Goal: Task Accomplishment & Management: Use online tool/utility

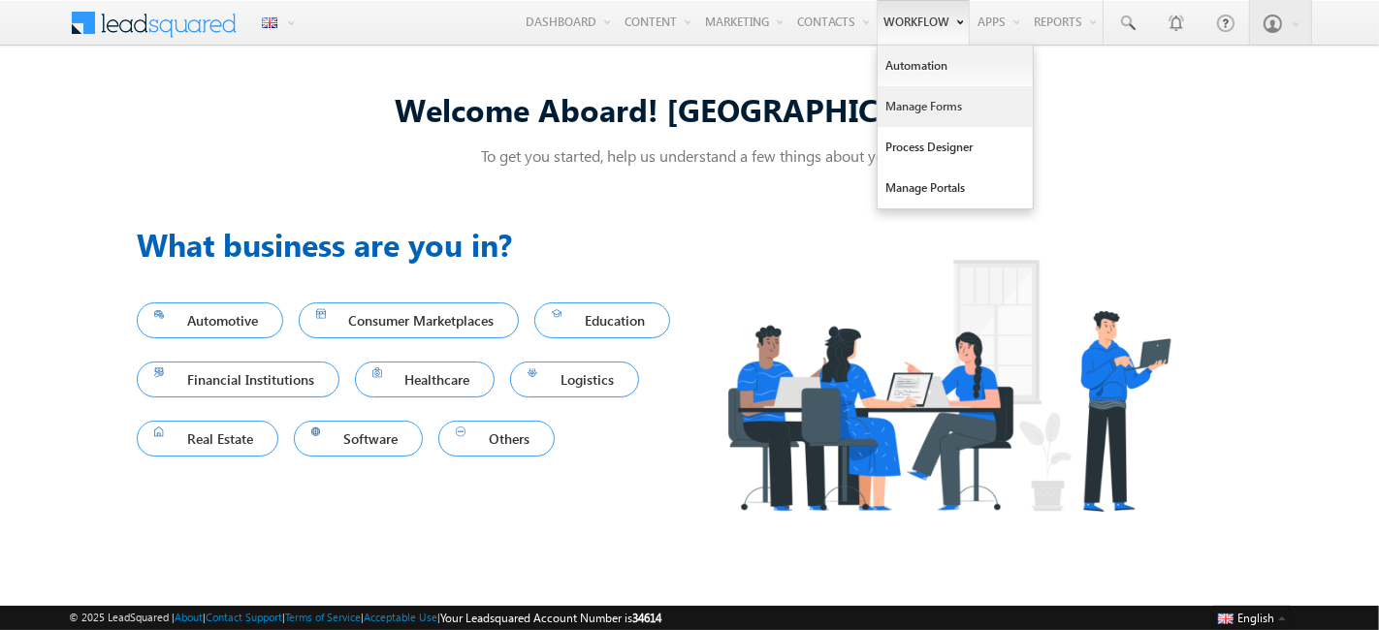
click at [909, 117] on link "Manage Forms" at bounding box center [954, 106] width 155 height 41
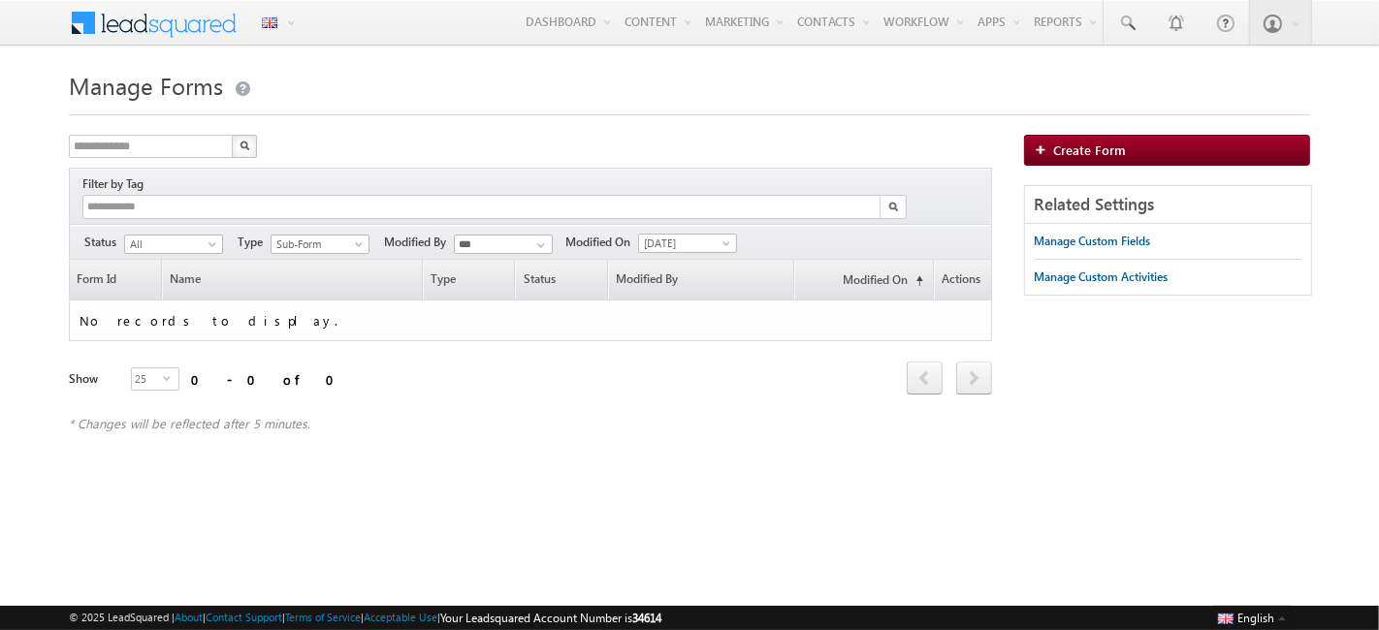
click at [651, 236] on div "**********" at bounding box center [530, 242] width 923 height 36
click at [672, 235] on span "[DATE]" at bounding box center [685, 243] width 92 height 17
click at [683, 280] on link "[DATE]" at bounding box center [691, 282] width 98 height 17
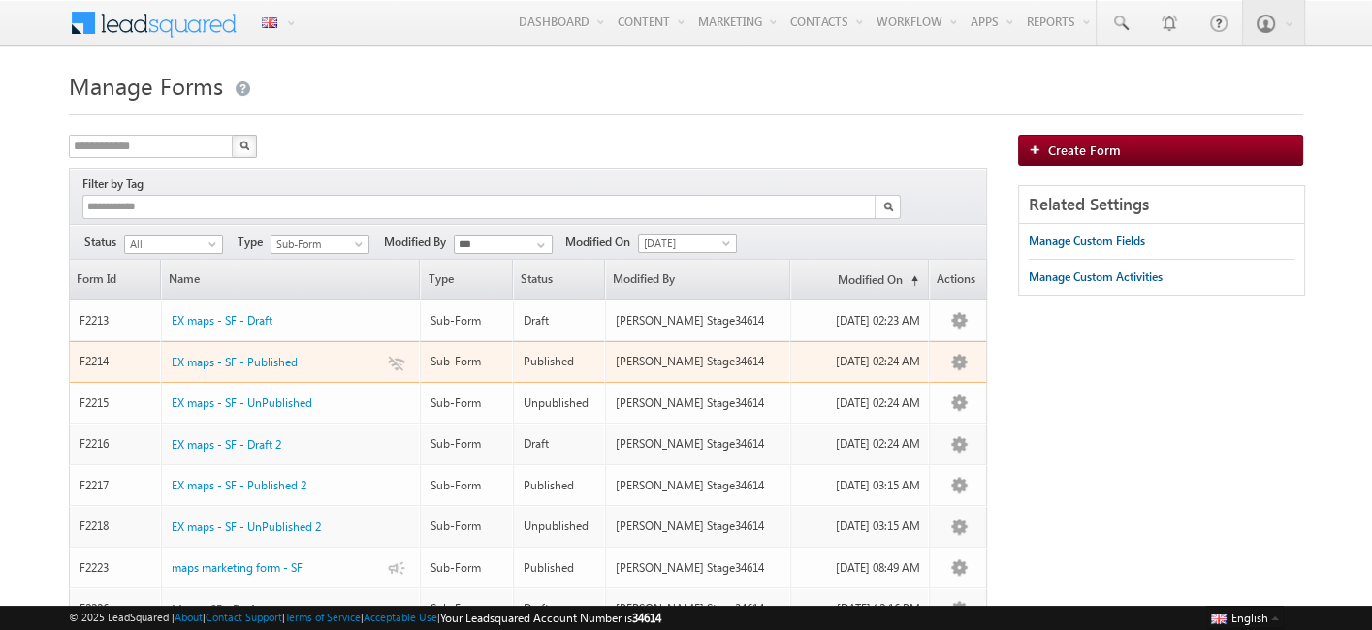
scroll to position [130, 0]
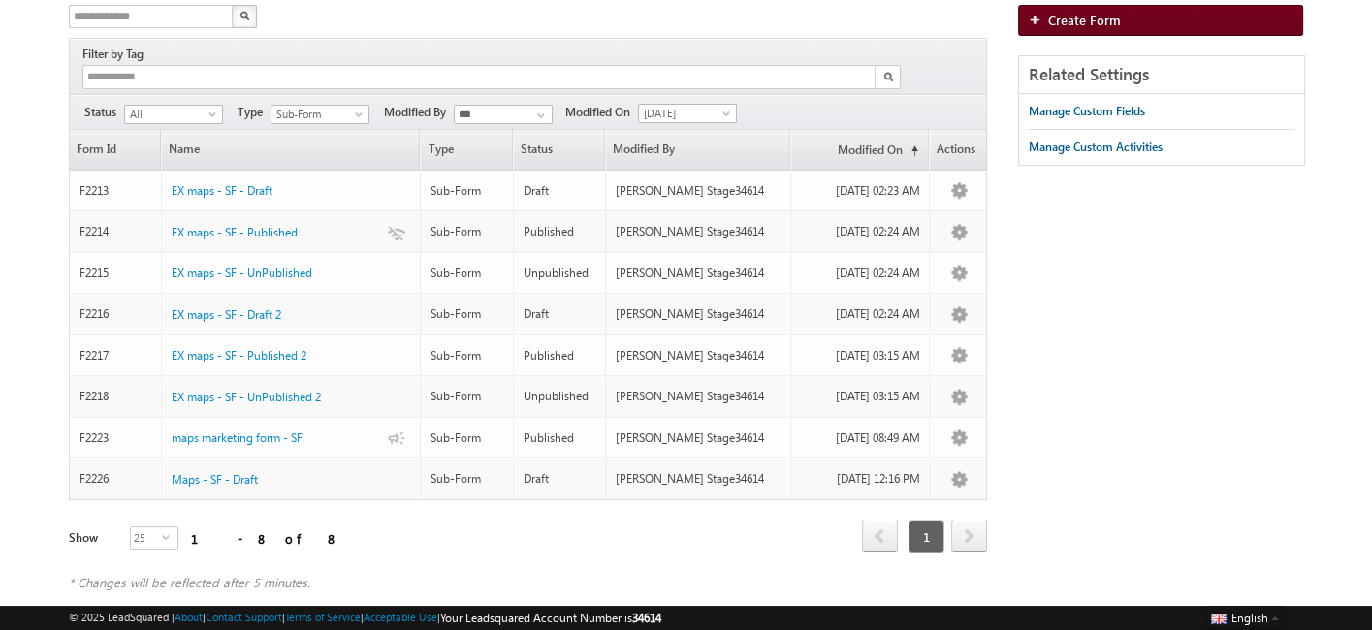
click at [1097, 31] on link "Create Form" at bounding box center [1160, 20] width 285 height 31
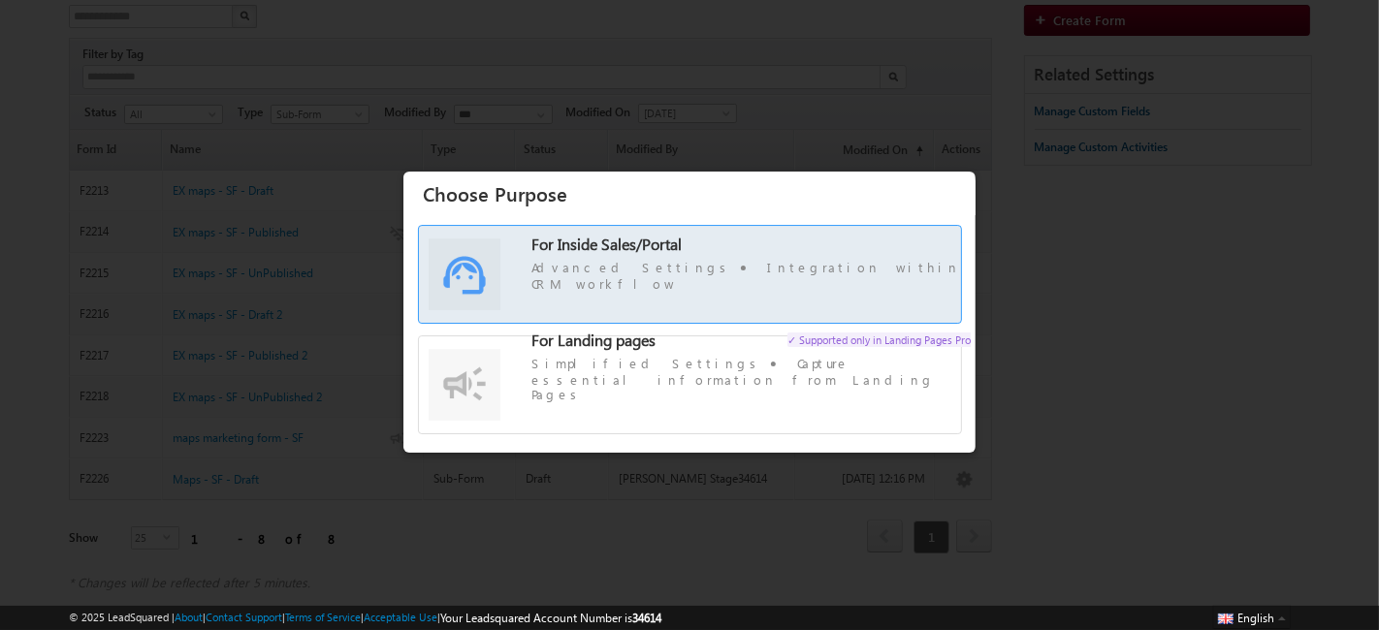
click at [819, 268] on span "For Inside Sales/Portal Advanced Settings Integration within CRM workflow" at bounding box center [750, 265] width 439 height 56
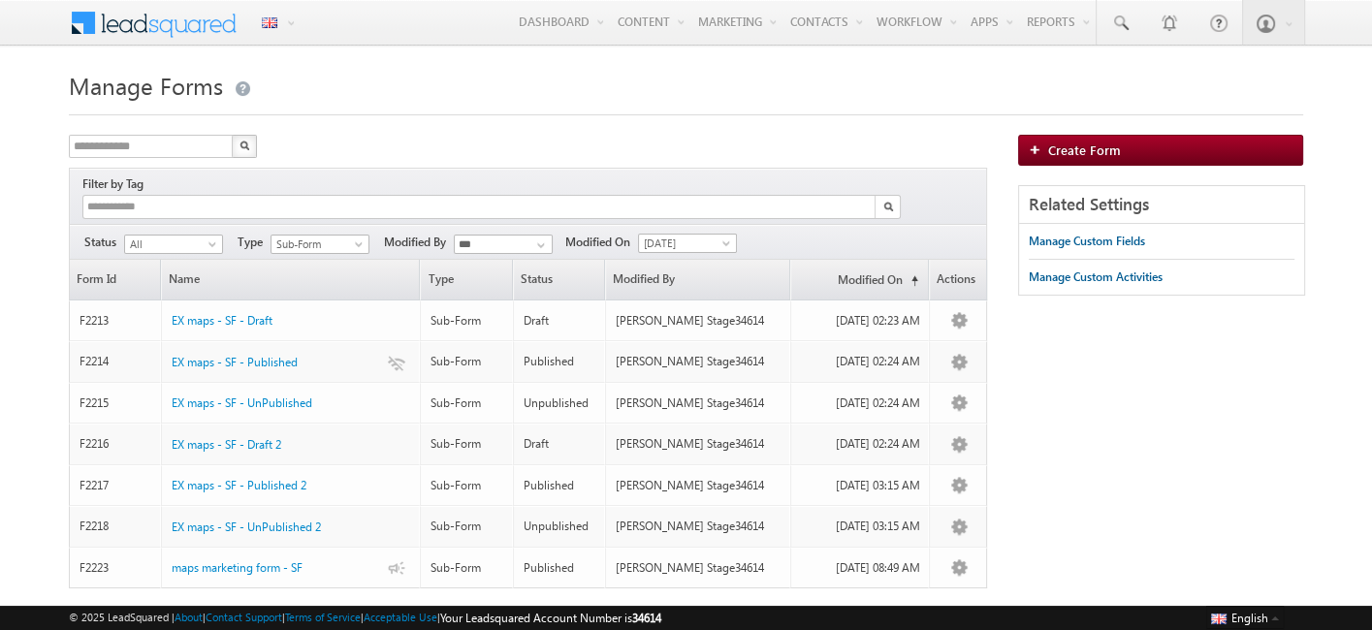
scroll to position [90, 0]
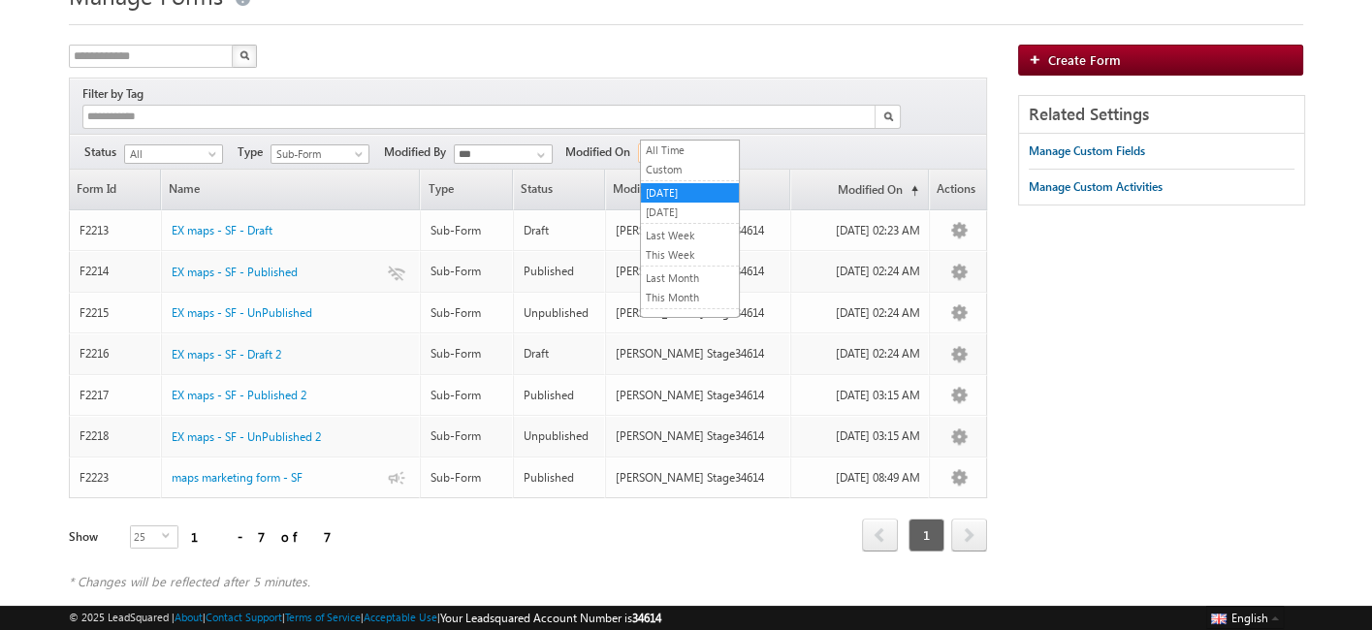
click at [692, 144] on span "[DATE]" at bounding box center [685, 152] width 92 height 17
click at [672, 214] on link "[DATE]" at bounding box center [690, 212] width 98 height 17
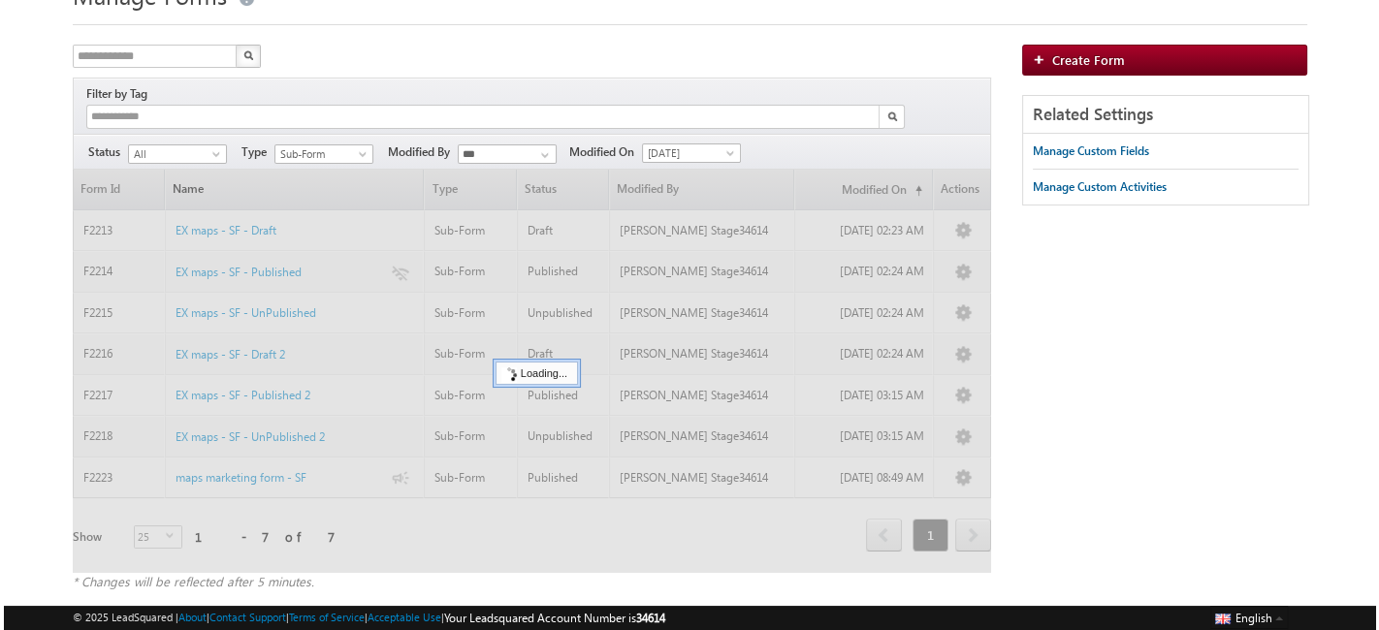
scroll to position [0, 0]
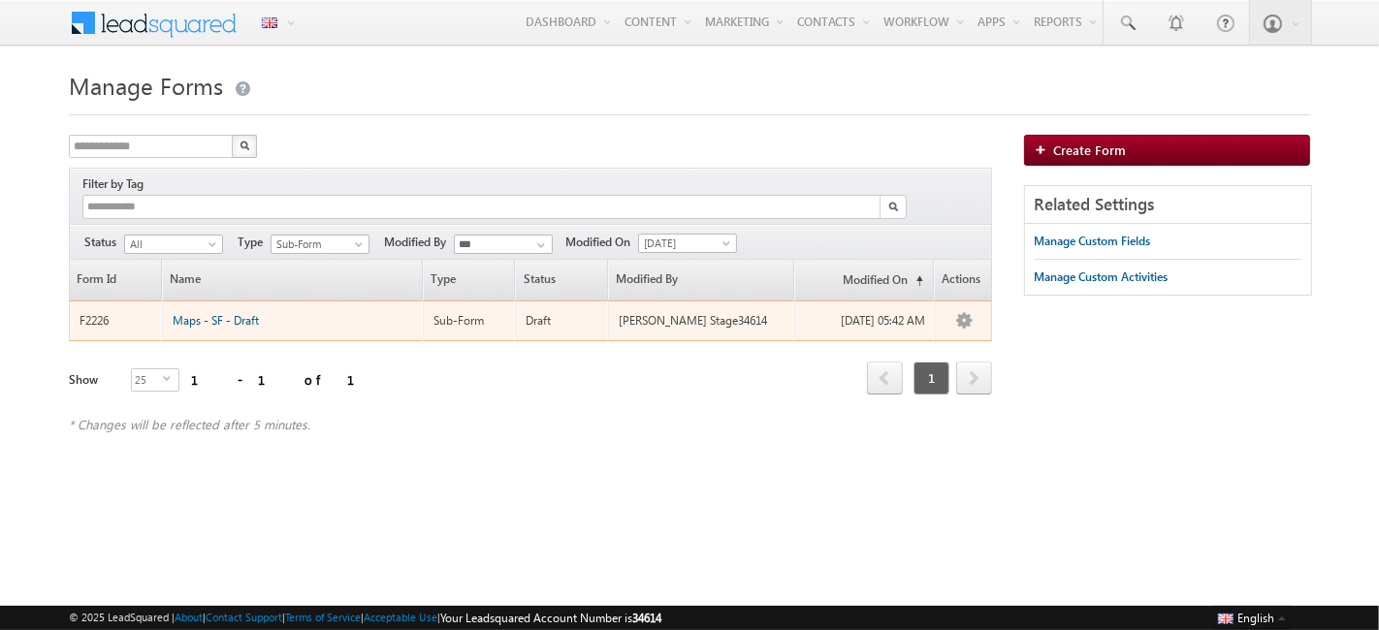
click at [200, 313] on span "Maps - SF - Draft" at bounding box center [216, 320] width 86 height 15
click at [239, 313] on span "Maps - SF - Draft" at bounding box center [216, 320] width 86 height 15
click at [233, 306] on div "Maps - SF - Draft" at bounding box center [293, 314] width 241 height 21
click at [206, 313] on span "Maps - SF - Draft" at bounding box center [216, 320] width 86 height 15
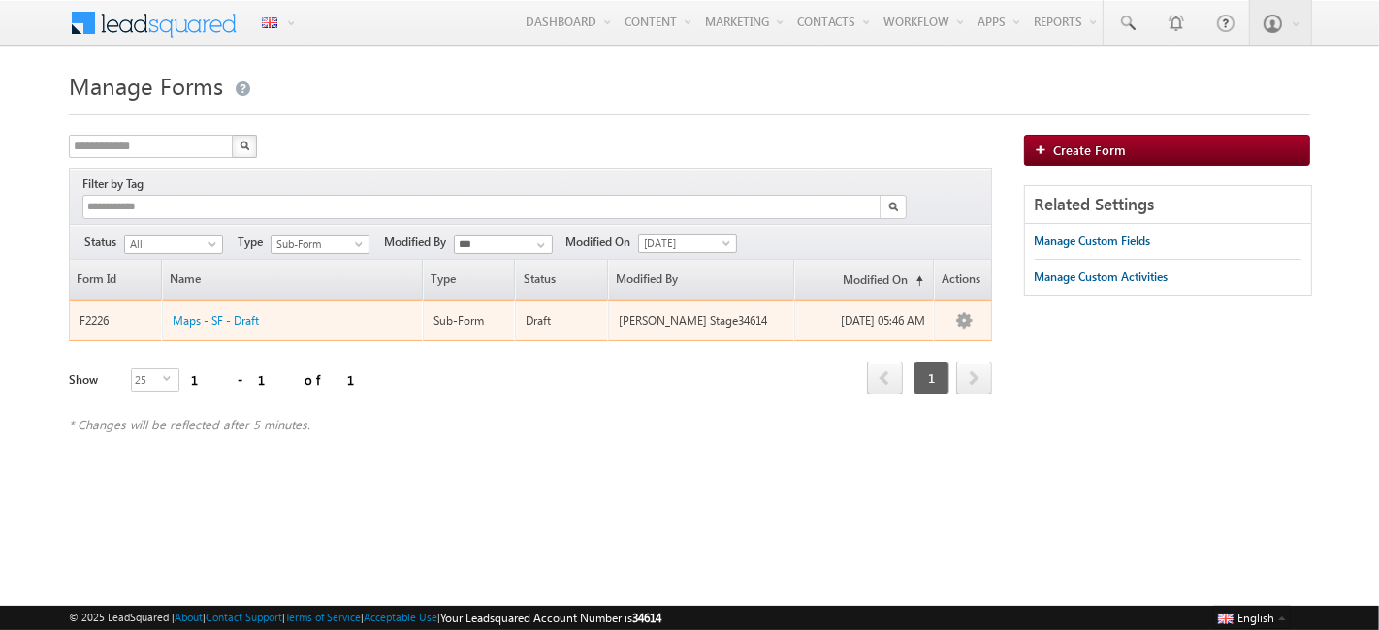
click at [227, 306] on div "Maps - SF - Draft" at bounding box center [293, 314] width 241 height 21
click at [199, 313] on span "Maps - SF - Draft" at bounding box center [216, 320] width 86 height 15
click at [262, 304] on div "Maps - SF - Draft" at bounding box center [293, 314] width 241 height 21
click at [246, 313] on span "Maps - SF - Draft" at bounding box center [216, 320] width 86 height 15
click at [223, 313] on span "Maps - SF - Draft" at bounding box center [216, 320] width 86 height 15
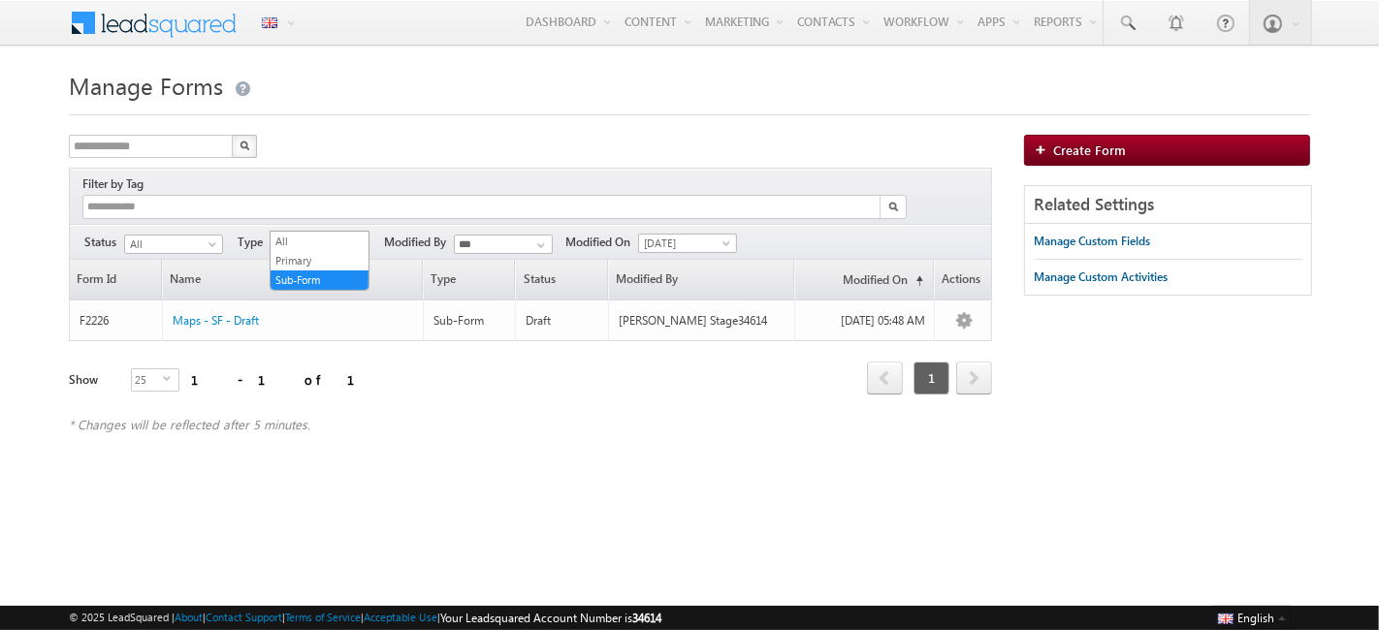
click at [340, 236] on span "Sub-Form" at bounding box center [317, 244] width 92 height 17
click at [333, 238] on link "All" at bounding box center [319, 241] width 98 height 17
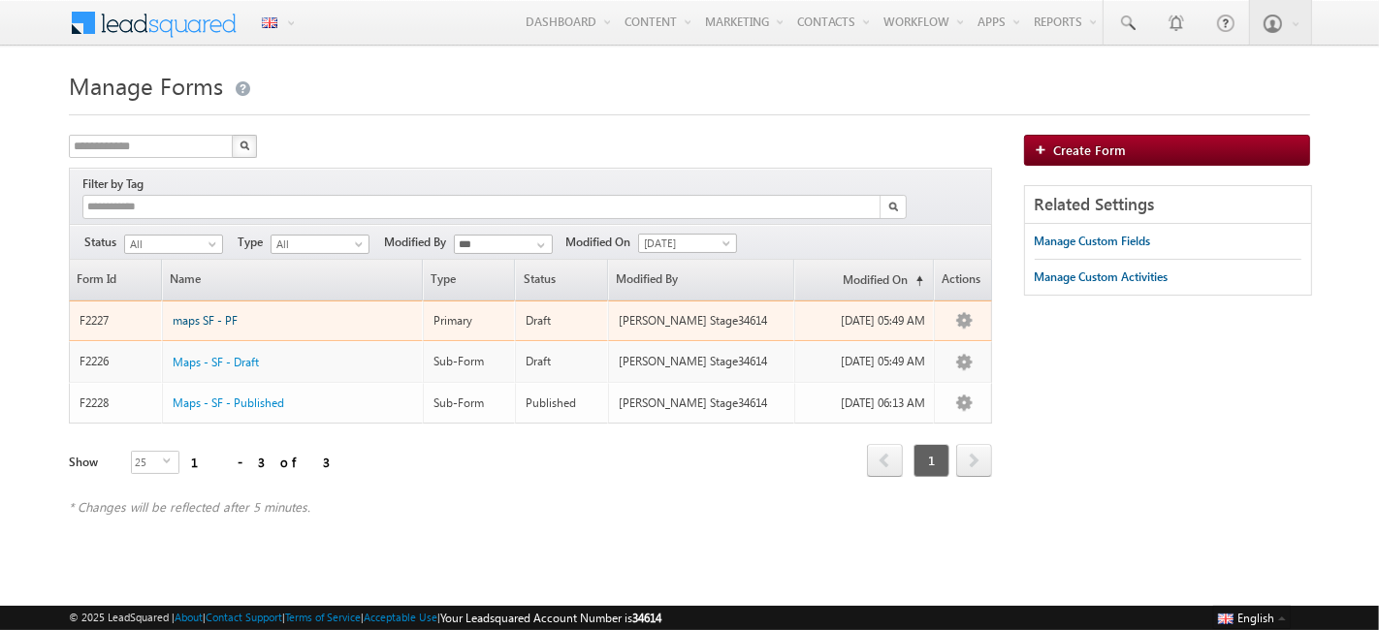
click at [212, 313] on span "maps SF - PF" at bounding box center [205, 320] width 65 height 15
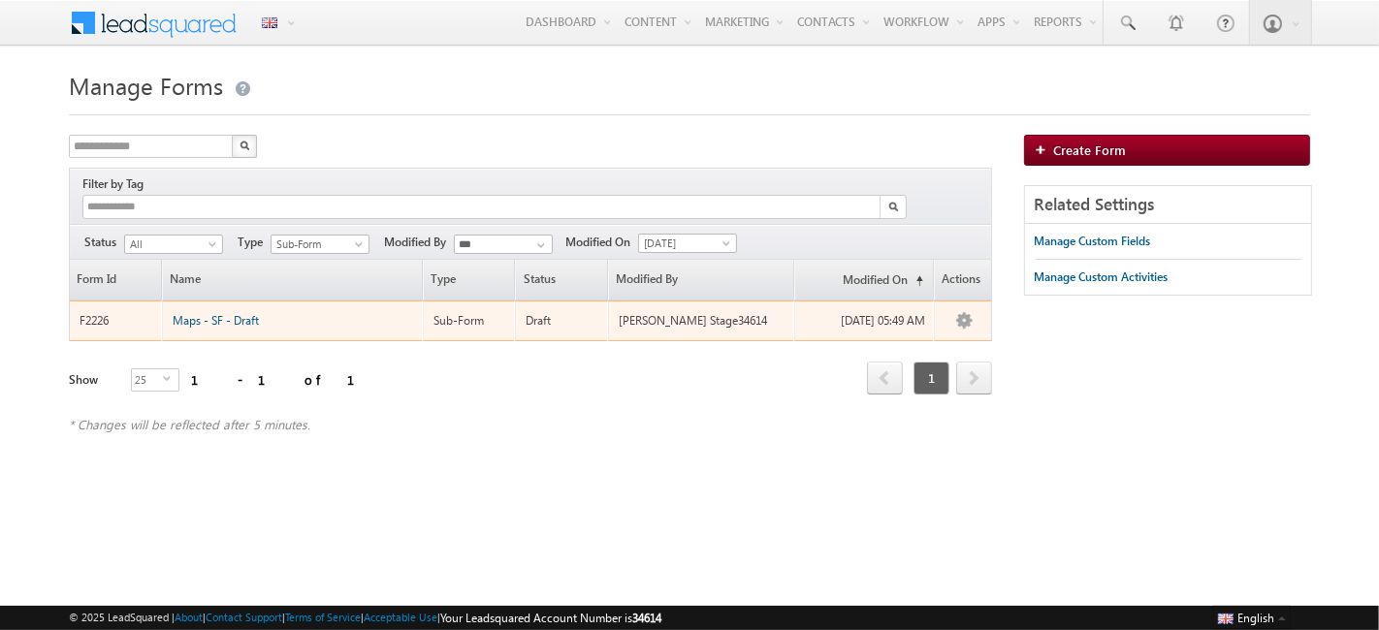
click at [247, 313] on span "Maps - SF - Draft" at bounding box center [216, 320] width 86 height 15
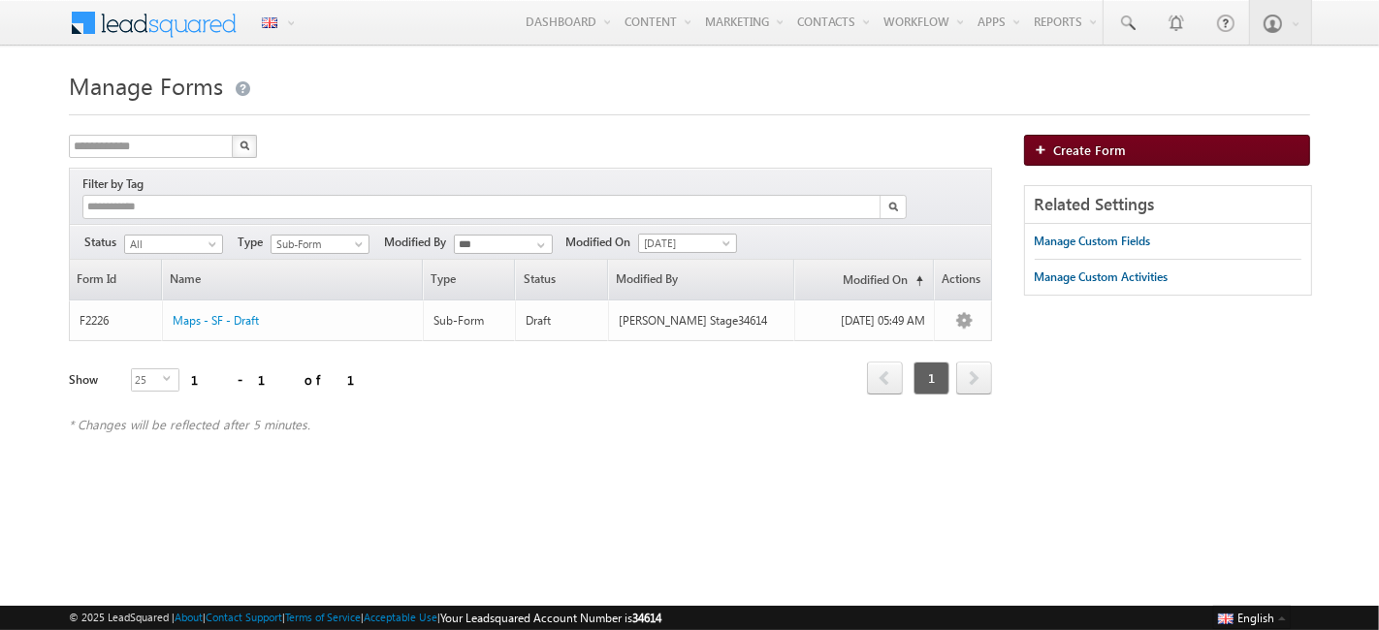
click at [1089, 146] on span "Create Form" at bounding box center [1090, 150] width 73 height 16
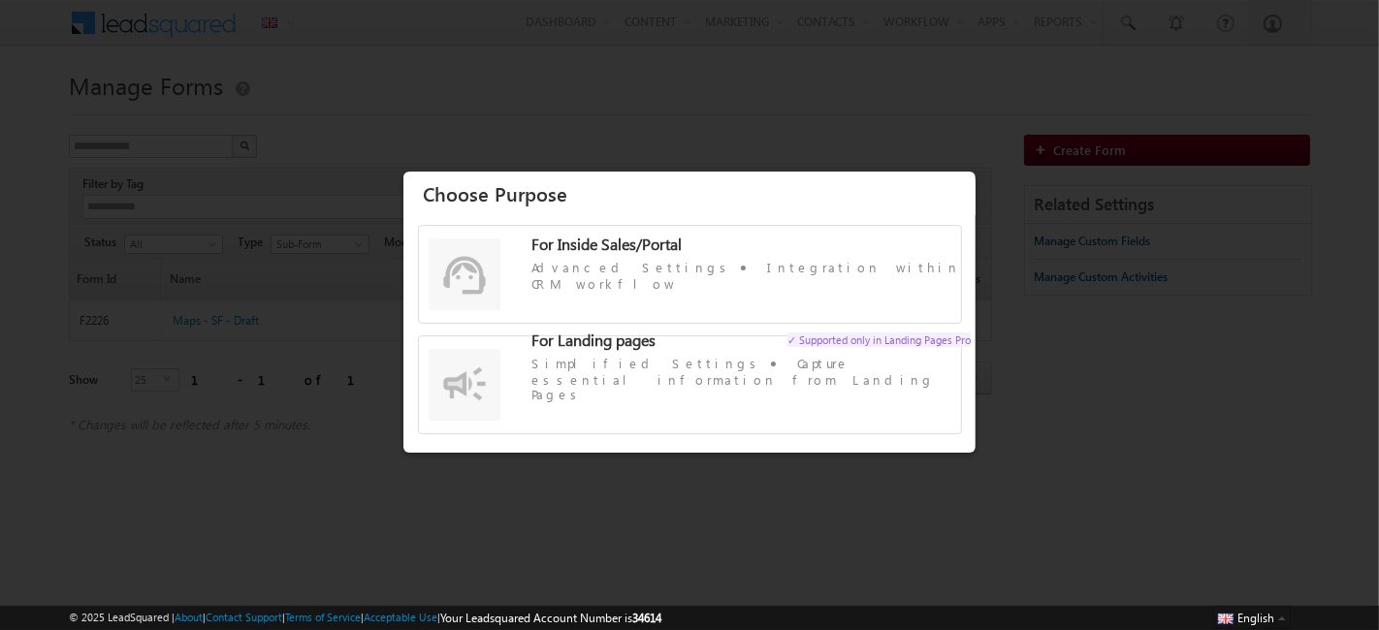
click at [725, 311] on label "For Inside Sales/Portal Advanced Settings Integration within CRM workflow" at bounding box center [690, 284] width 542 height 96
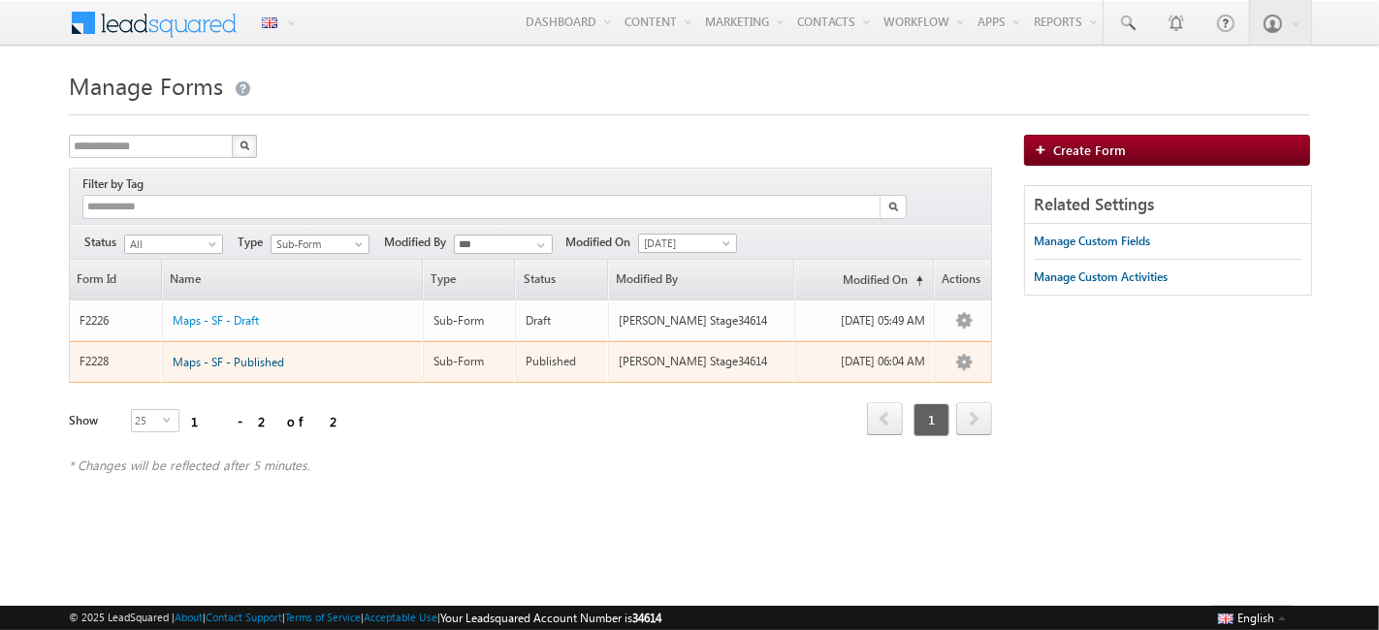
click at [210, 355] on span "Maps - SF - Published" at bounding box center [228, 362] width 111 height 15
click at [252, 355] on span "Maps - SF - Published" at bounding box center [228, 362] width 111 height 15
click at [267, 355] on span "Maps - SF - Published" at bounding box center [228, 362] width 111 height 15
click at [275, 355] on span "Maps - SF - Published" at bounding box center [228, 362] width 111 height 15
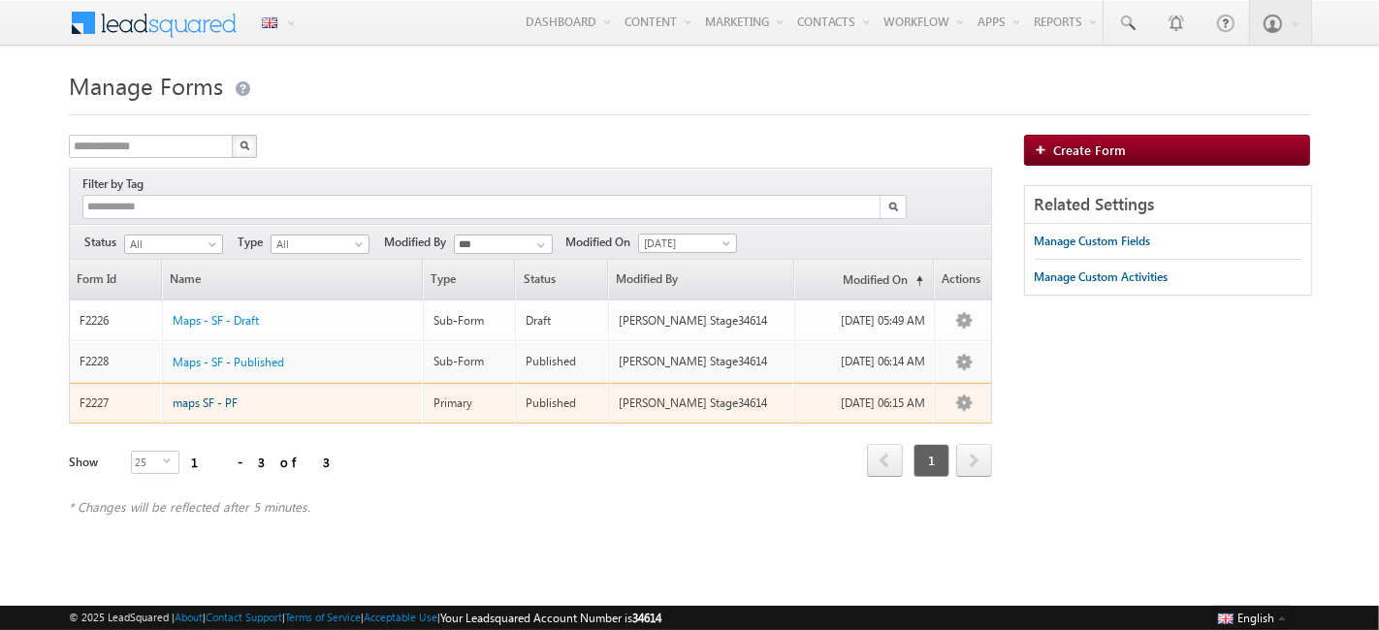
click at [203, 396] on span "maps SF - PF" at bounding box center [205, 403] width 65 height 15
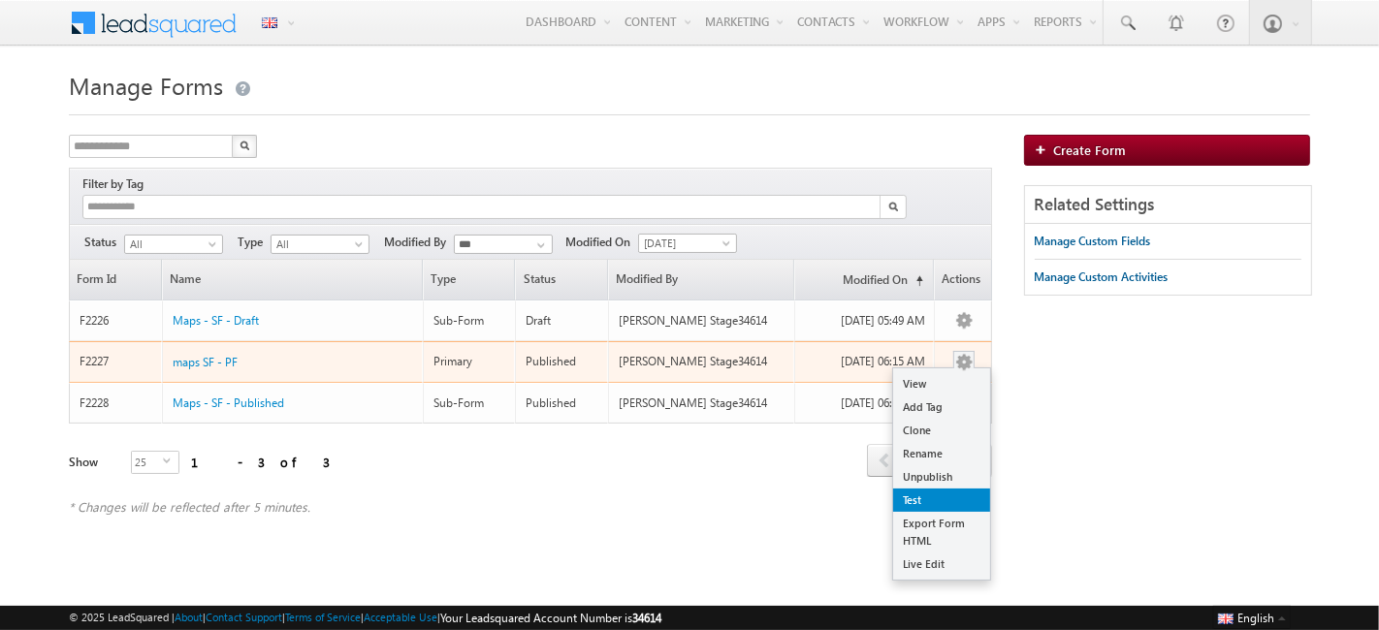
click at [933, 489] on link "Test" at bounding box center [941, 500] width 97 height 23
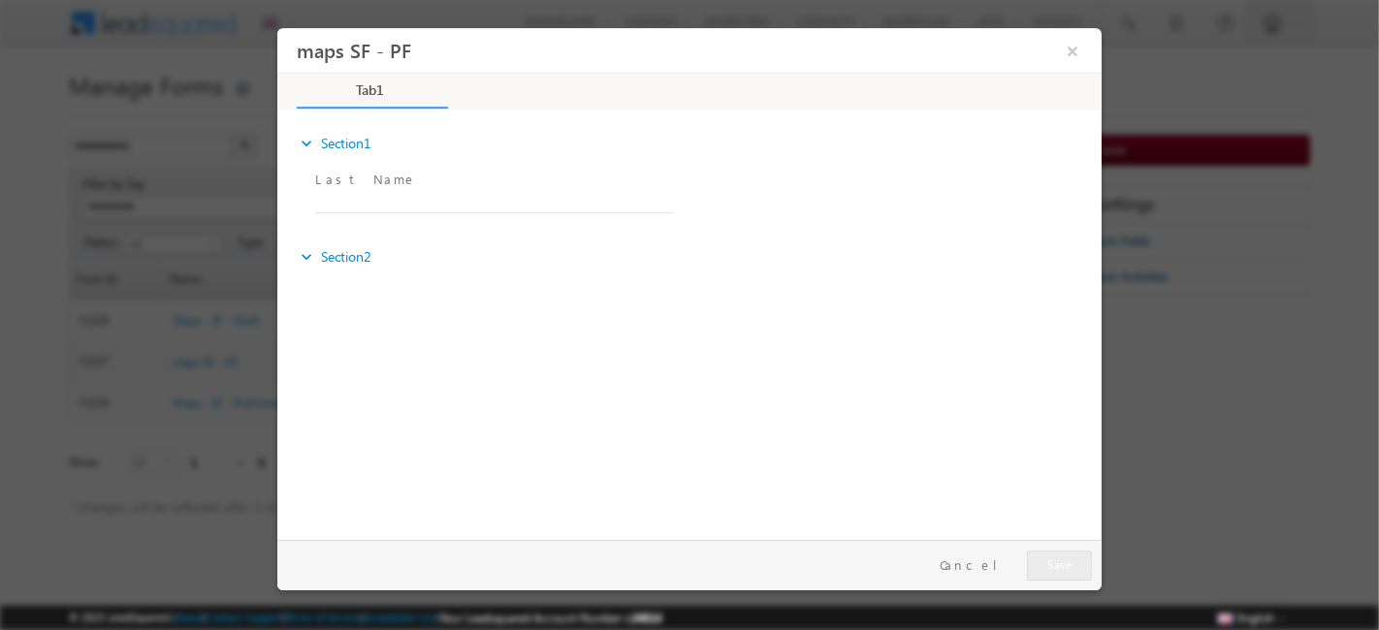
select select "********"
select select "**********"
select select
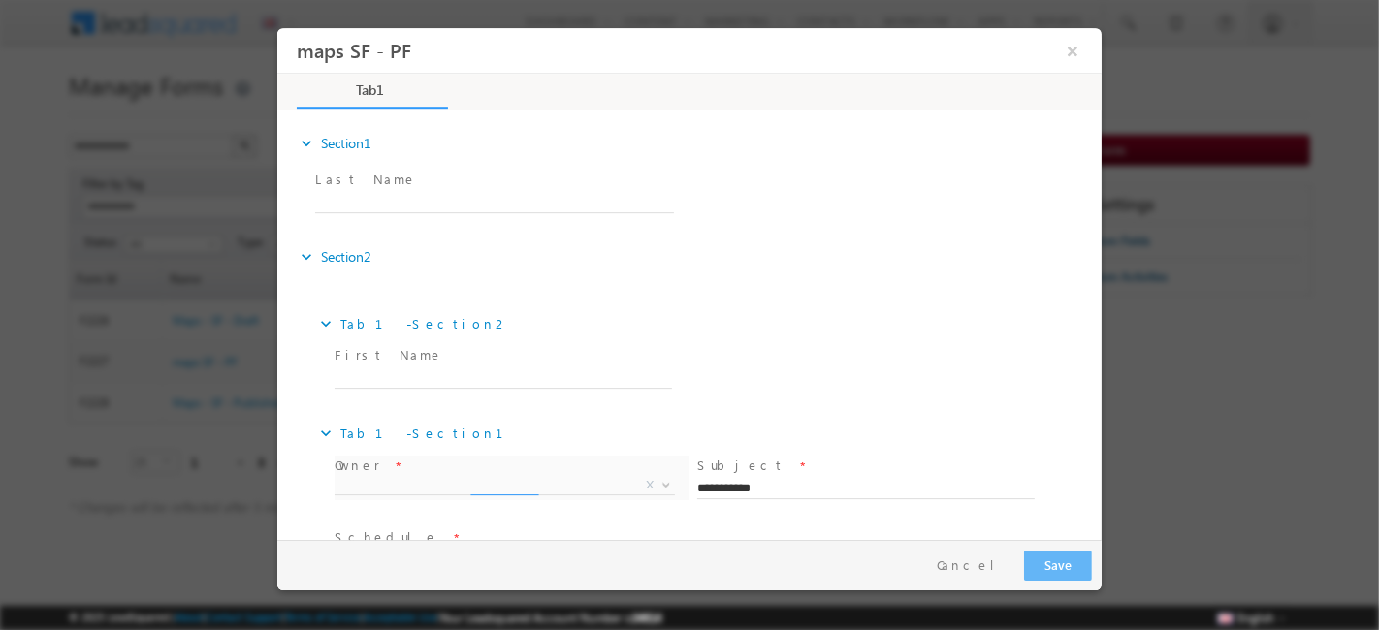
click at [304, 253] on icon "expand_more" at bounding box center [305, 256] width 19 height 19
select select "**********"
click at [296, 253] on icon "expand_more" at bounding box center [305, 256] width 19 height 19
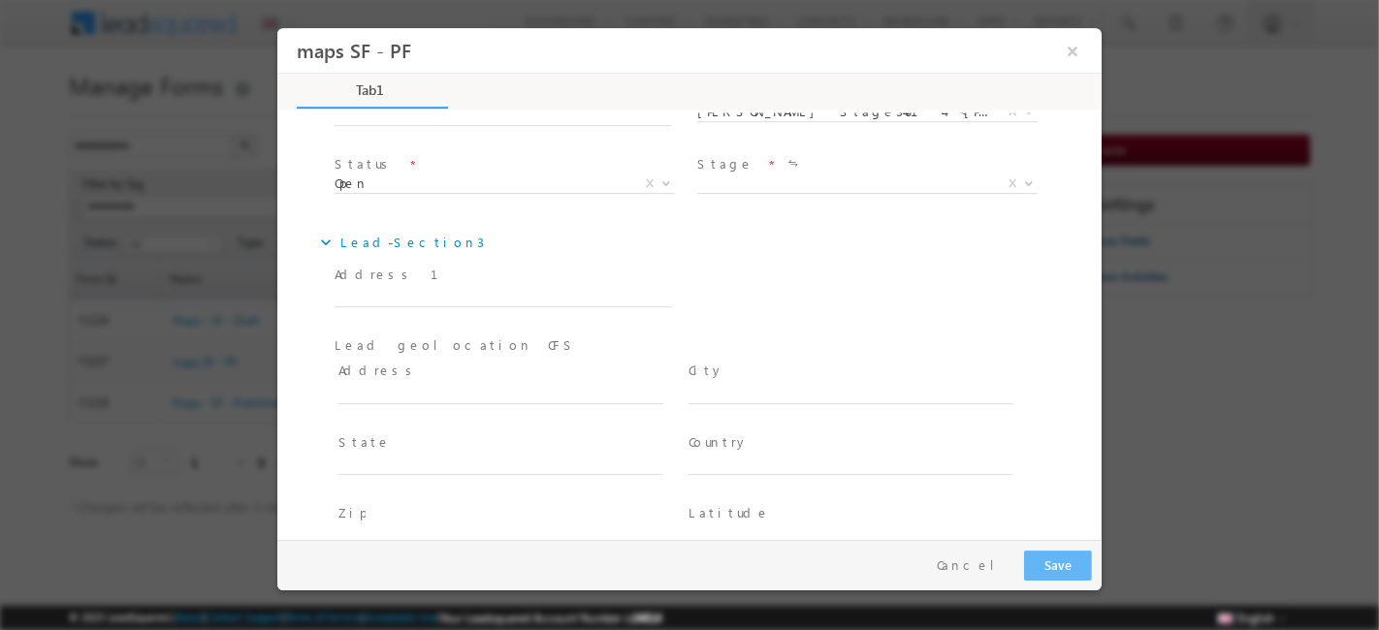
scroll to position [544, 0]
click at [367, 281] on input "text" at bounding box center [501, 290] width 337 height 19
type input "*****"
click at [379, 376] on span at bounding box center [508, 386] width 342 height 21
click at [364, 377] on input "text" at bounding box center [499, 386] width 325 height 19
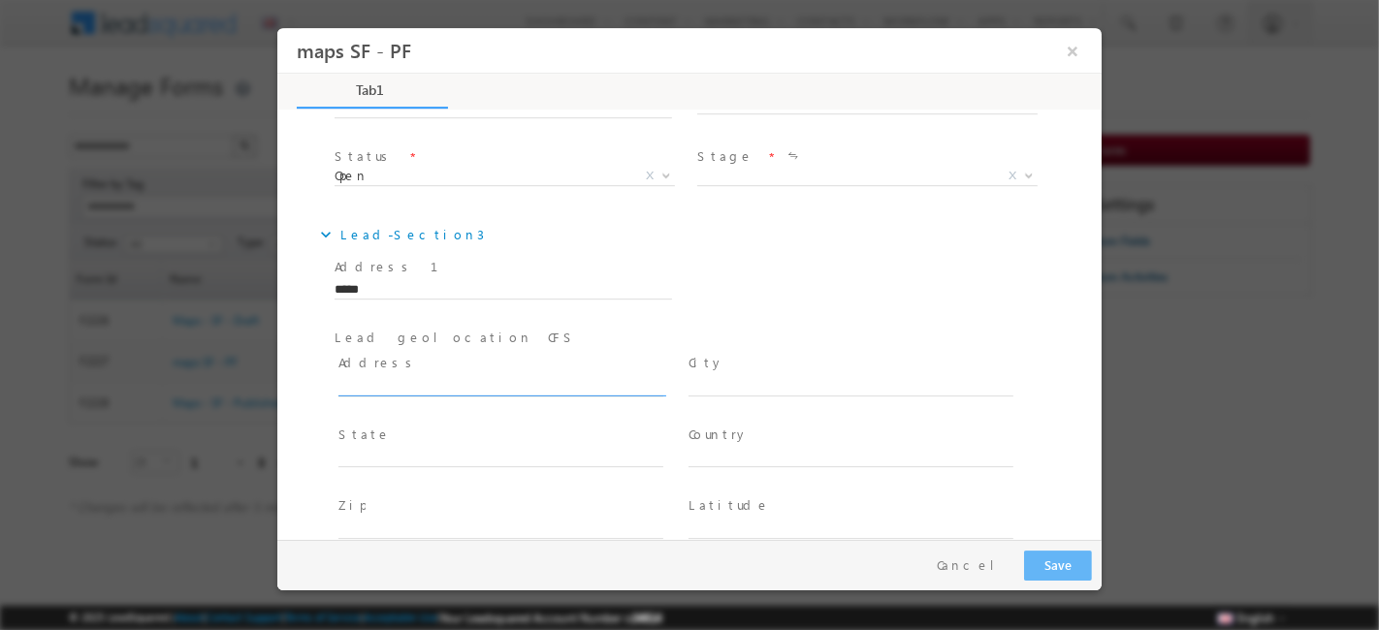
paste input "*****"
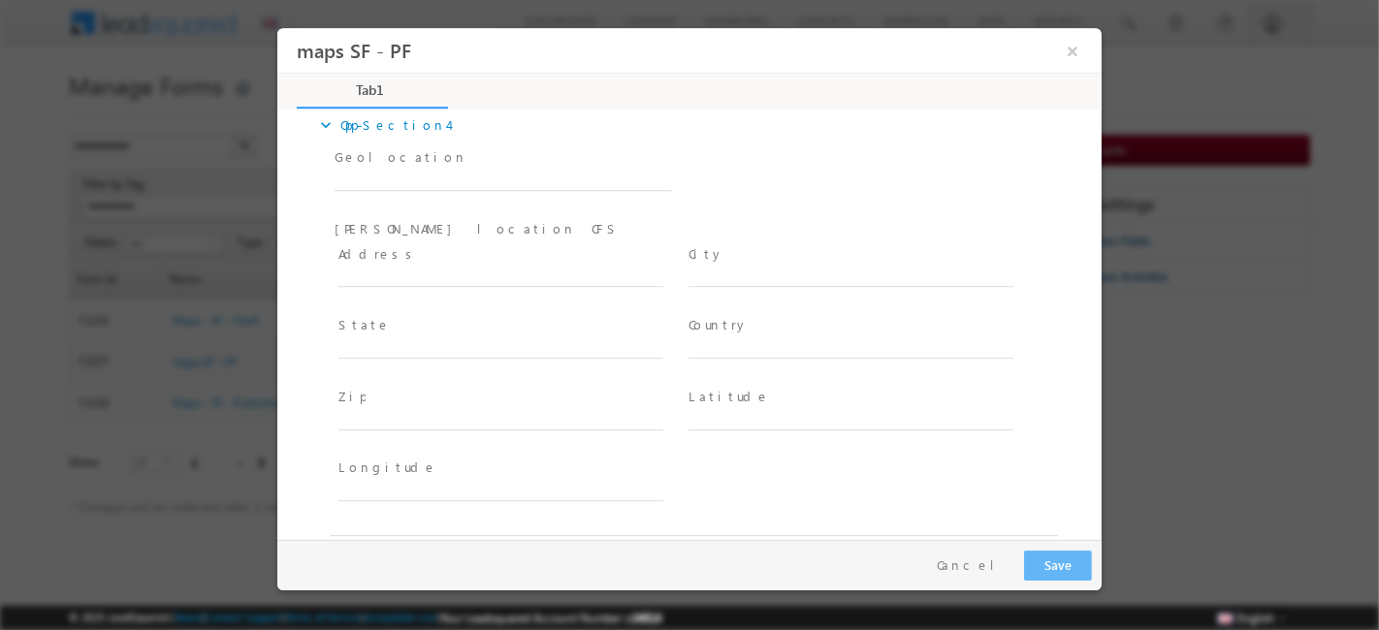
scroll to position [2488, 0]
type input "*****"
click at [385, 266] on input "text" at bounding box center [499, 275] width 325 height 19
paste input "*****"
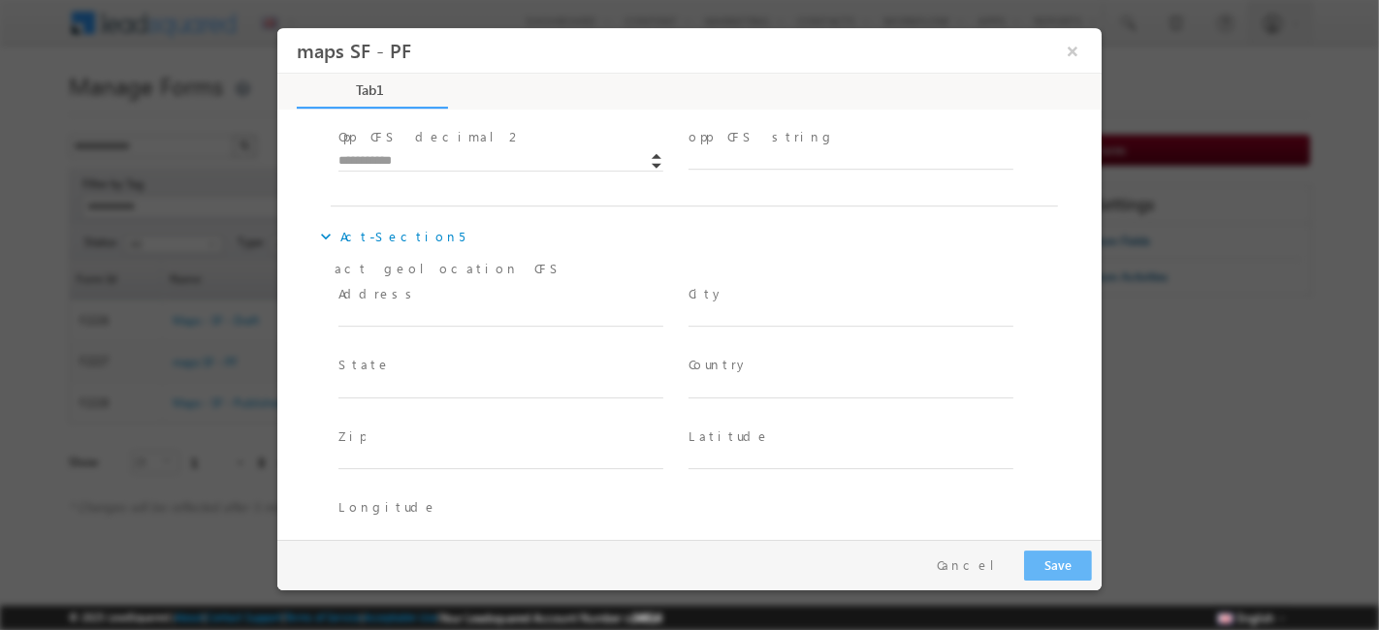
scroll to position [3659, 0]
type input "*****"
click at [392, 306] on input "text" at bounding box center [499, 315] width 325 height 19
paste input "*****"
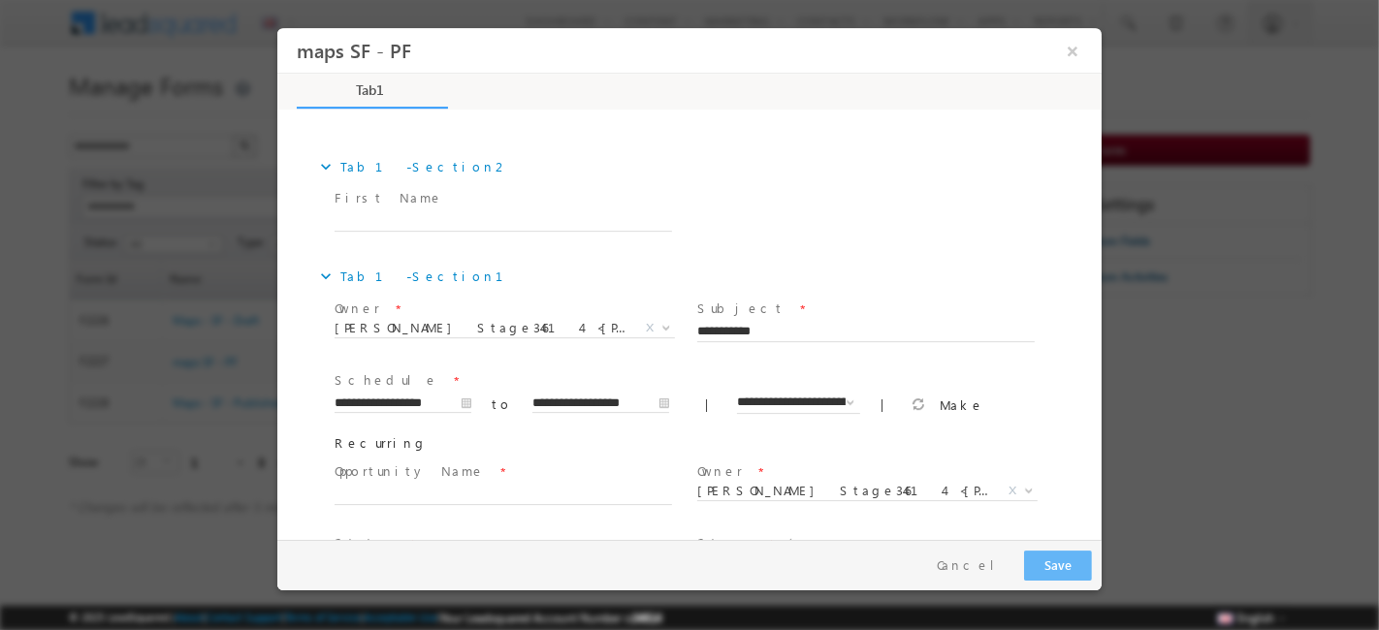
scroll to position [0, 0]
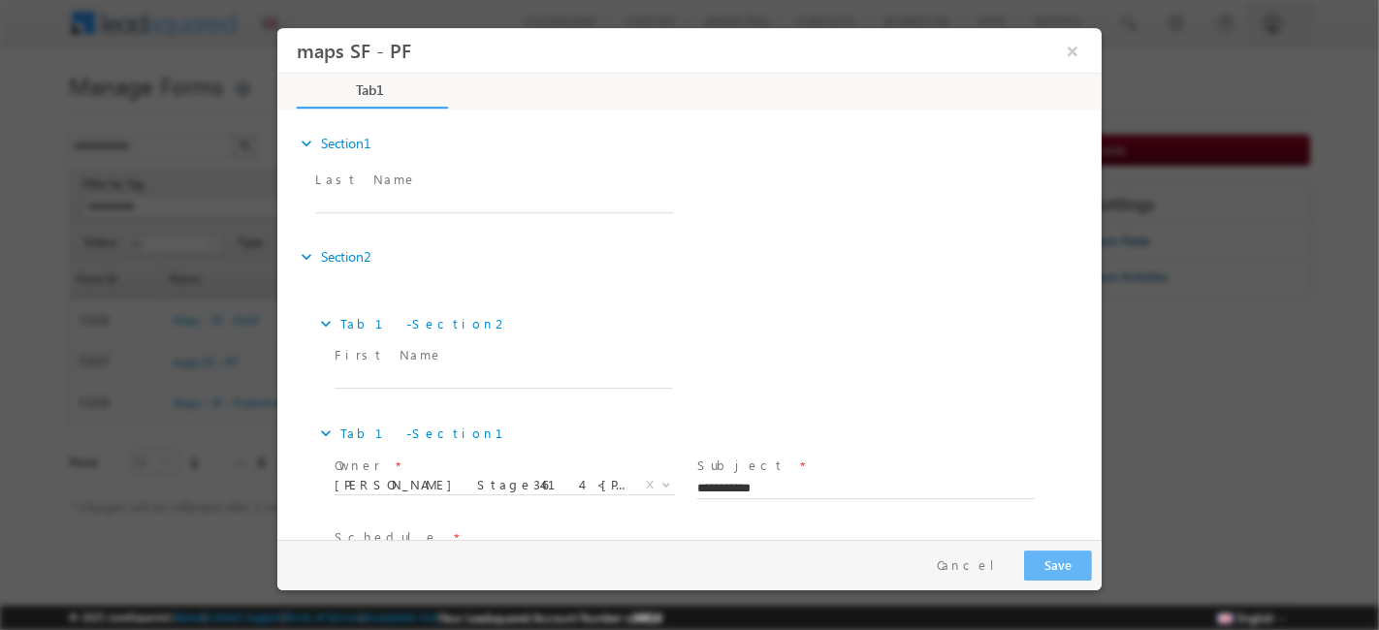
type input "*****"
click at [338, 198] on input "text" at bounding box center [493, 203] width 359 height 19
paste input "*****"
type input "*****"
click at [394, 387] on span at bounding box center [510, 379] width 355 height 21
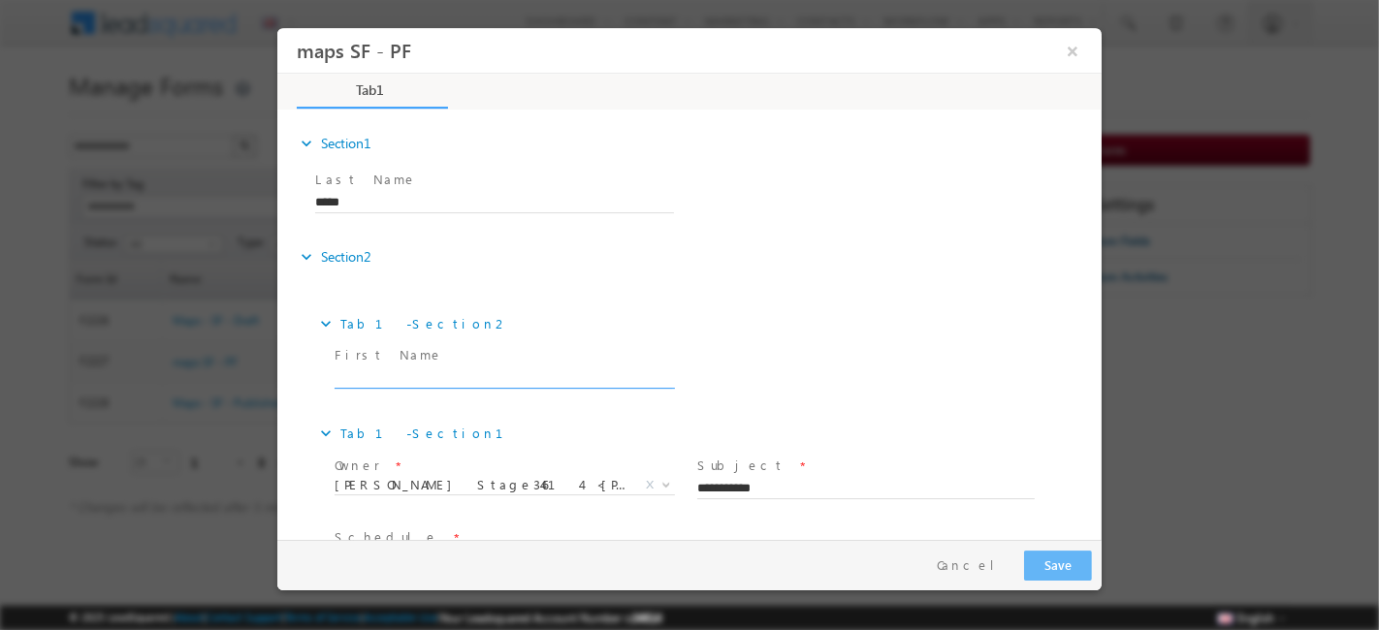
paste input "*****"
type input "*****"
click at [1064, 600] on div at bounding box center [689, 315] width 1379 height 630
click at [1072, 569] on button "Save" at bounding box center [1057, 566] width 68 height 30
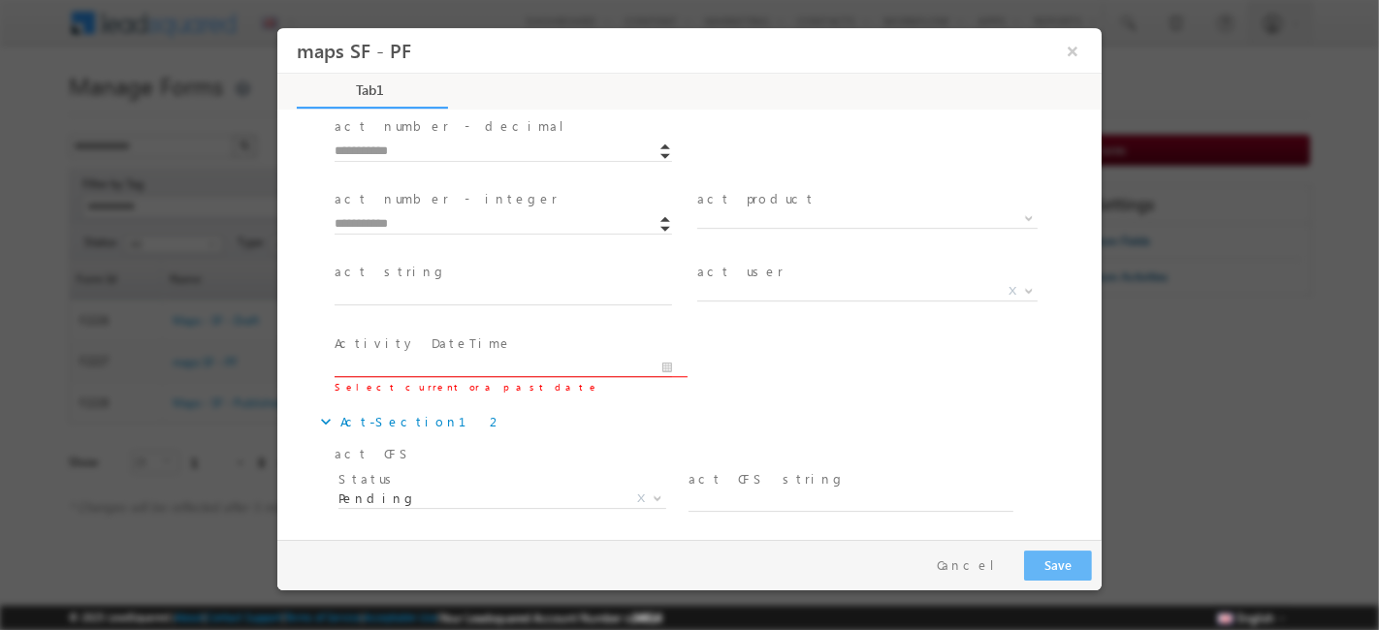
type input "**********"
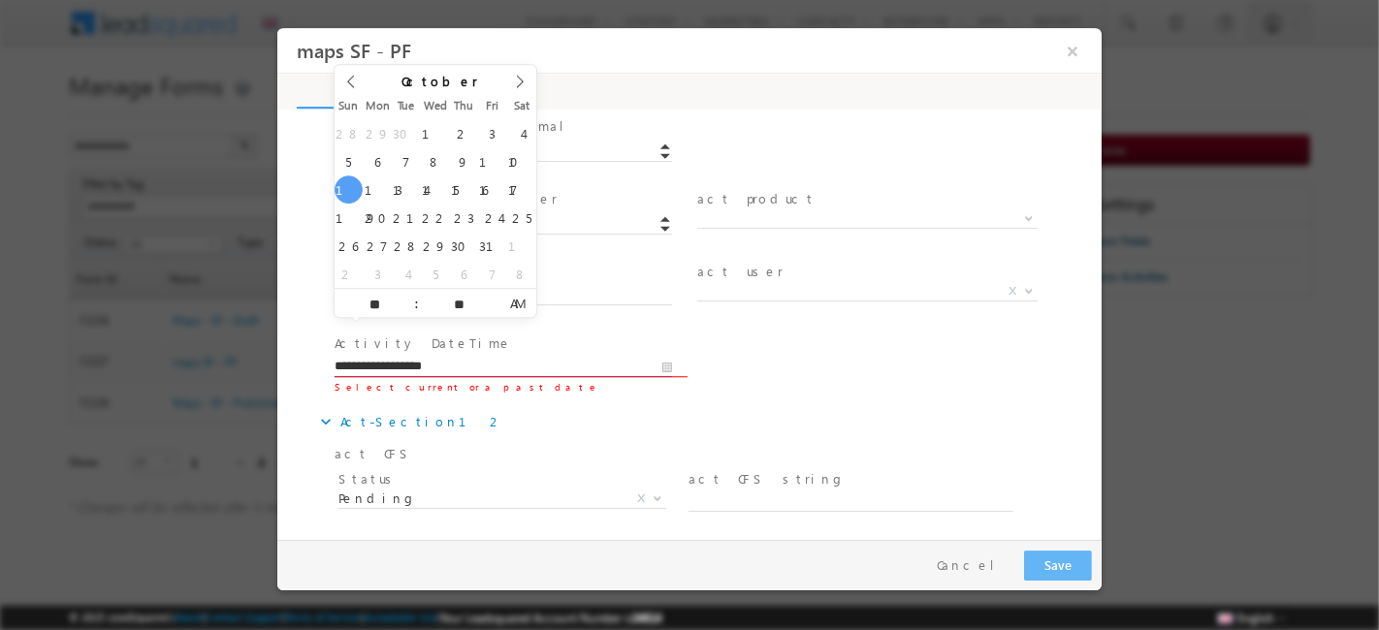
click at [564, 358] on input "**********" at bounding box center [501, 367] width 337 height 19
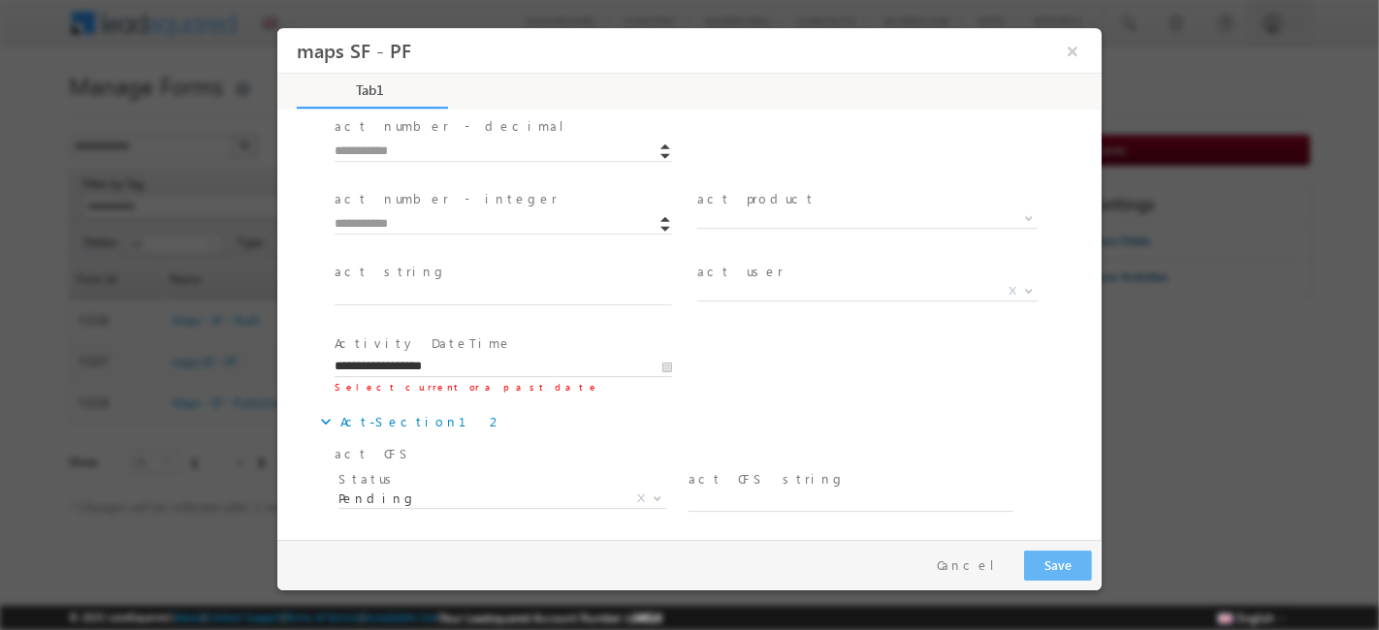
click at [786, 348] on div "**********" at bounding box center [703, 366] width 746 height 72
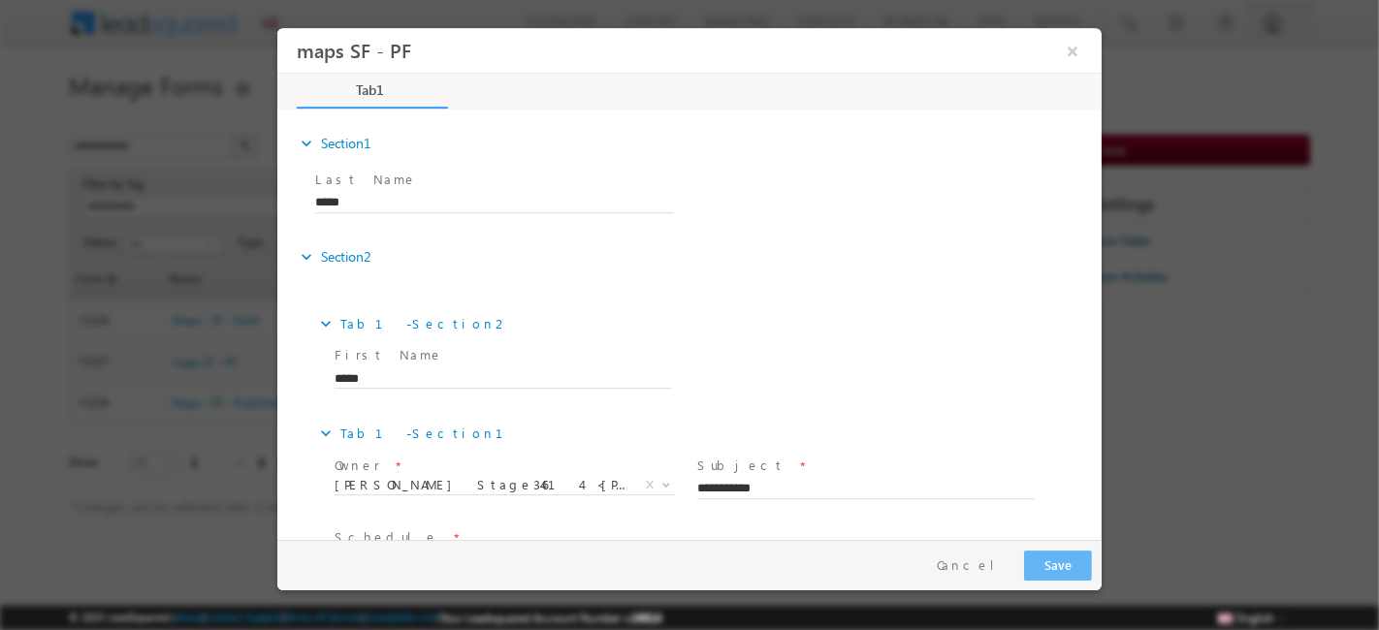
scroll to position [353, 0]
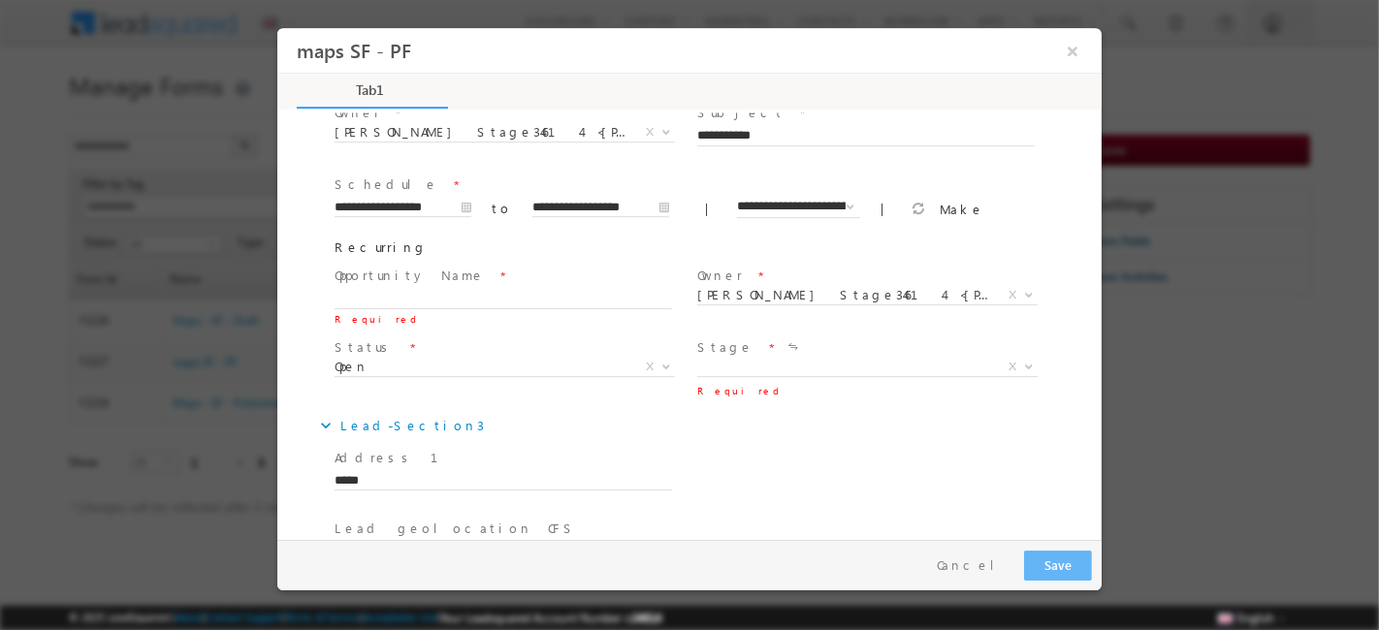
drag, startPoint x: 574, startPoint y: 252, endPoint x: 570, endPoint y: 270, distance: 18.8
click at [573, 266] on span "Opportunity Name *" at bounding box center [501, 276] width 337 height 21
click at [570, 290] on input "text" at bounding box center [501, 299] width 337 height 19
paste input "*****"
type input "*****"
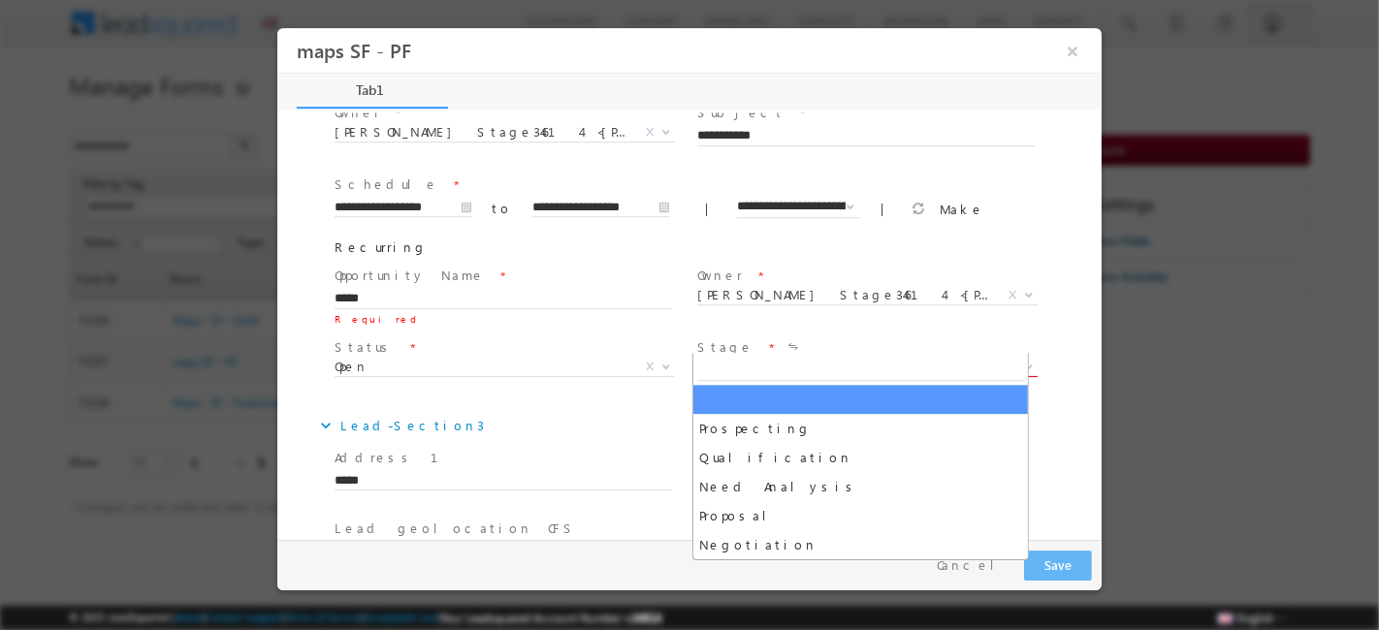
click at [777, 358] on span "X" at bounding box center [866, 367] width 340 height 19
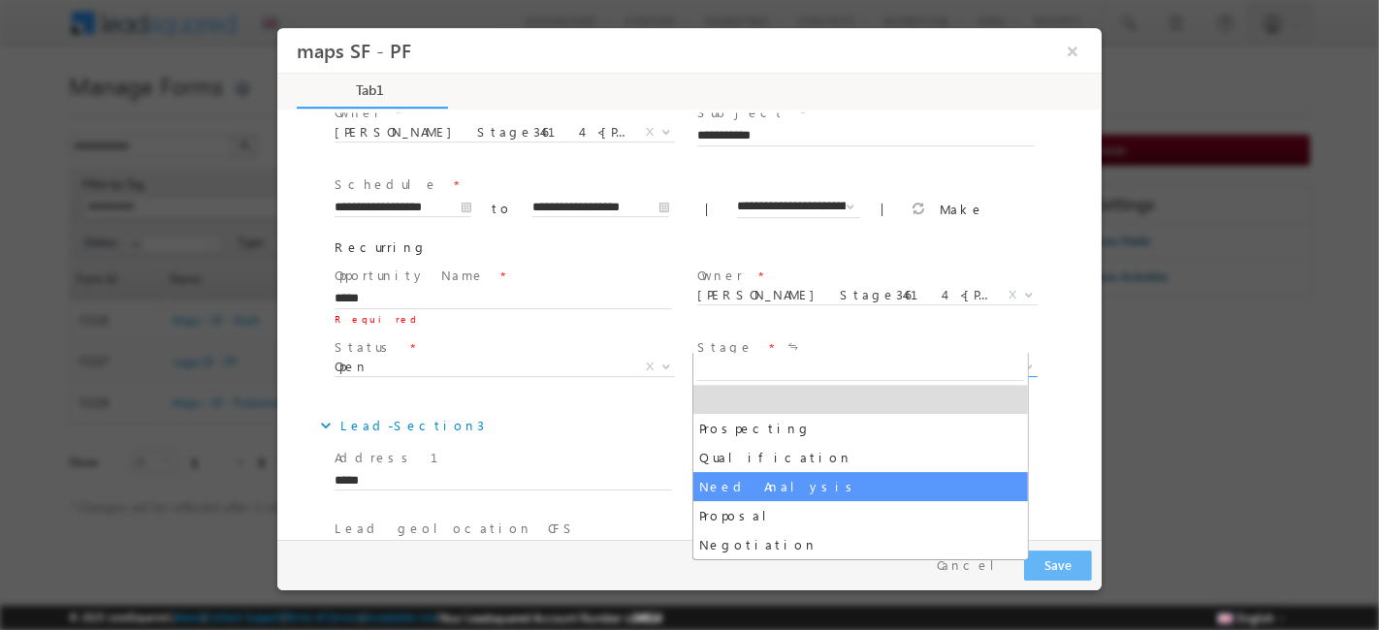
select select "**********"
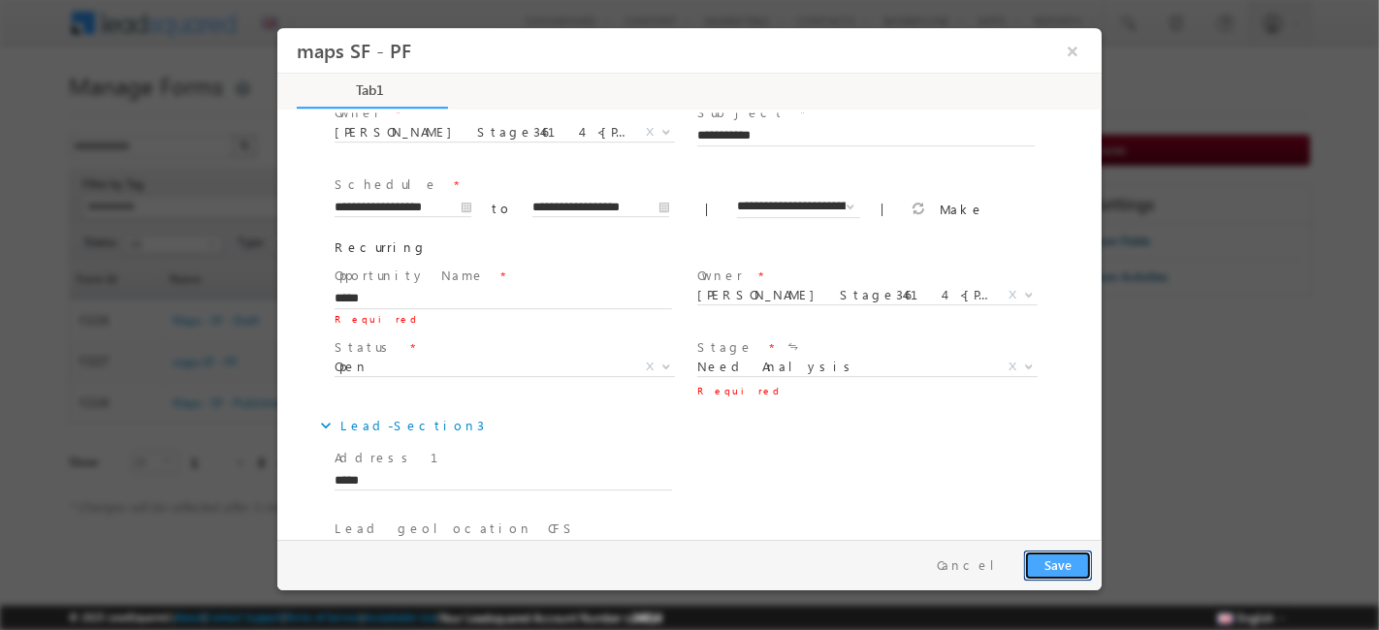
click at [1064, 569] on button "Save" at bounding box center [1057, 566] width 68 height 30
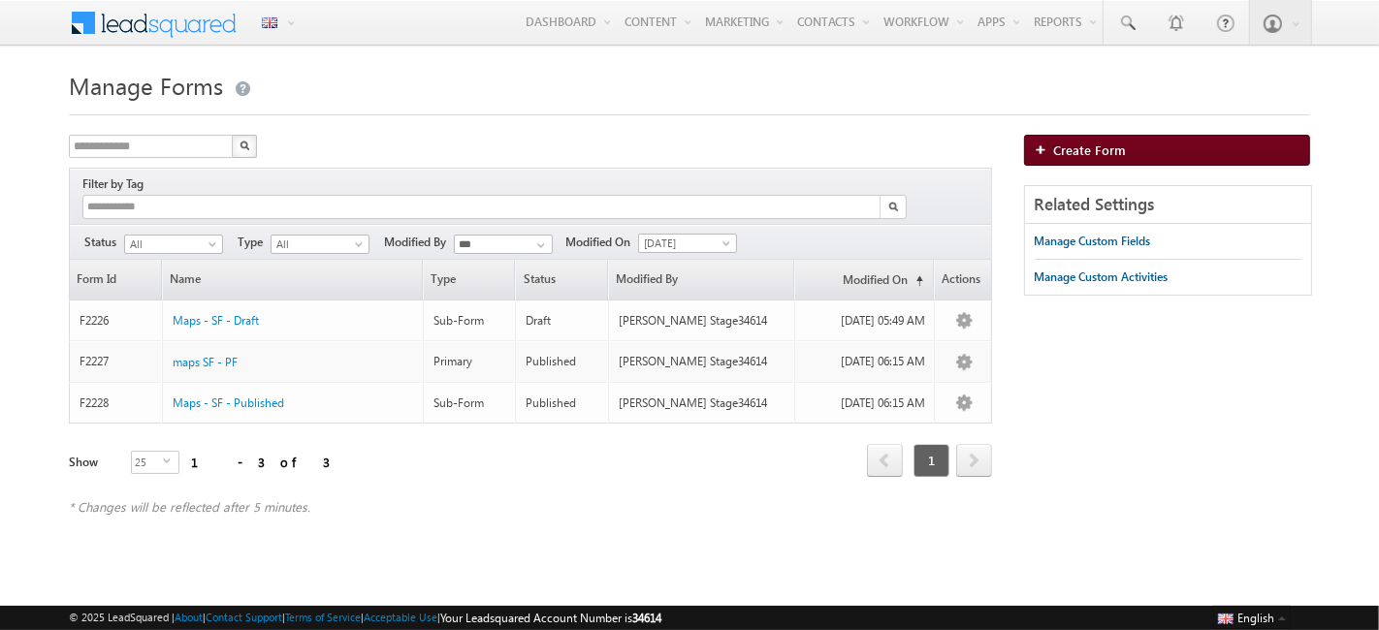
click at [1138, 156] on link "Create Form" at bounding box center [1167, 150] width 286 height 31
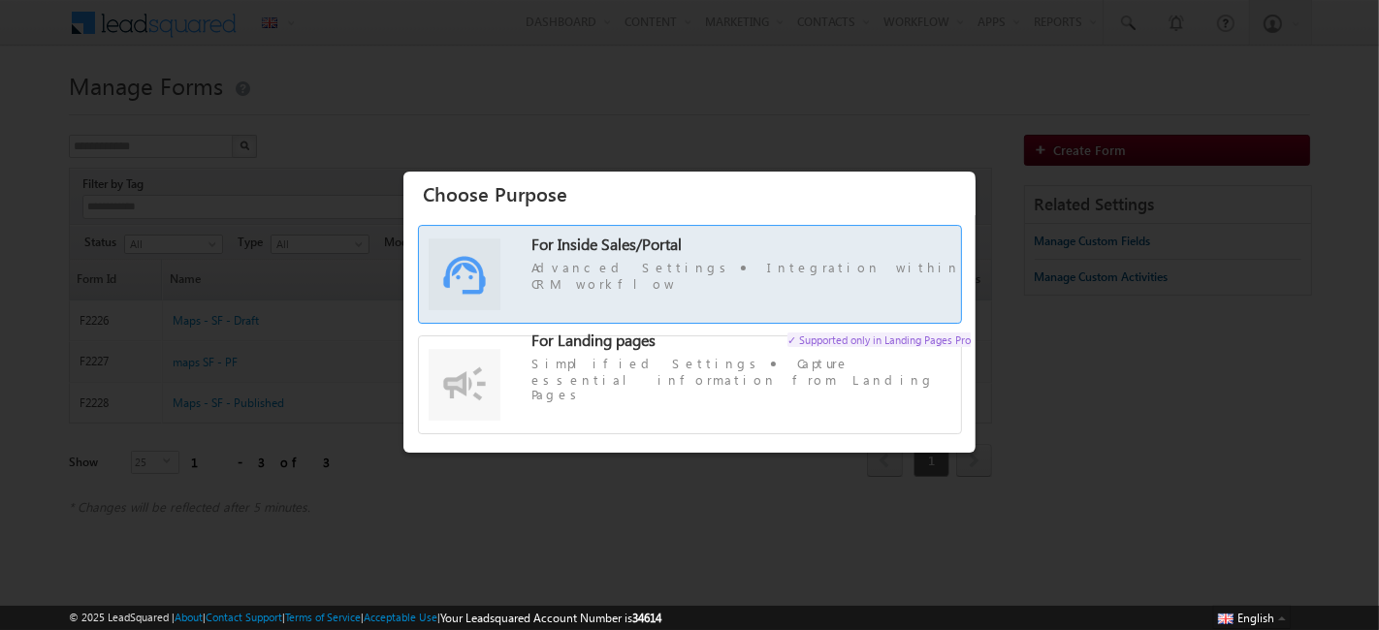
click at [847, 284] on span "For Inside Sales/Portal Advanced Settings Integration within CRM workflow" at bounding box center [750, 265] width 439 height 56
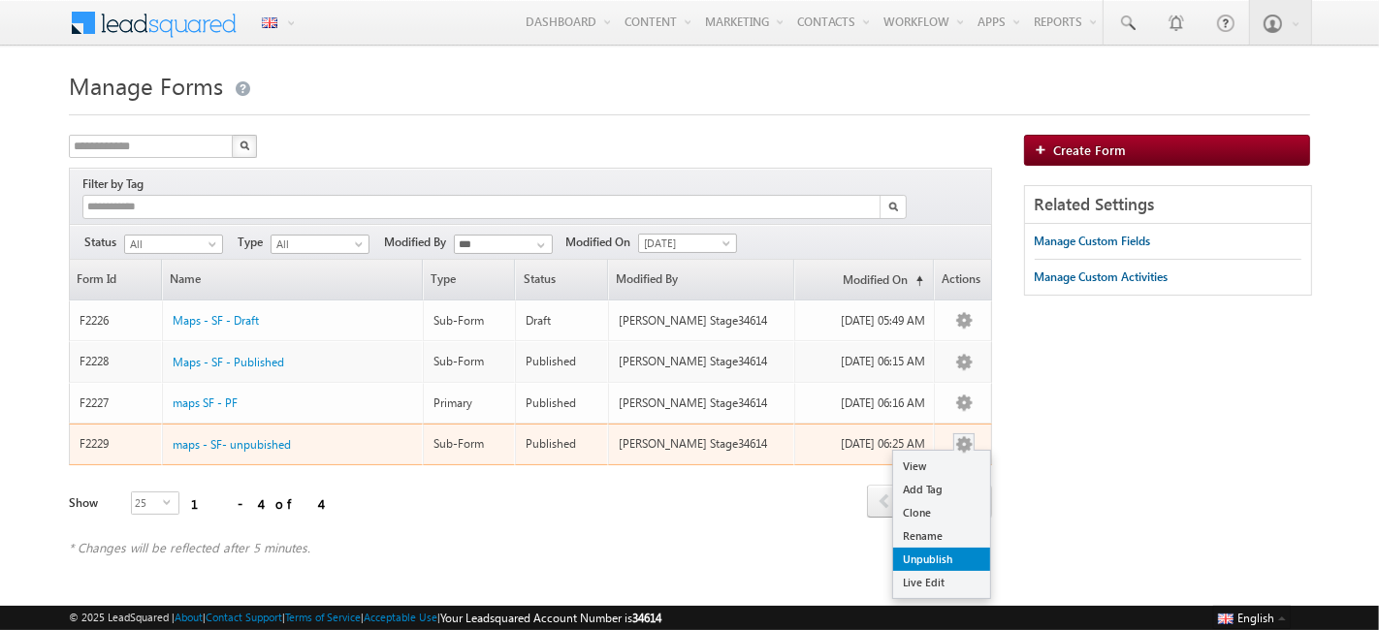
click at [941, 548] on link "Unpublish" at bounding box center [941, 559] width 97 height 23
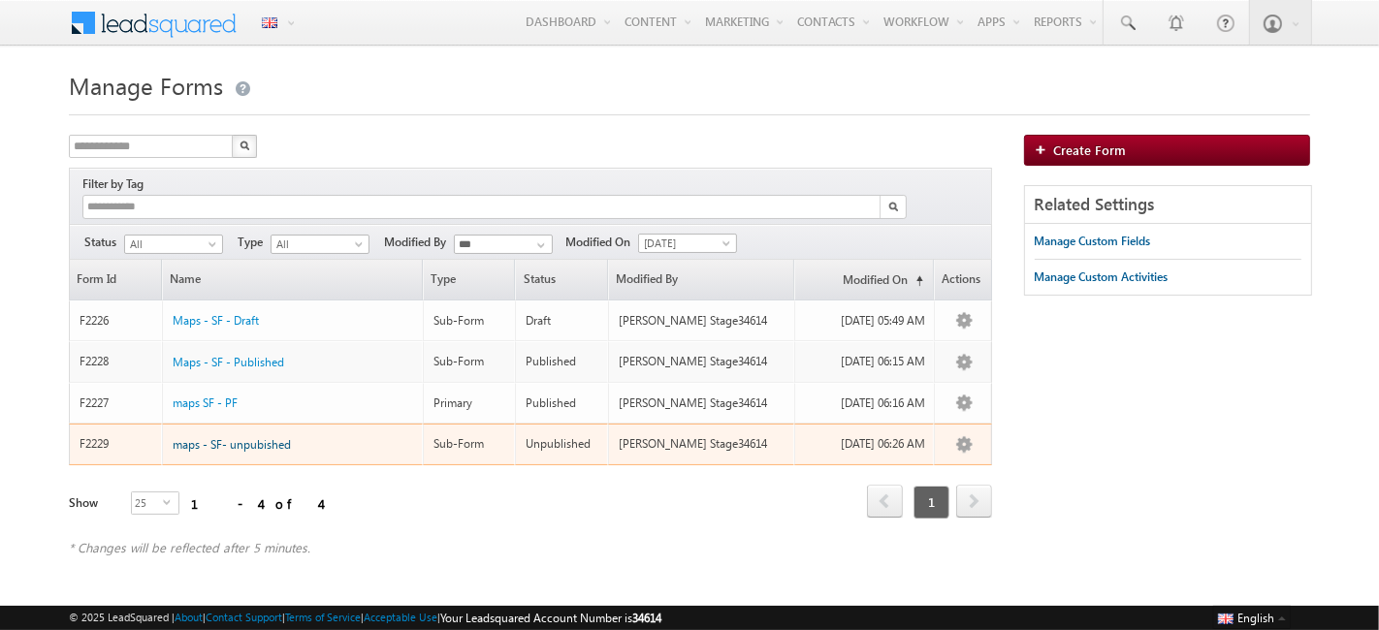
click at [273, 437] on span "maps - SF- unpubished" at bounding box center [232, 444] width 118 height 15
click at [231, 437] on span "maps - SF- unpubished" at bounding box center [232, 444] width 118 height 15
click at [249, 437] on span "maps - SF- unpubished" at bounding box center [232, 444] width 118 height 15
click at [240, 437] on span "maps - SF- unpubished" at bounding box center [232, 444] width 118 height 15
click at [223, 437] on span "maps - SF- unpubished" at bounding box center [232, 444] width 118 height 15
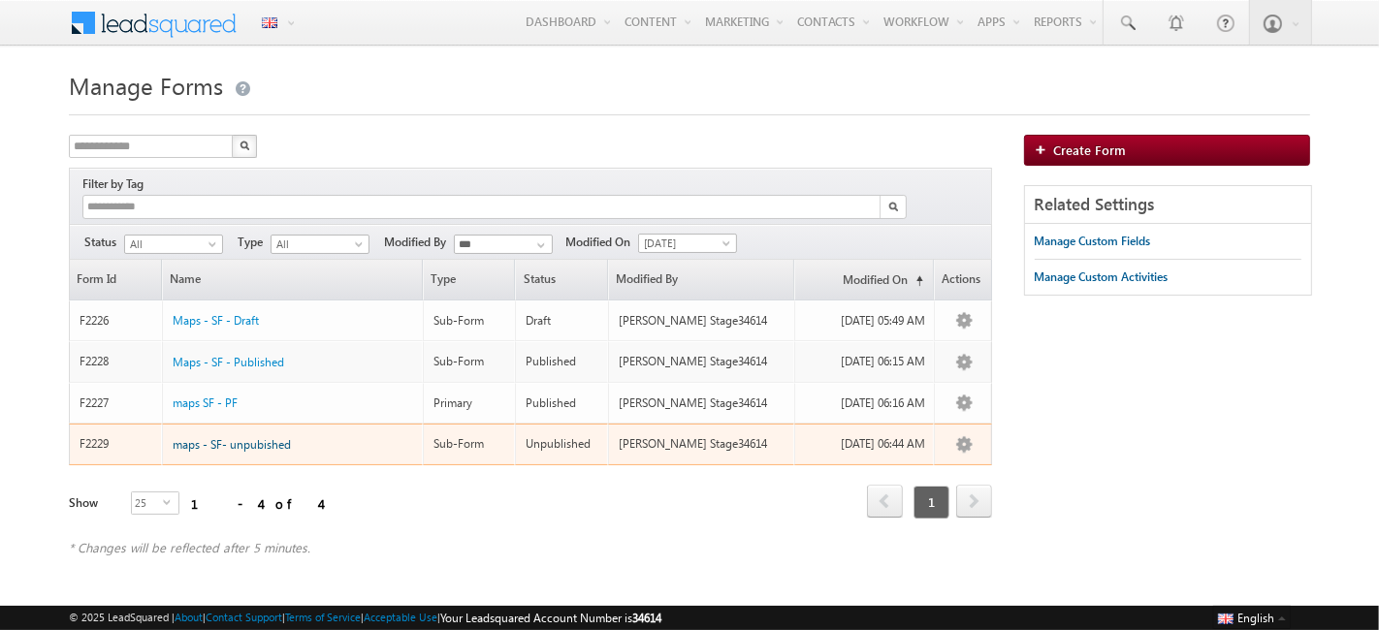
click at [273, 437] on span "maps - SF- unpubished" at bounding box center [232, 444] width 118 height 15
click at [216, 437] on span "maps - SF- unpubished" at bounding box center [232, 444] width 118 height 15
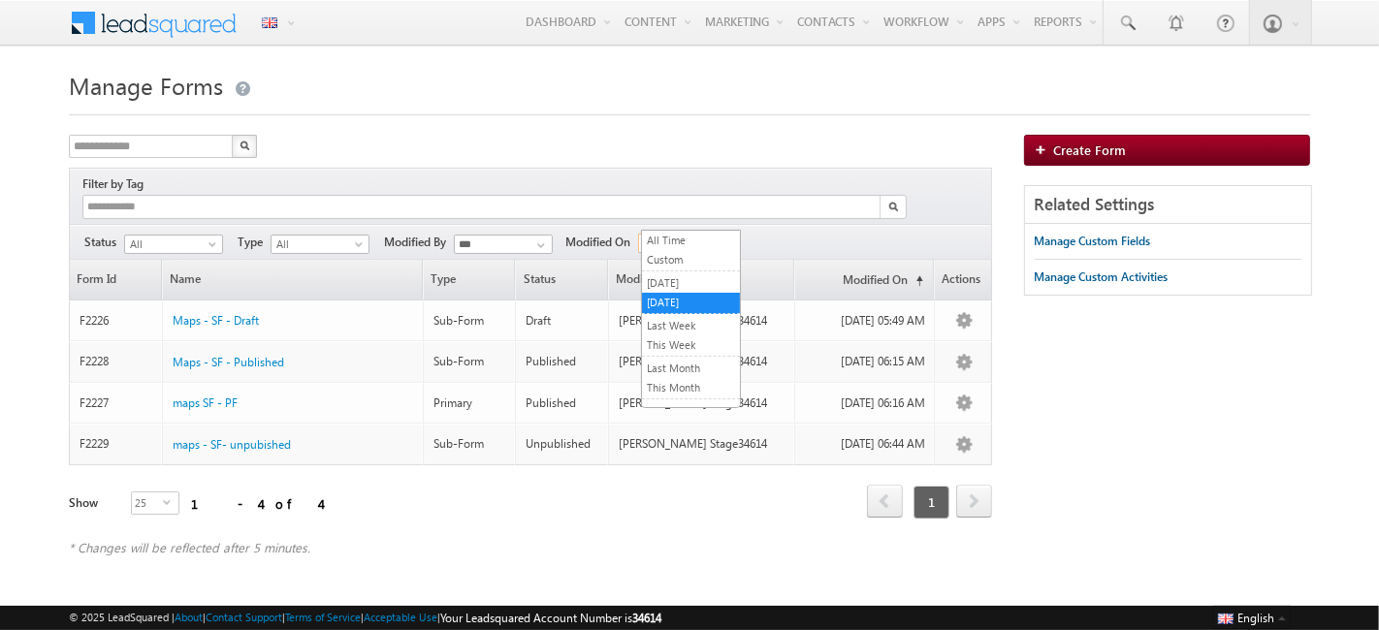
click at [698, 235] on span "[DATE]" at bounding box center [685, 243] width 92 height 17
click at [661, 240] on link "All Time" at bounding box center [691, 240] width 98 height 17
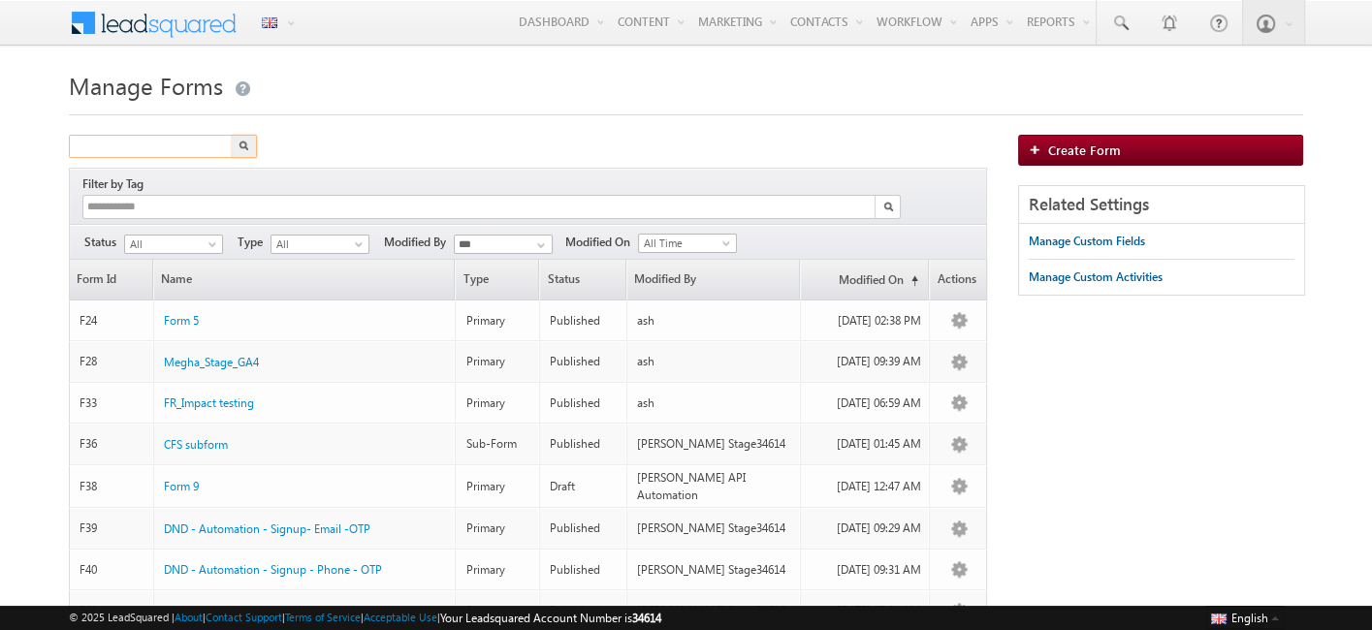
click at [196, 150] on input "text" at bounding box center [152, 146] width 166 height 23
type input "****"
click at [232, 135] on button "button" at bounding box center [244, 146] width 25 height 23
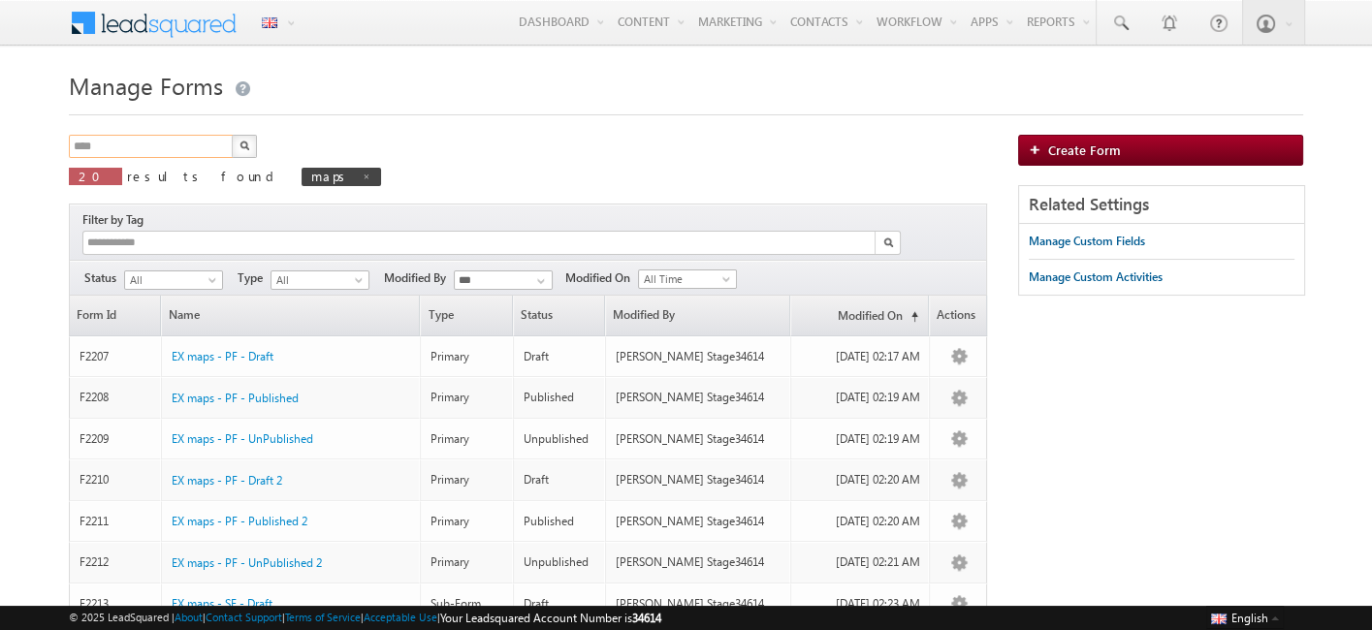
click at [196, 150] on input "****" at bounding box center [152, 146] width 166 height 23
type input "*"
type input "*******"
click at [232, 135] on button "button" at bounding box center [244, 146] width 25 height 23
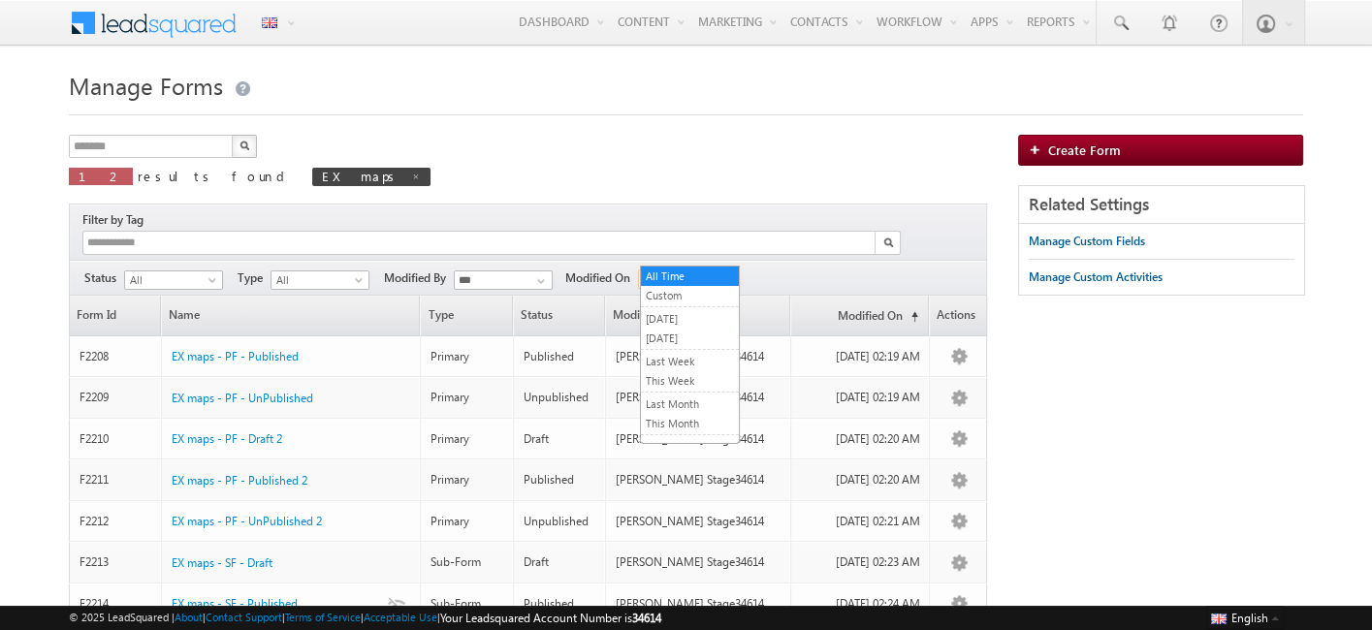
click at [662, 270] on span "All Time" at bounding box center [685, 278] width 92 height 17
click at [662, 332] on link "[DATE]" at bounding box center [690, 338] width 98 height 17
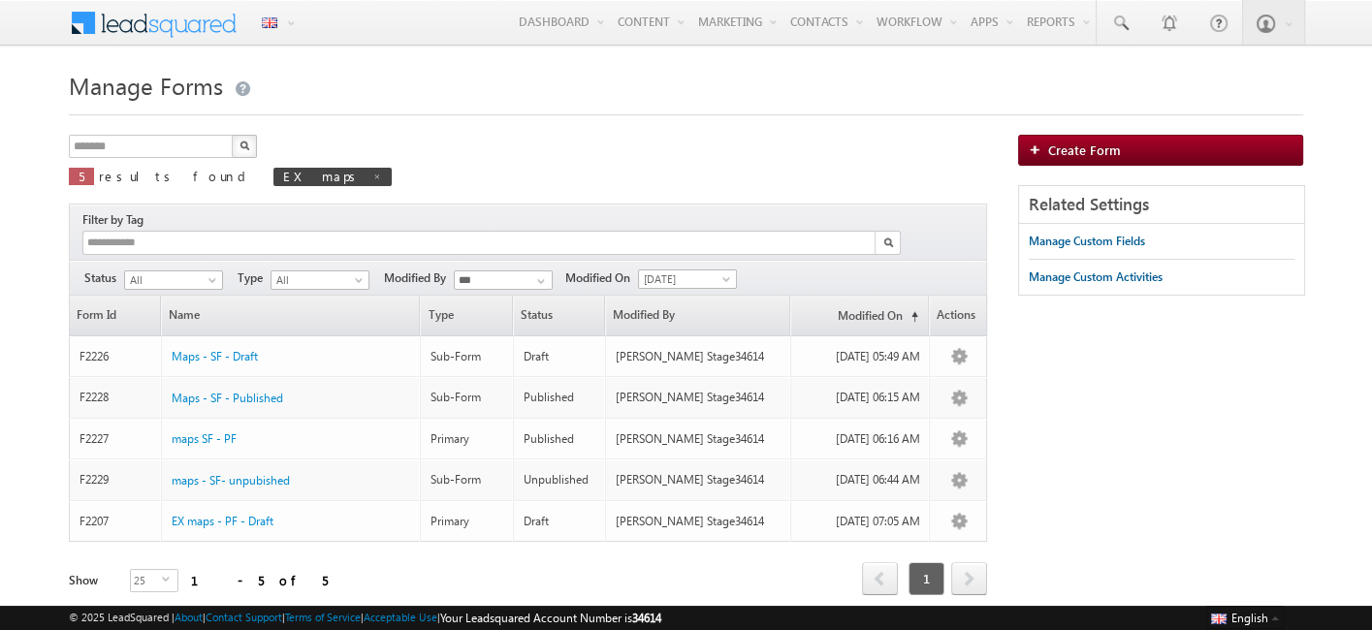
click at [248, 153] on button "button" at bounding box center [244, 146] width 25 height 23
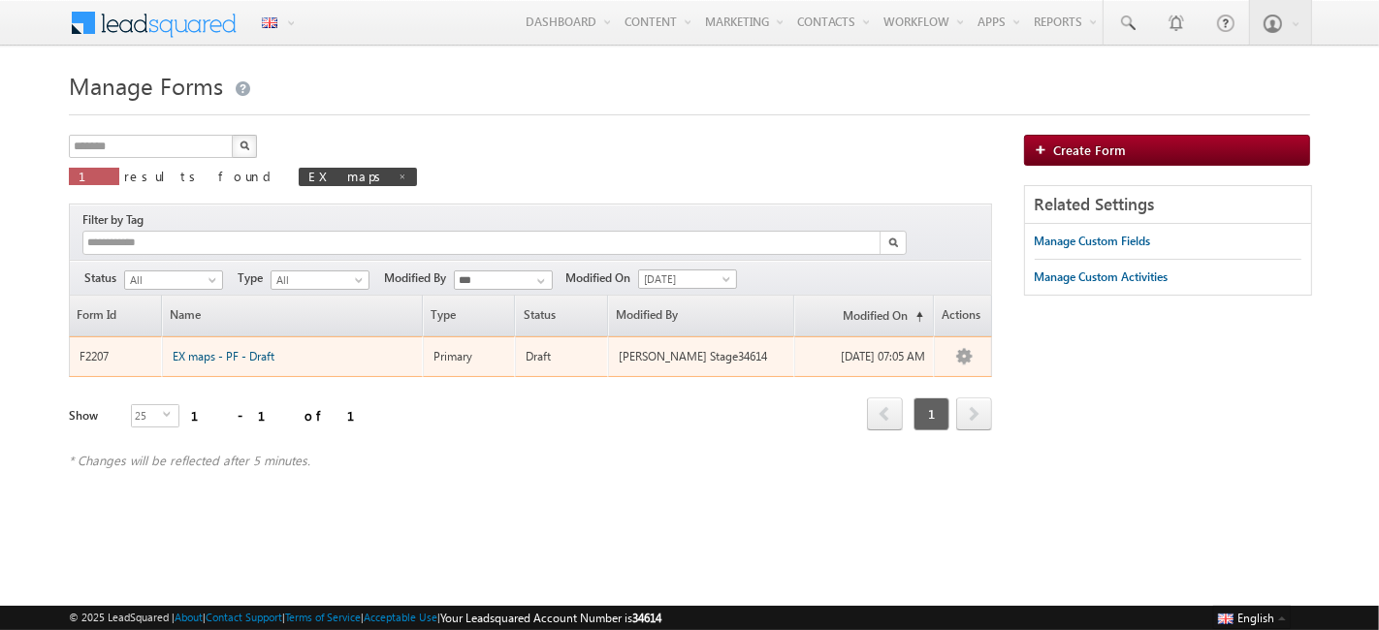
click at [224, 349] on span "EX maps - PF - Draft" at bounding box center [224, 356] width 102 height 15
click at [226, 349] on span "EX maps - PF - Draft" at bounding box center [224, 356] width 102 height 15
click at [233, 349] on span "EX maps - PF - Draft" at bounding box center [224, 356] width 102 height 15
click at [223, 349] on span "EX maps - PF - Draft" at bounding box center [224, 356] width 102 height 15
click at [238, 349] on span "EX maps - PF - Draft" at bounding box center [224, 356] width 102 height 15
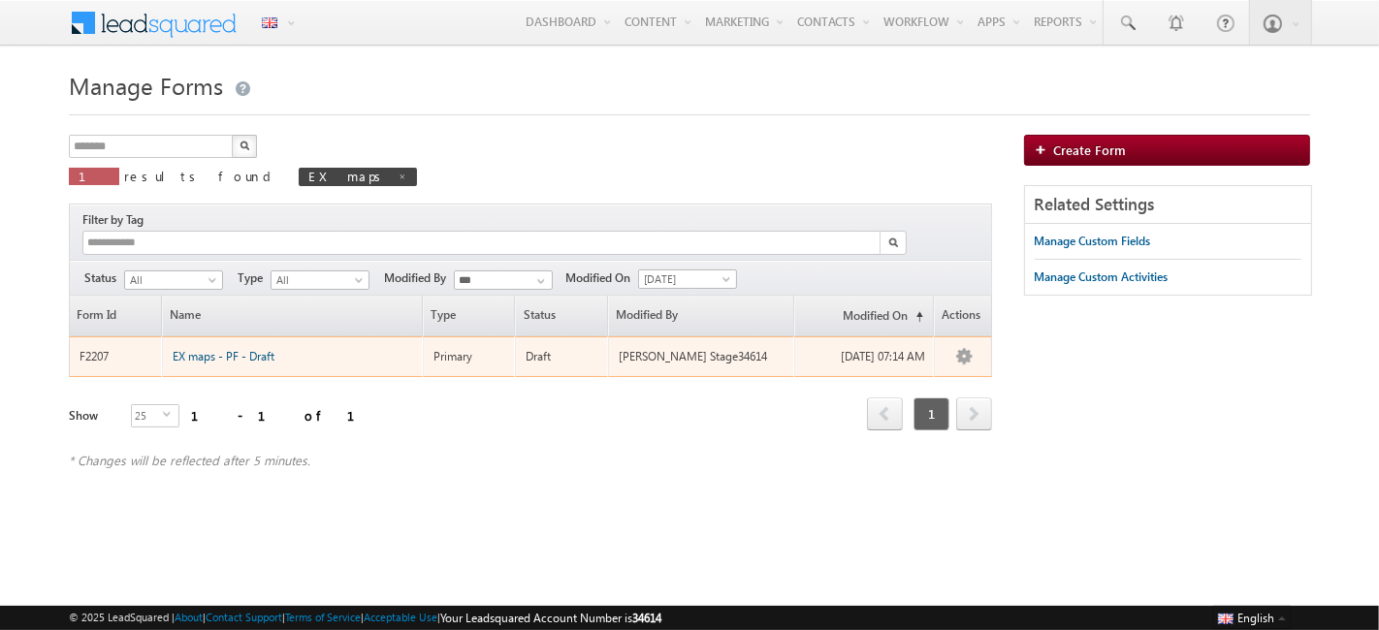
click at [235, 349] on span "EX maps - PF - Draft" at bounding box center [224, 356] width 102 height 15
click at [209, 349] on span "EX maps - PF - Draft" at bounding box center [224, 356] width 102 height 15
click at [198, 349] on span "EX maps - PF - Draft" at bounding box center [224, 356] width 102 height 15
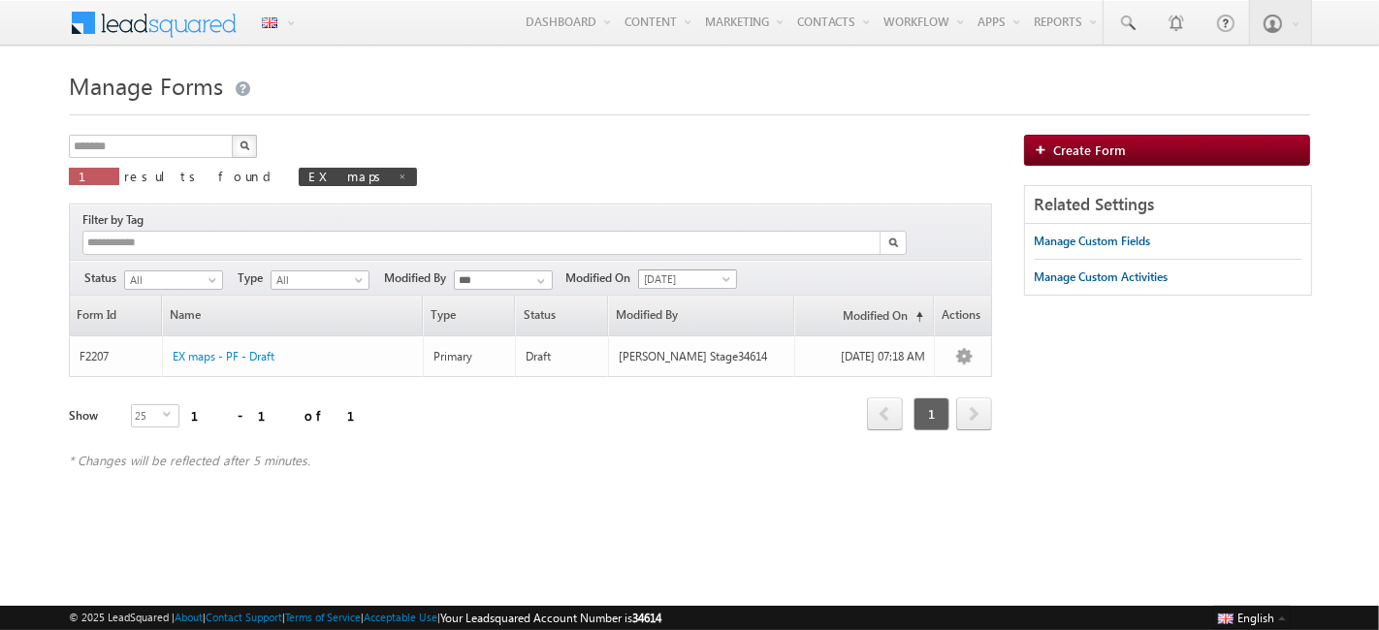
click at [717, 266] on body "Menu English English Española latina हिंदी Bahasa Indonesia Português Tiếng Việ…" at bounding box center [689, 275] width 1379 height 550
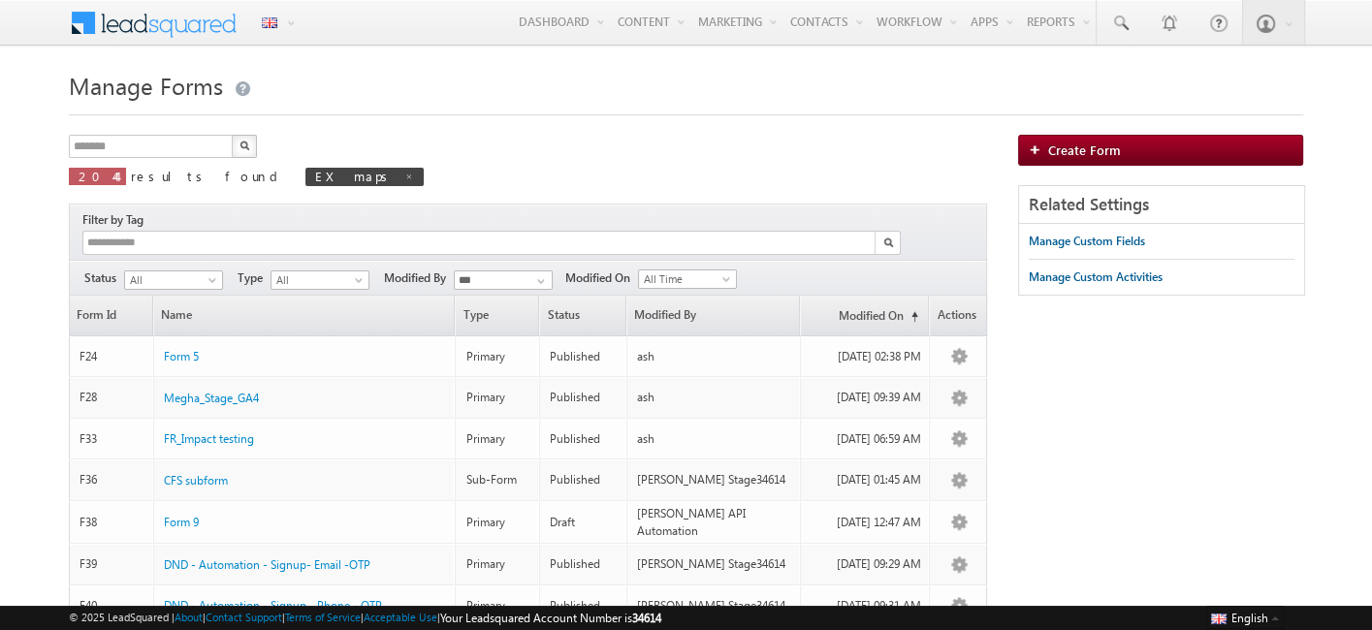
click at [239, 149] on img "button" at bounding box center [244, 146] width 10 height 10
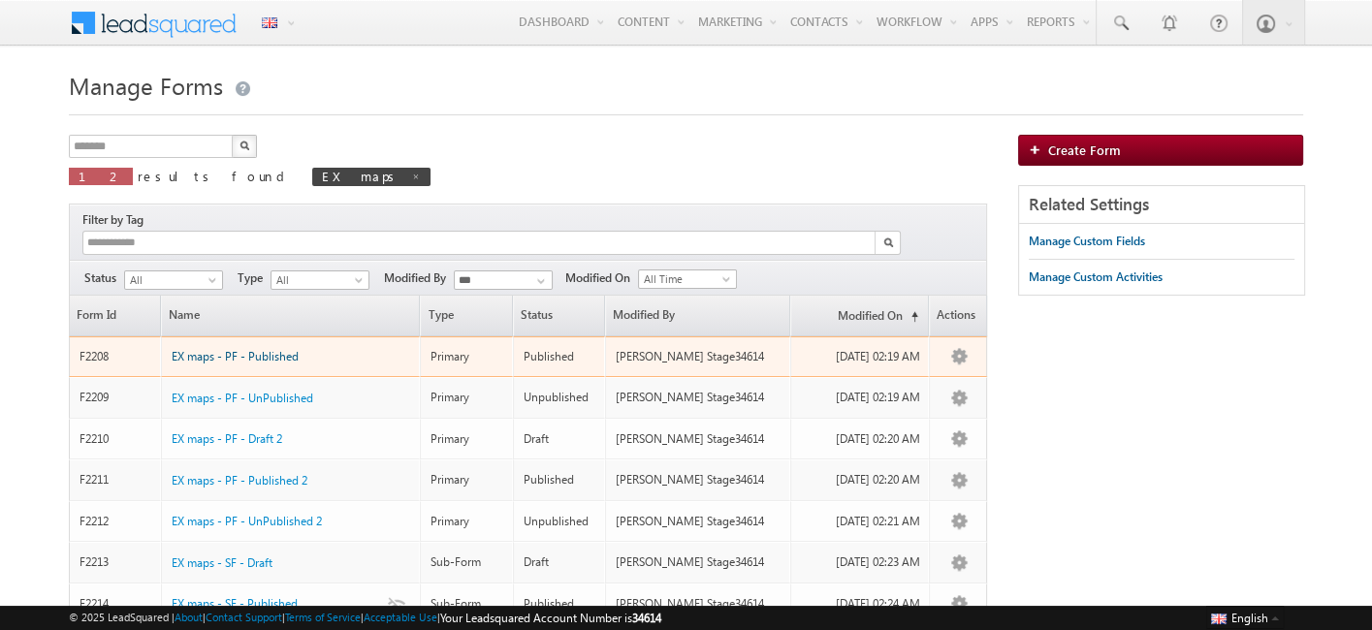
click at [227, 349] on span "EX maps - PF - Published" at bounding box center [235, 356] width 127 height 15
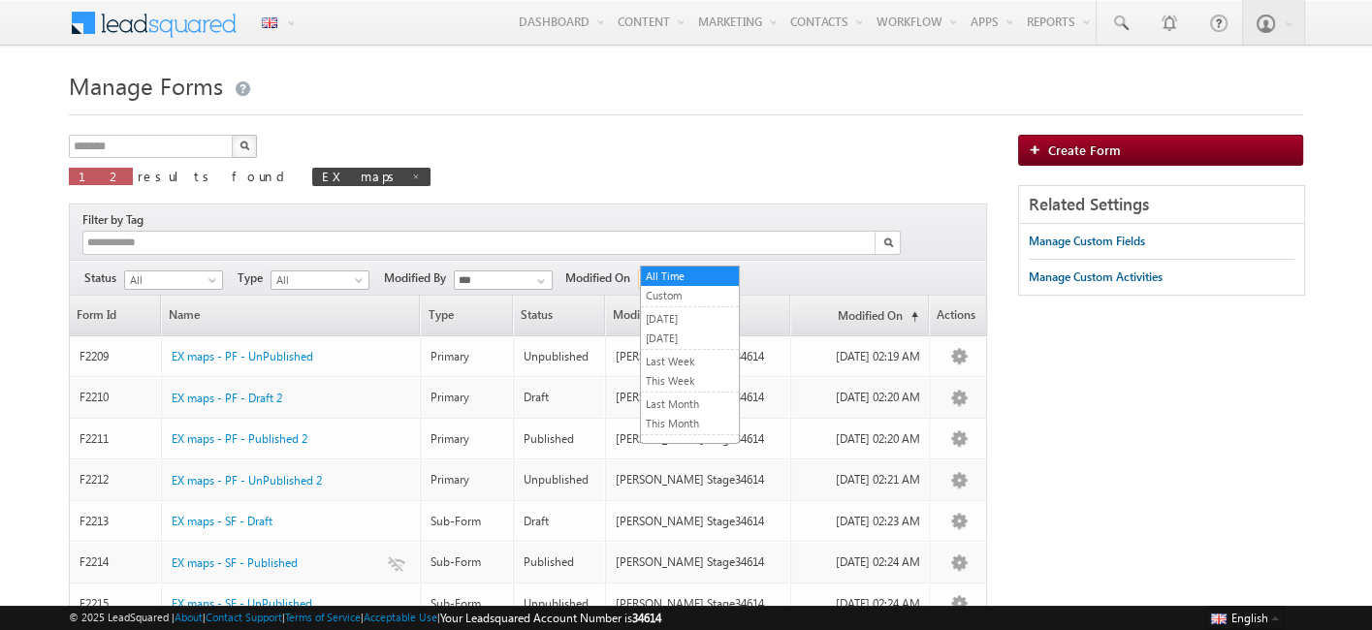
click at [692, 270] on span "All Time" at bounding box center [685, 278] width 92 height 17
click at [683, 336] on link "[DATE]" at bounding box center [690, 338] width 98 height 17
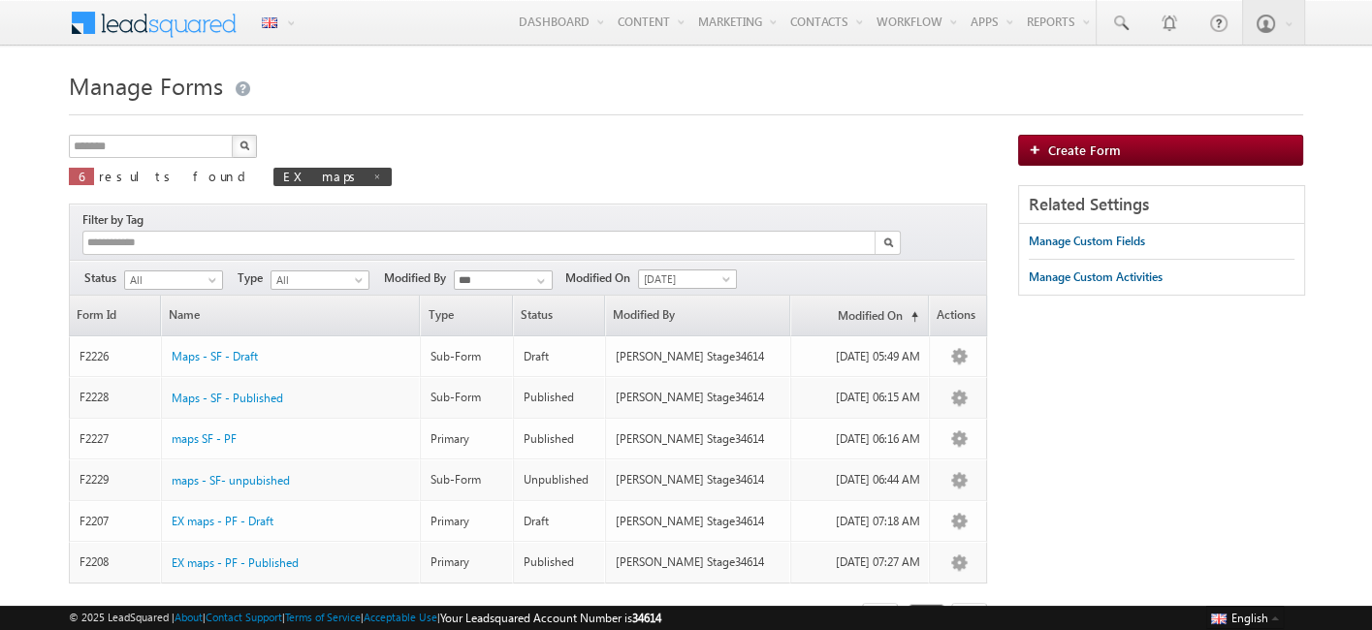
click at [242, 147] on img "button" at bounding box center [244, 146] width 10 height 10
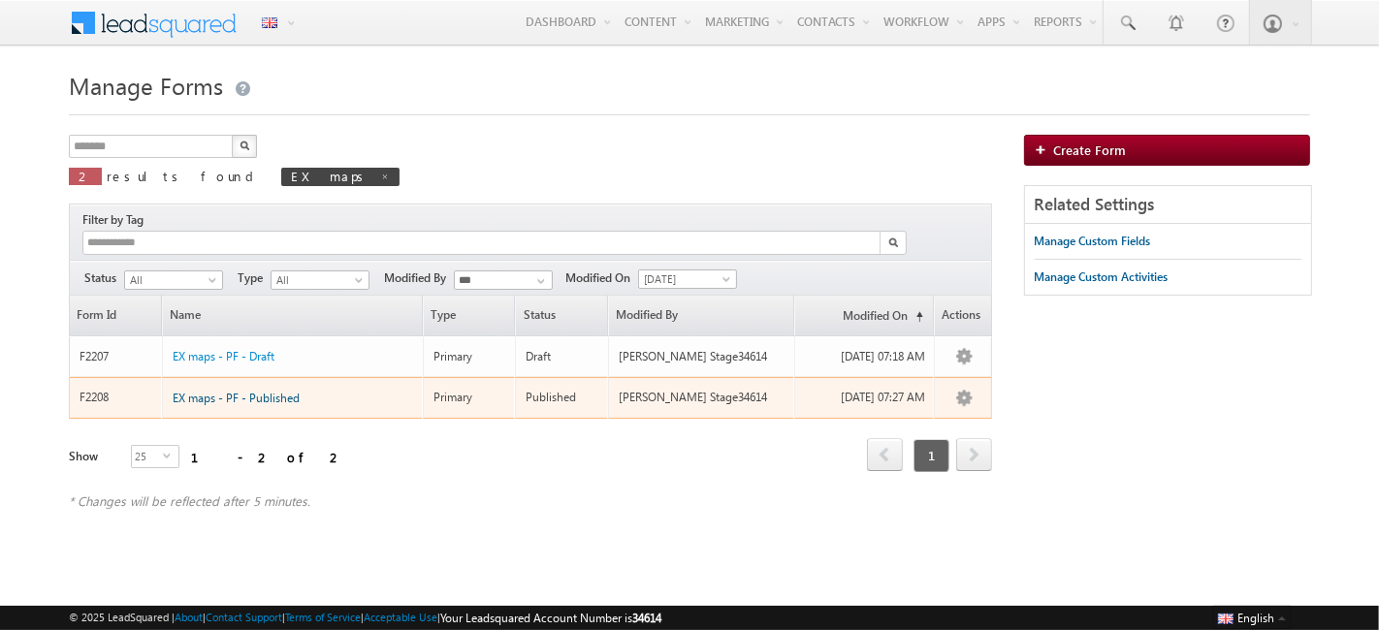
click at [218, 391] on span "EX maps - PF - Published" at bounding box center [236, 398] width 127 height 15
click at [276, 391] on span "EX maps - PF - Published" at bounding box center [236, 398] width 127 height 15
click at [295, 391] on span "EX maps - PF - Published" at bounding box center [236, 398] width 127 height 15
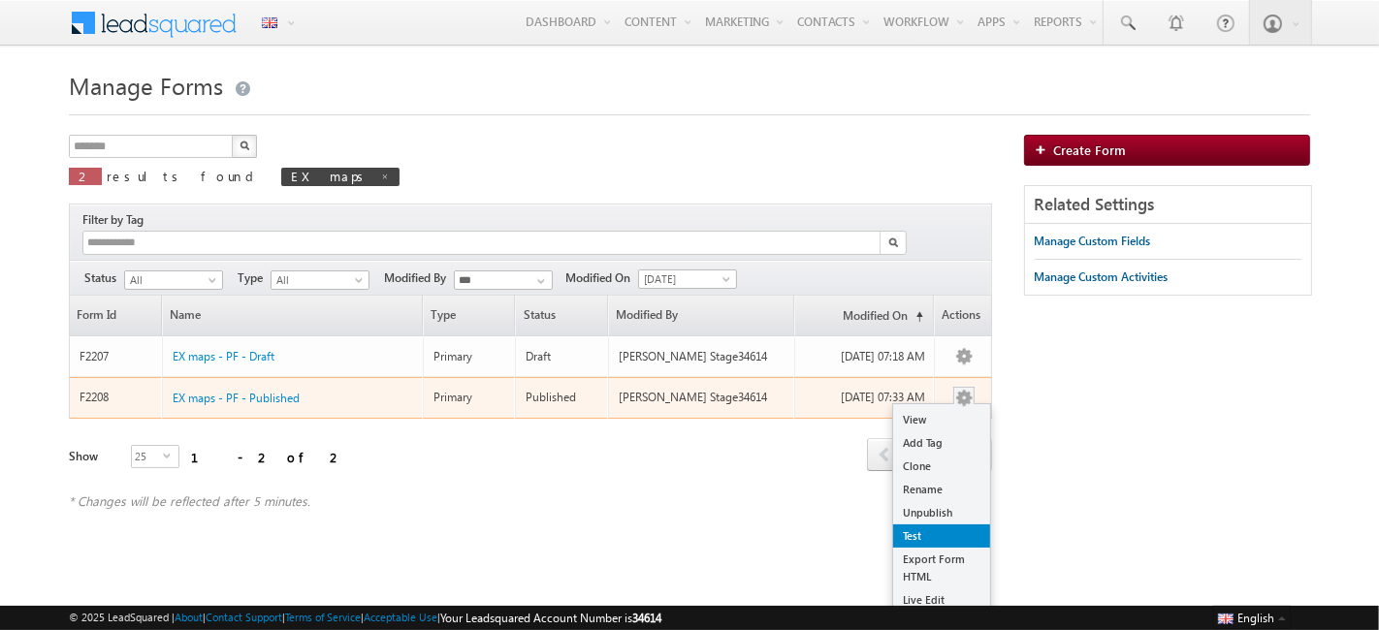
click at [954, 524] on link "Test" at bounding box center [941, 535] width 97 height 23
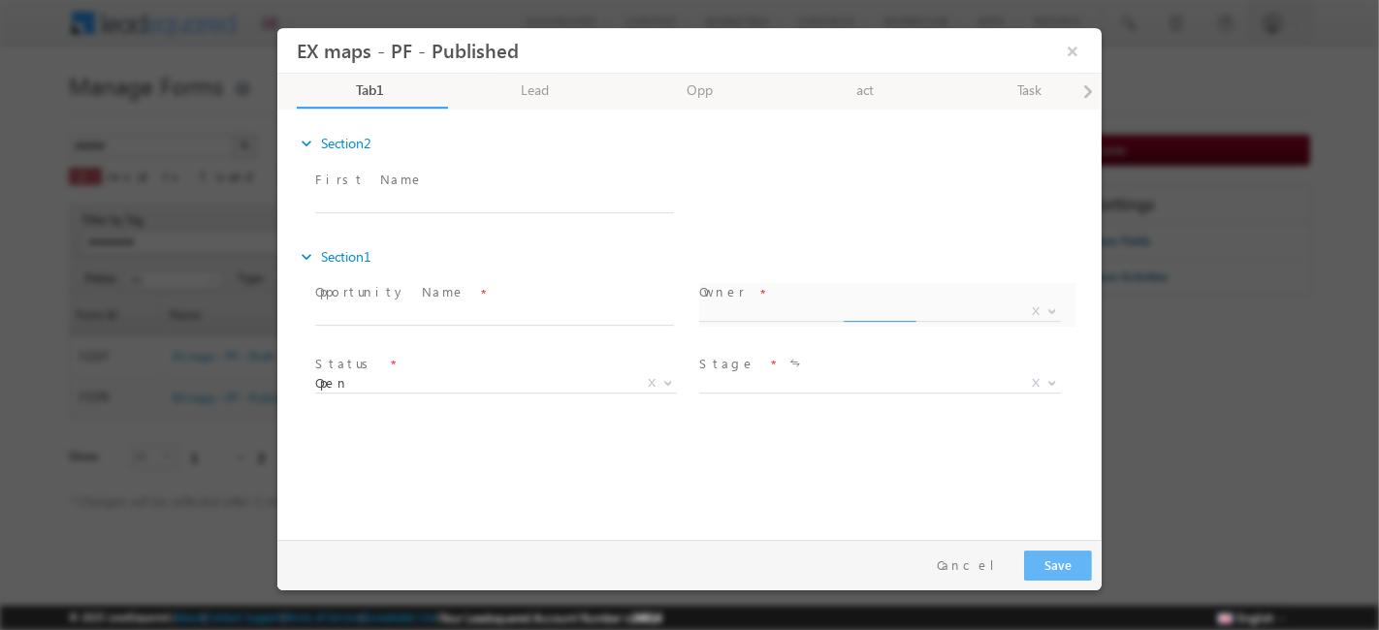
select select "**********"
click at [518, 93] on link "Lead" at bounding box center [535, 91] width 151 height 35
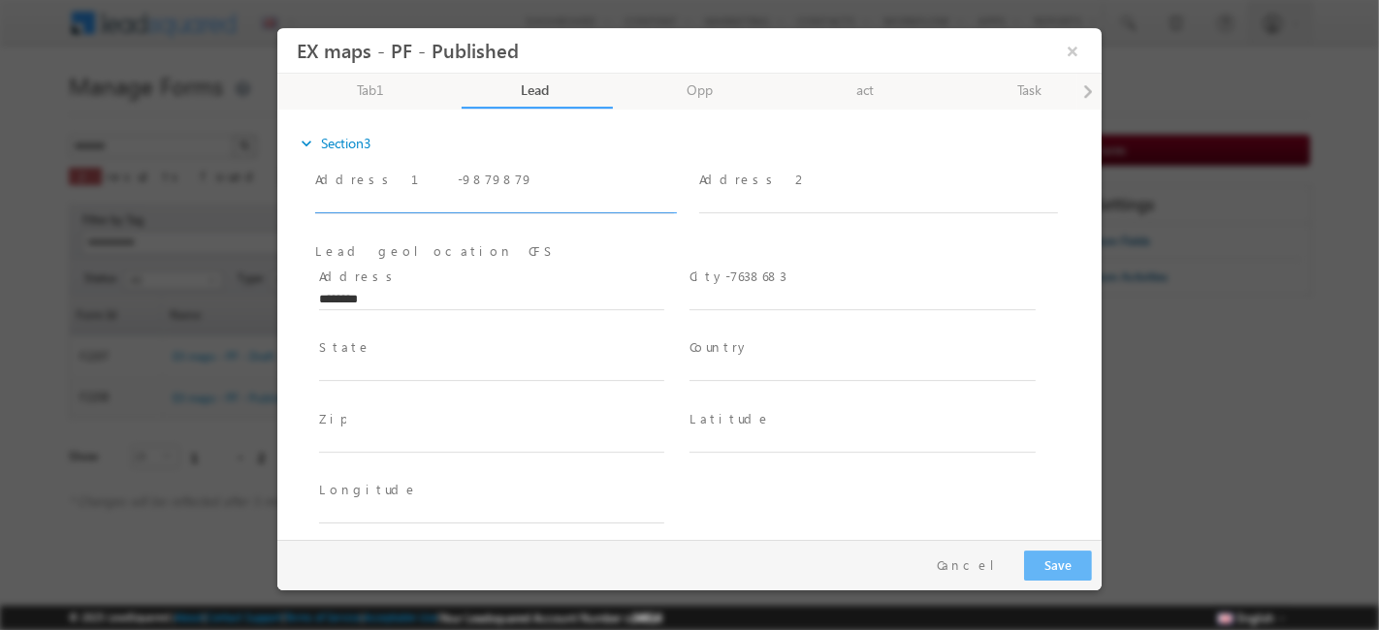
click at [428, 205] on input "text" at bounding box center [493, 203] width 359 height 19
type input "****"
click at [709, 90] on link "Opp" at bounding box center [700, 91] width 151 height 35
click at [423, 310] on span at bounding box center [490, 319] width 345 height 21
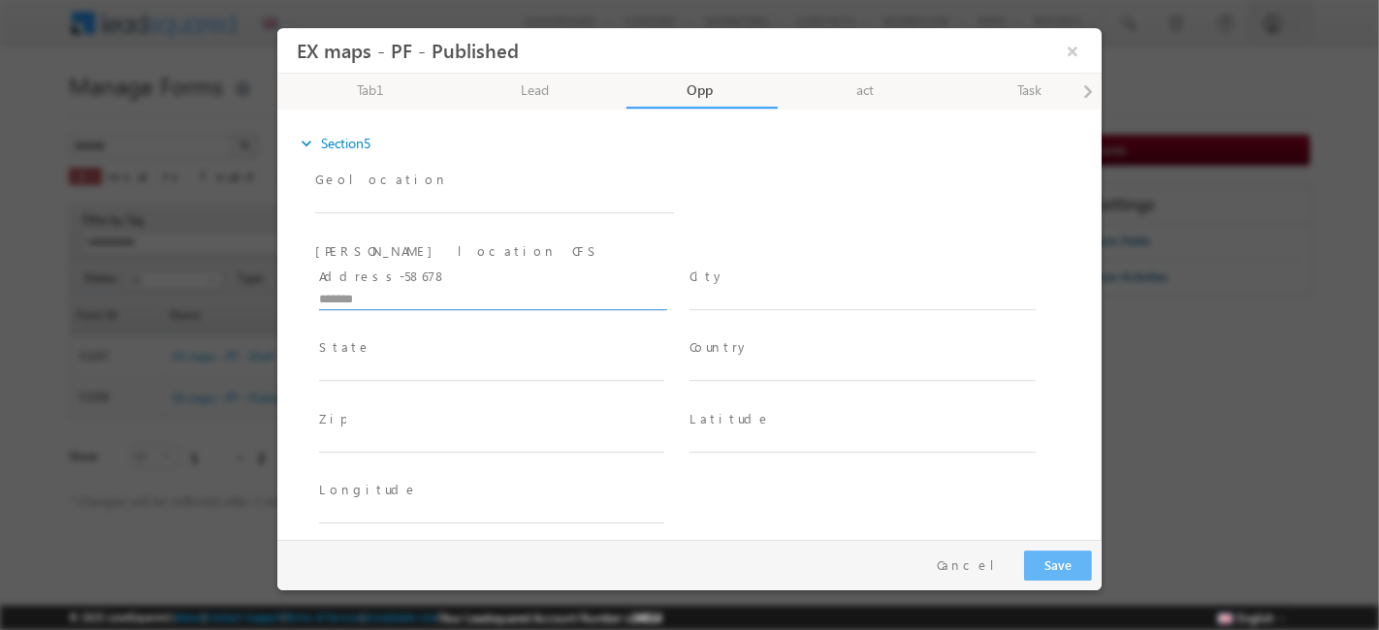
click at [427, 294] on input "text" at bounding box center [490, 300] width 345 height 19
paste input "****"
type input "****"
click at [873, 89] on link "act" at bounding box center [865, 91] width 151 height 35
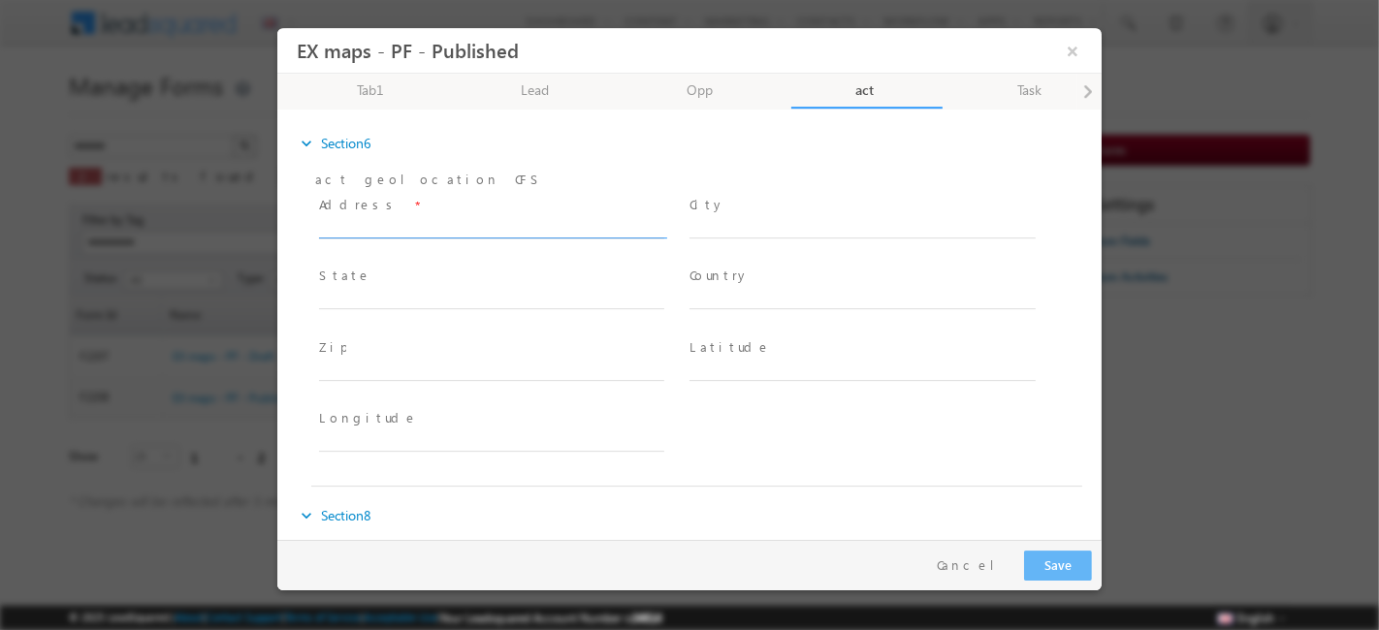
click at [422, 224] on input "text" at bounding box center [490, 228] width 345 height 19
paste input "****"
type input "****"
click at [1092, 80] on span at bounding box center [1087, 92] width 12 height 35
click at [1076, 93] on div at bounding box center [1087, 92] width 22 height 35
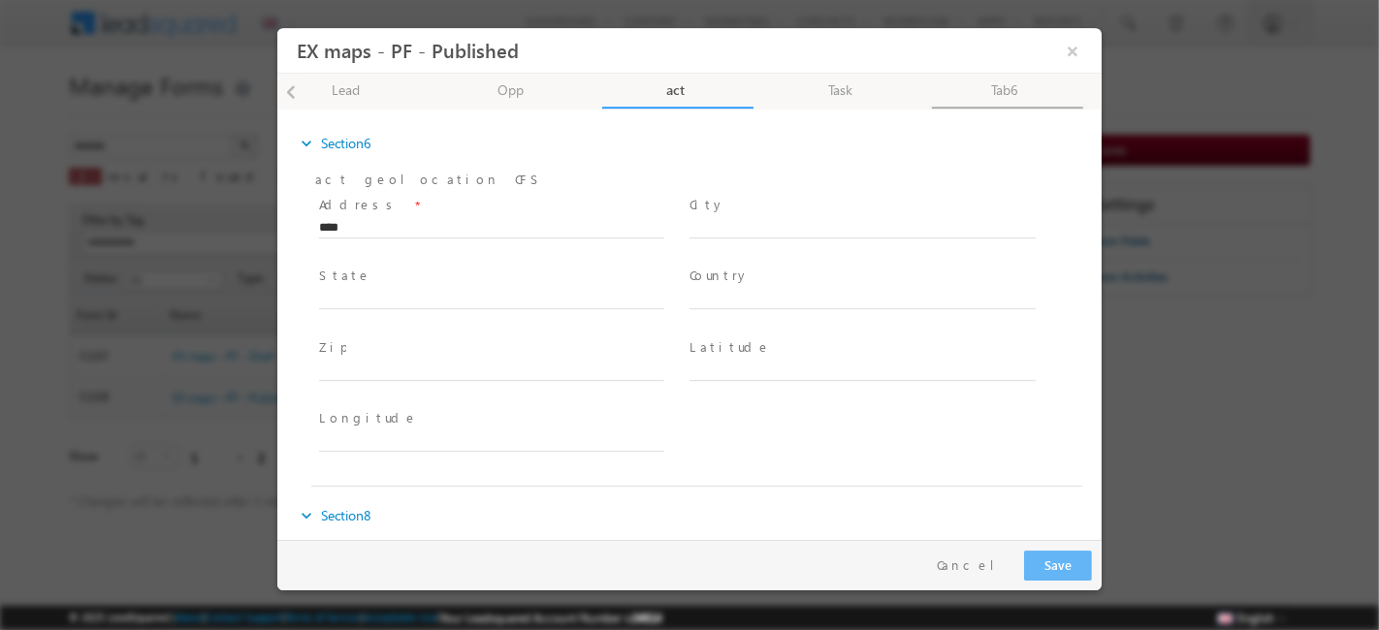
click at [1016, 95] on link "Tab6" at bounding box center [1006, 91] width 151 height 35
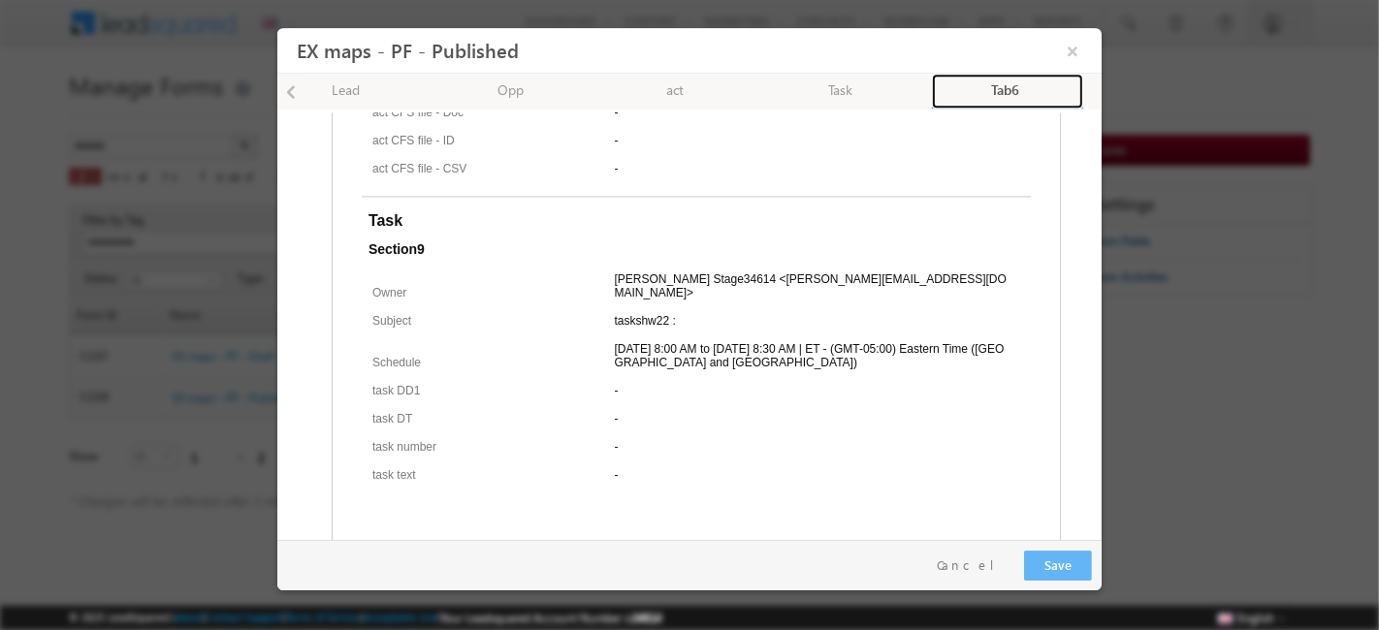
scroll to position [3753, 0]
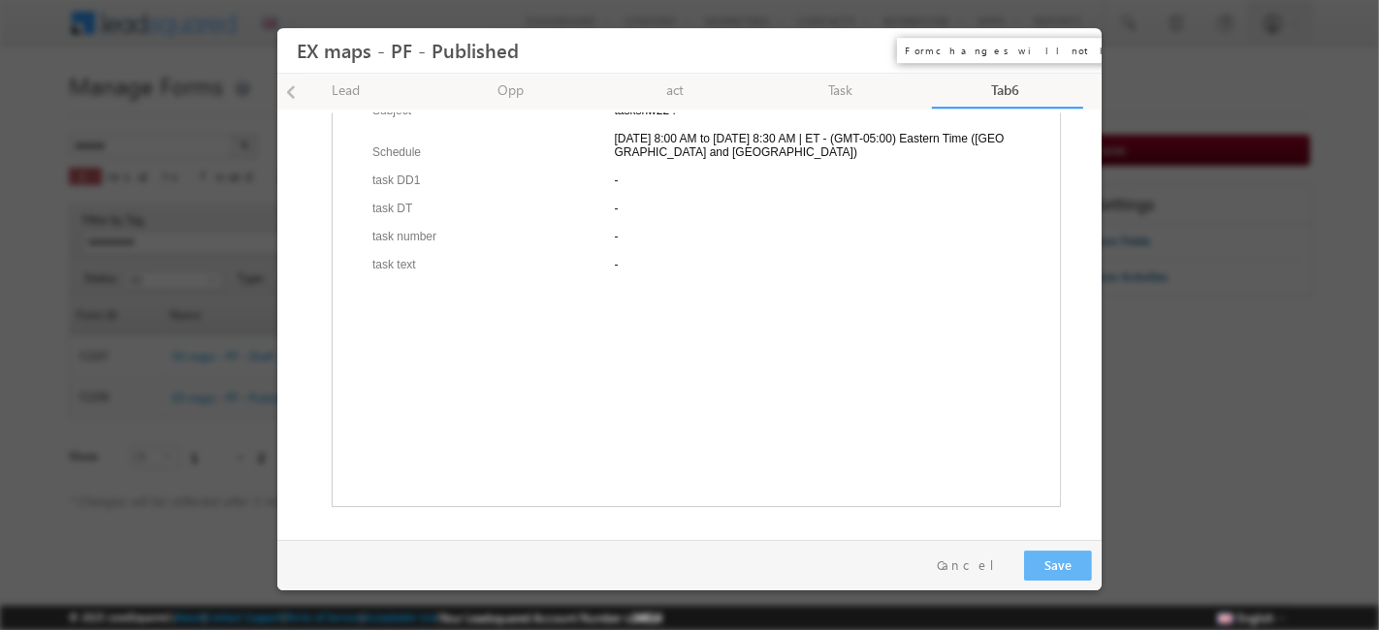
click at [1075, 49] on button "×" at bounding box center [1071, 51] width 33 height 36
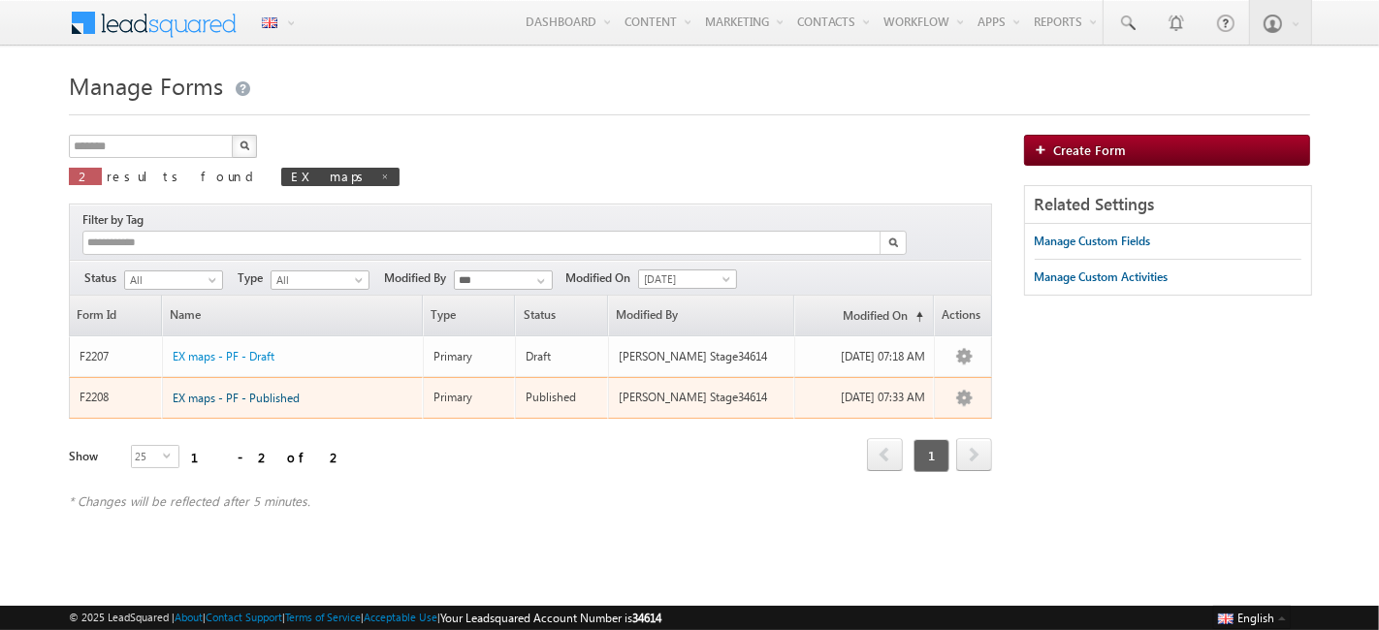
click at [232, 391] on span "EX maps - PF - Published" at bounding box center [236, 398] width 127 height 15
click at [260, 391] on span "EX maps - PF - Published" at bounding box center [236, 398] width 127 height 15
click at [235, 391] on span "EX maps - PF - Published" at bounding box center [236, 398] width 127 height 15
click at [243, 391] on span "EX maps - PF - Published" at bounding box center [236, 398] width 127 height 15
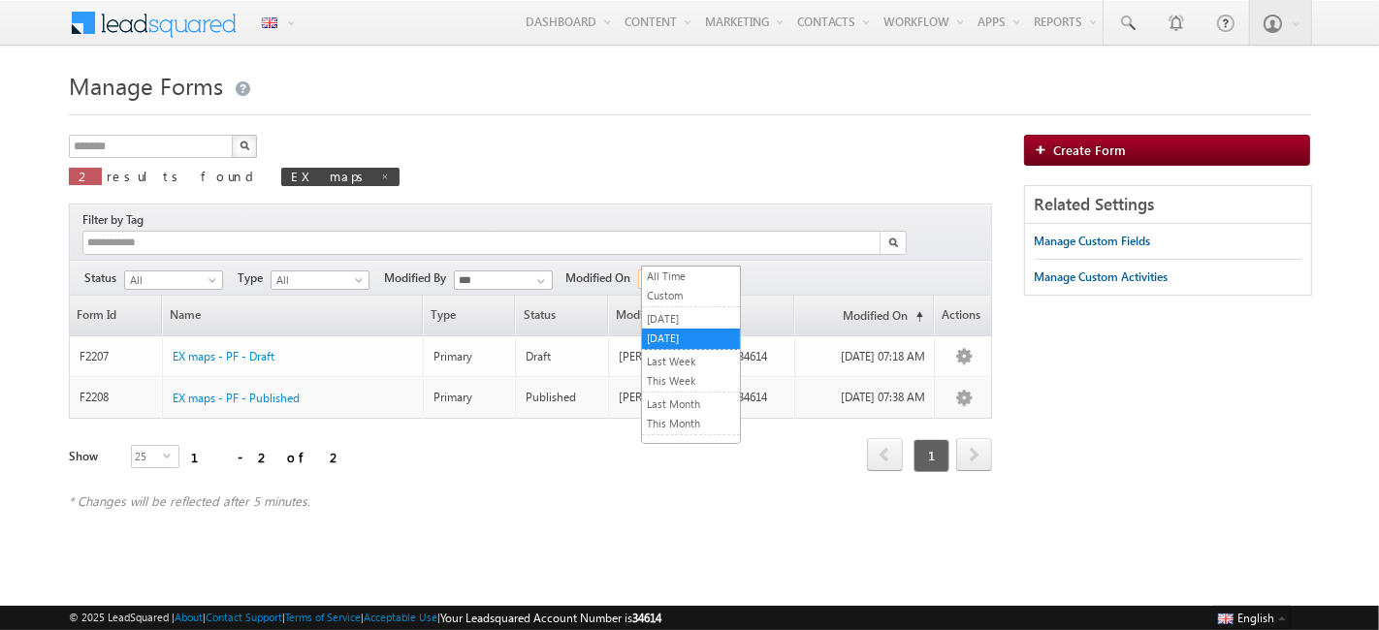
click at [658, 270] on span "[DATE]" at bounding box center [685, 278] width 92 height 17
click at [657, 317] on link "[DATE]" at bounding box center [691, 318] width 98 height 17
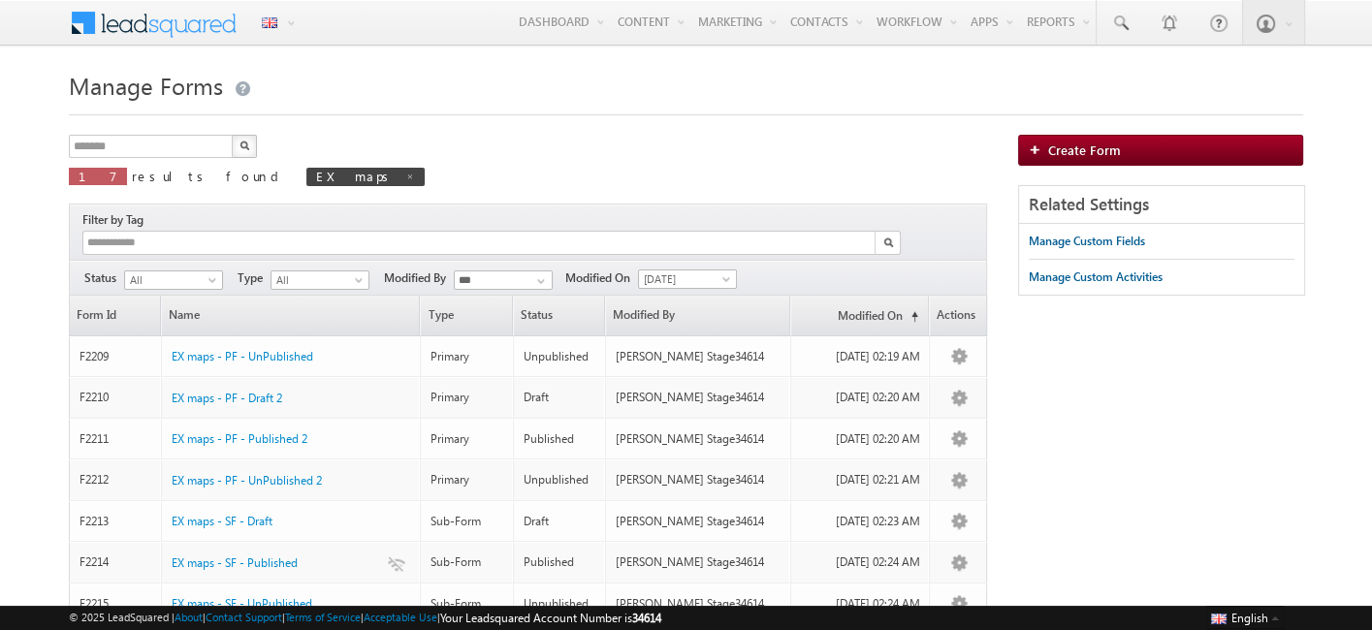
click at [243, 147] on img "button" at bounding box center [244, 146] width 10 height 10
click at [303, 271] on span "All" at bounding box center [317, 279] width 92 height 17
click at [303, 295] on link "Primary" at bounding box center [319, 296] width 98 height 17
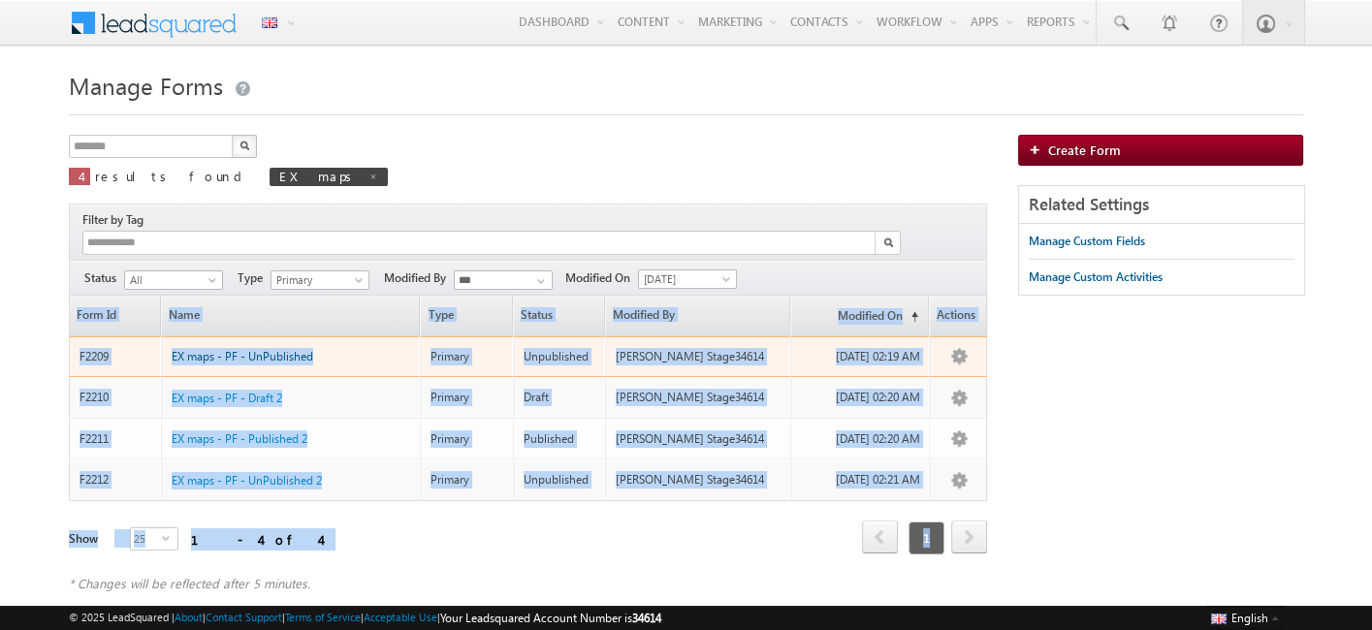
click at [276, 349] on span "EX maps - PF - UnPublished" at bounding box center [243, 356] width 142 height 15
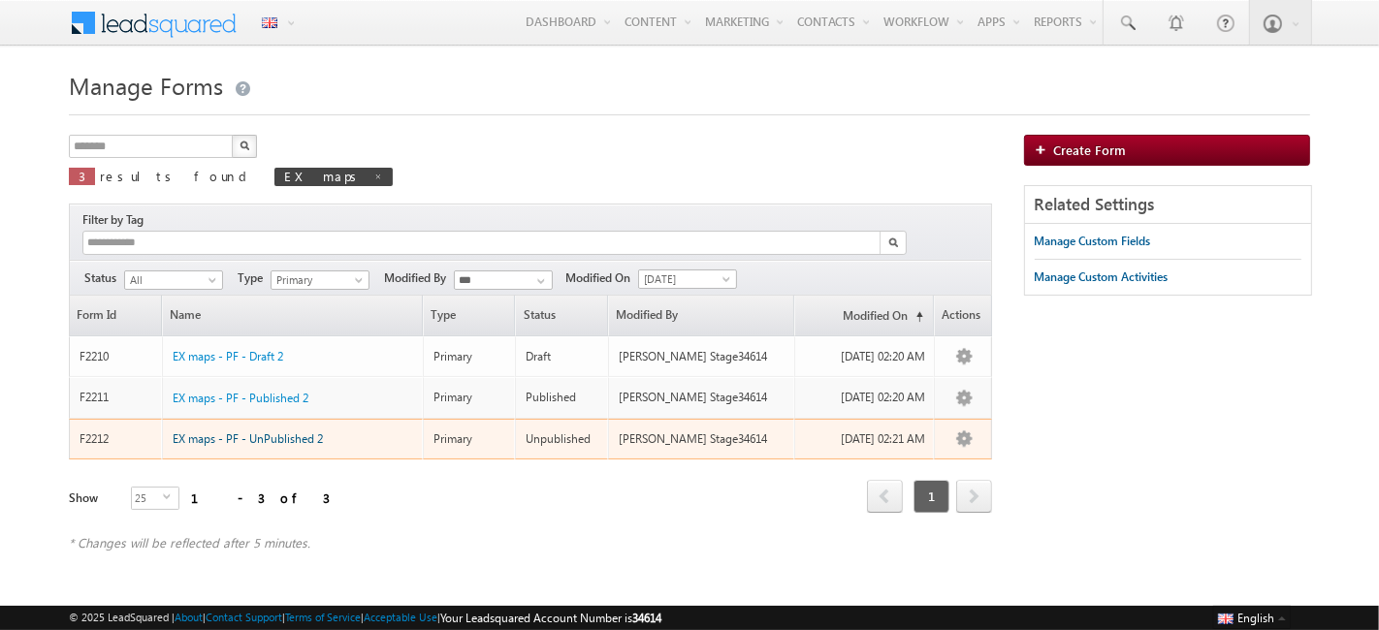
click at [268, 431] on span "EX maps - PF - UnPublished 2" at bounding box center [248, 438] width 150 height 15
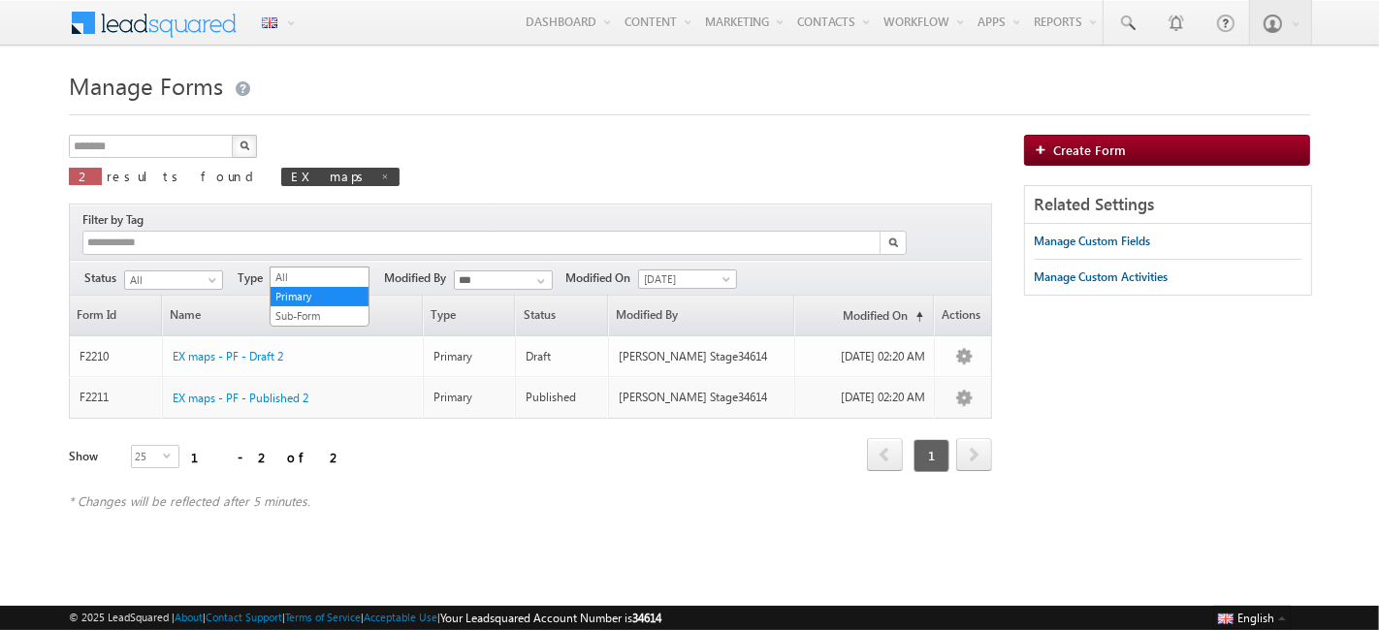
click at [306, 271] on span "Primary" at bounding box center [317, 279] width 92 height 17
click at [306, 271] on link "All" at bounding box center [319, 277] width 98 height 17
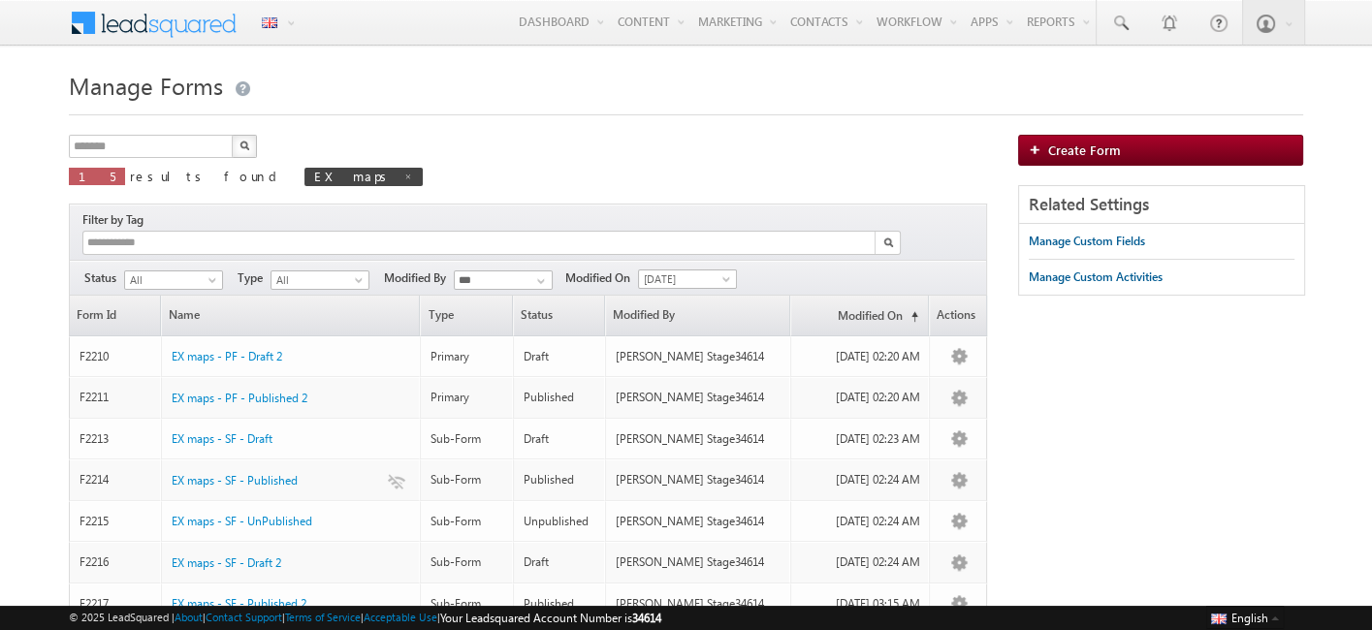
click at [241, 143] on img "button" at bounding box center [244, 146] width 10 height 10
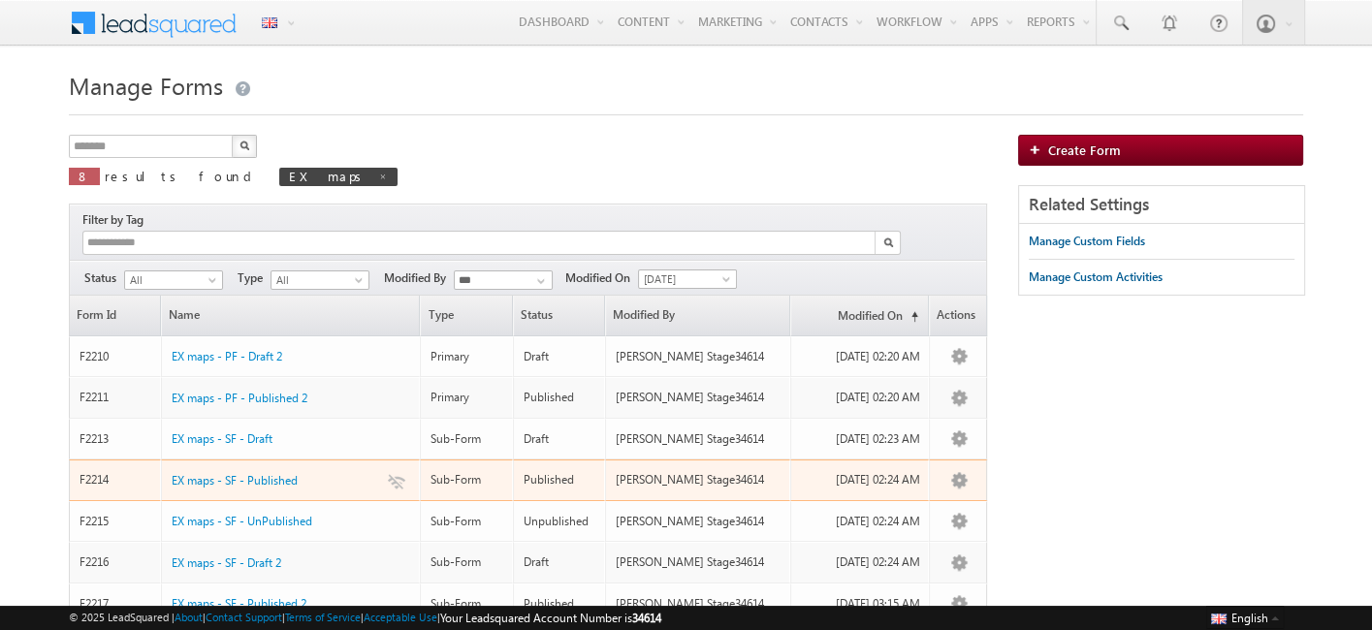
scroll to position [166, 0]
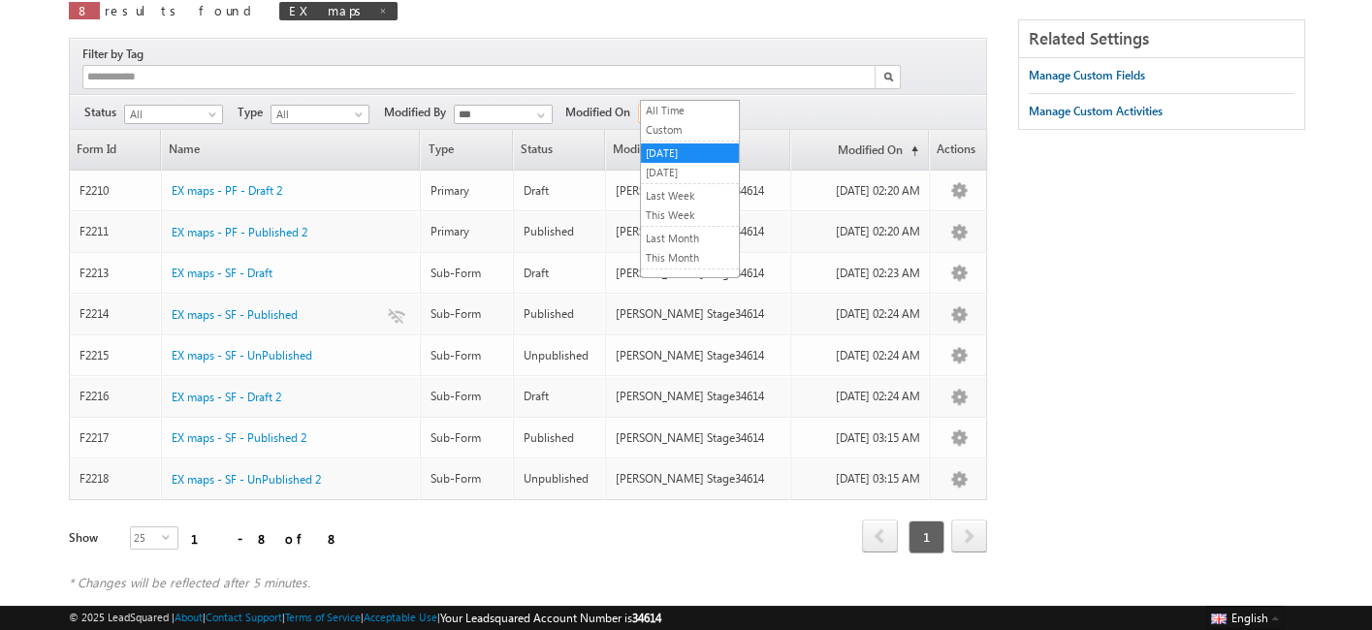
click at [722, 105] on span "[DATE]" at bounding box center [685, 113] width 92 height 17
click at [698, 173] on link "[DATE]" at bounding box center [690, 172] width 98 height 17
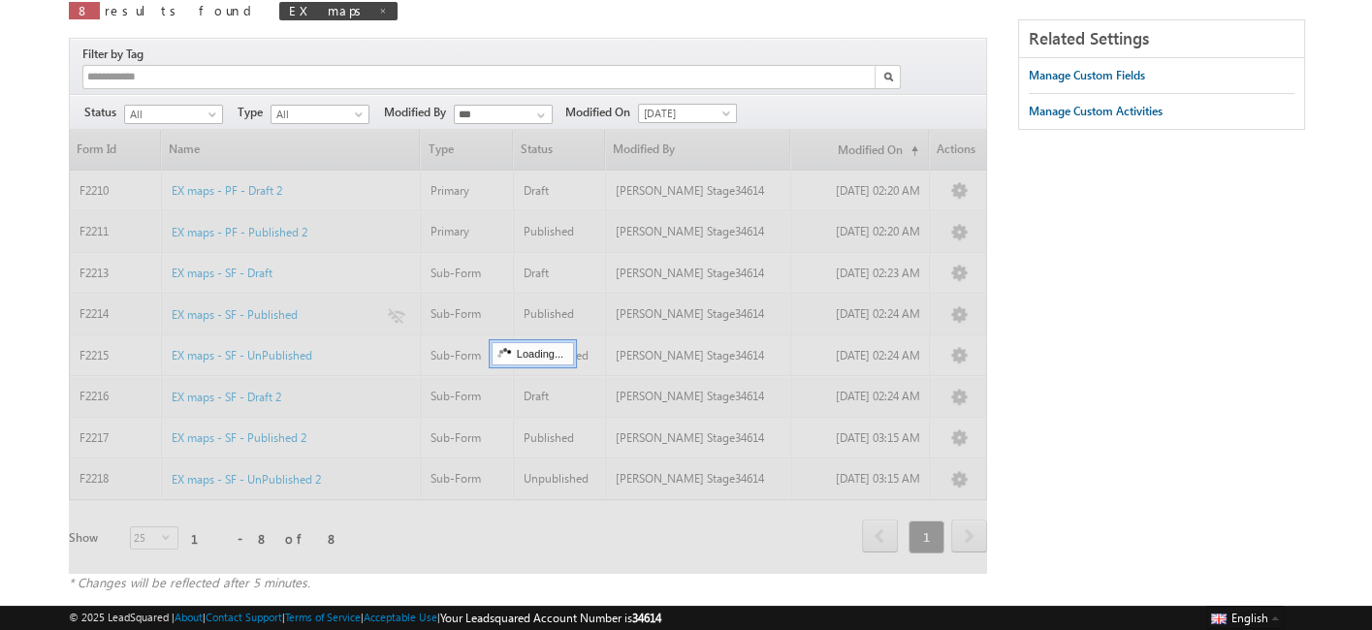
scroll to position [4, 0]
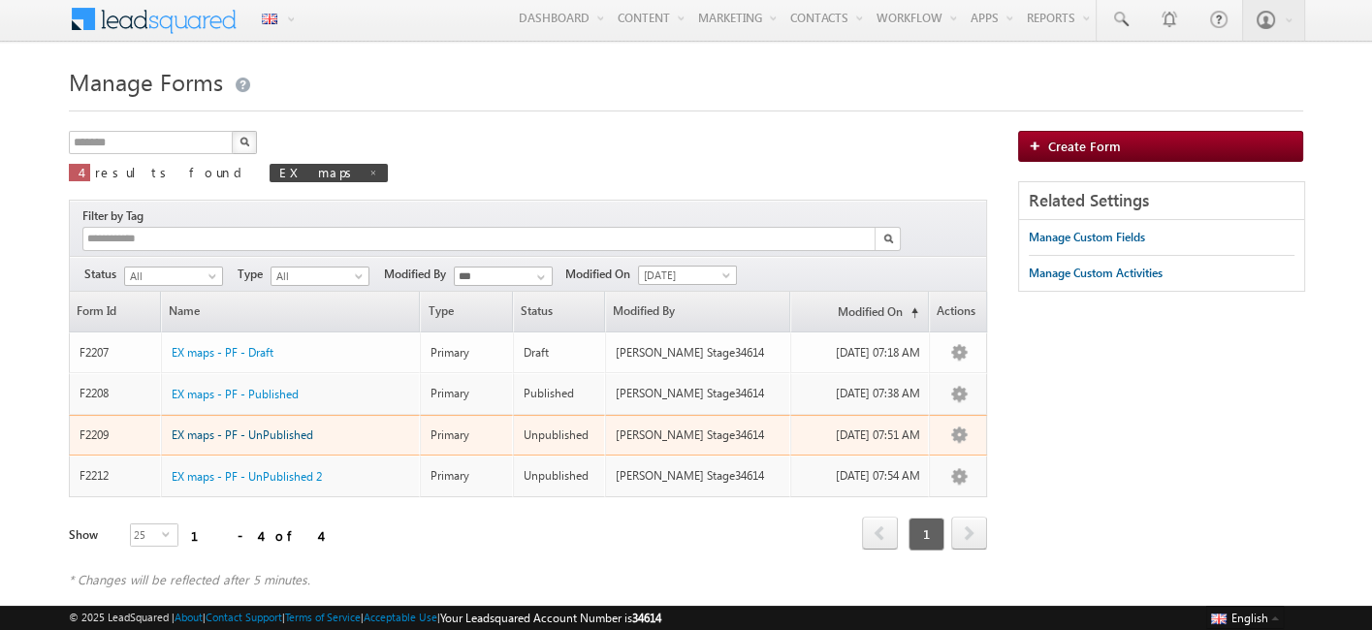
click at [279, 428] on span "EX maps - PF - UnPublished" at bounding box center [243, 435] width 142 height 15
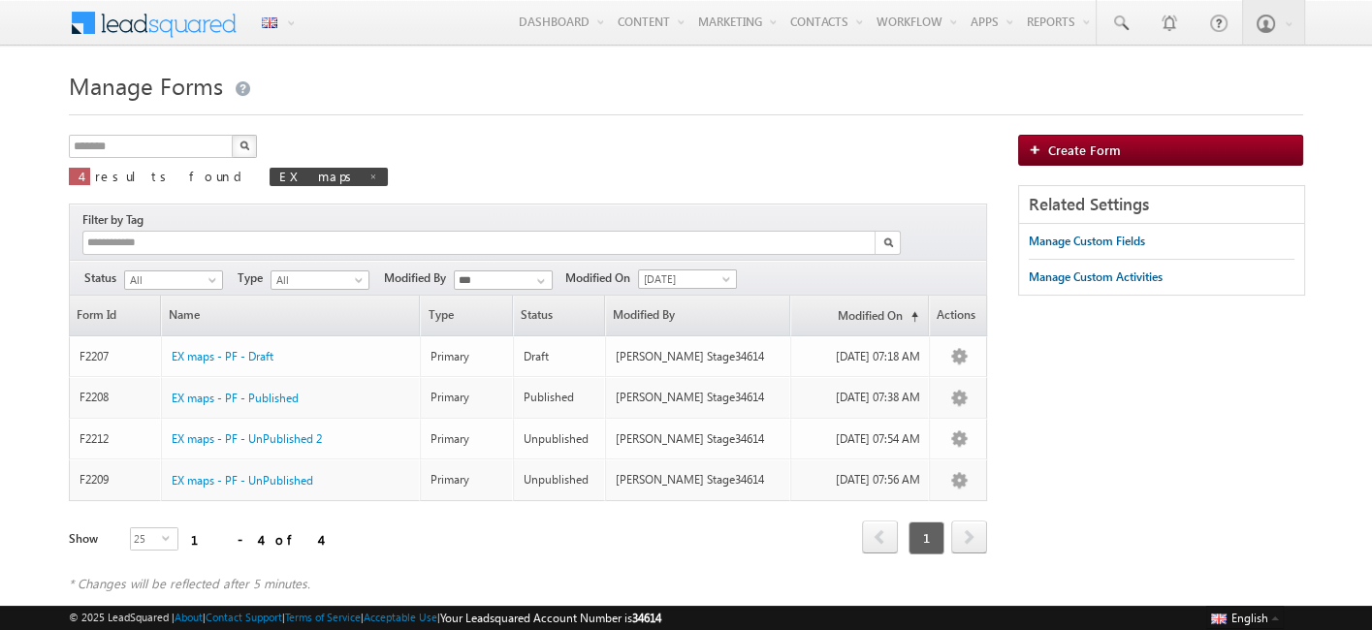
scroll to position [4, 0]
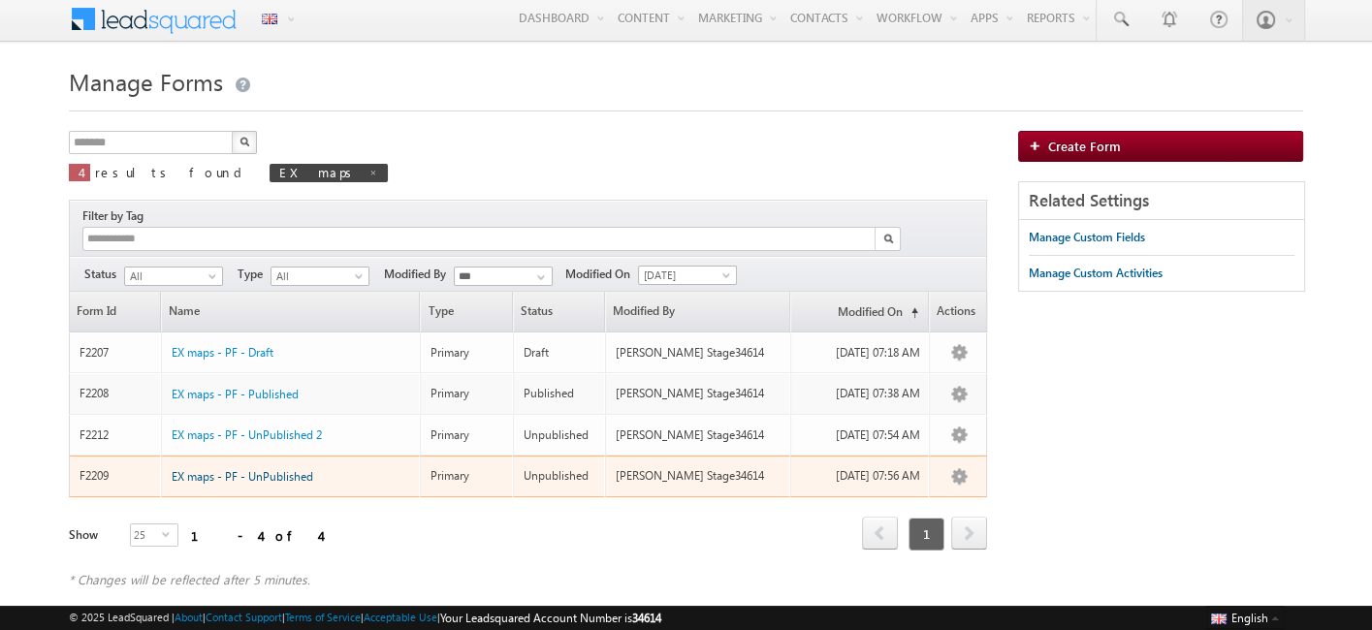
click at [307, 469] on span "EX maps - PF - UnPublished" at bounding box center [243, 476] width 142 height 15
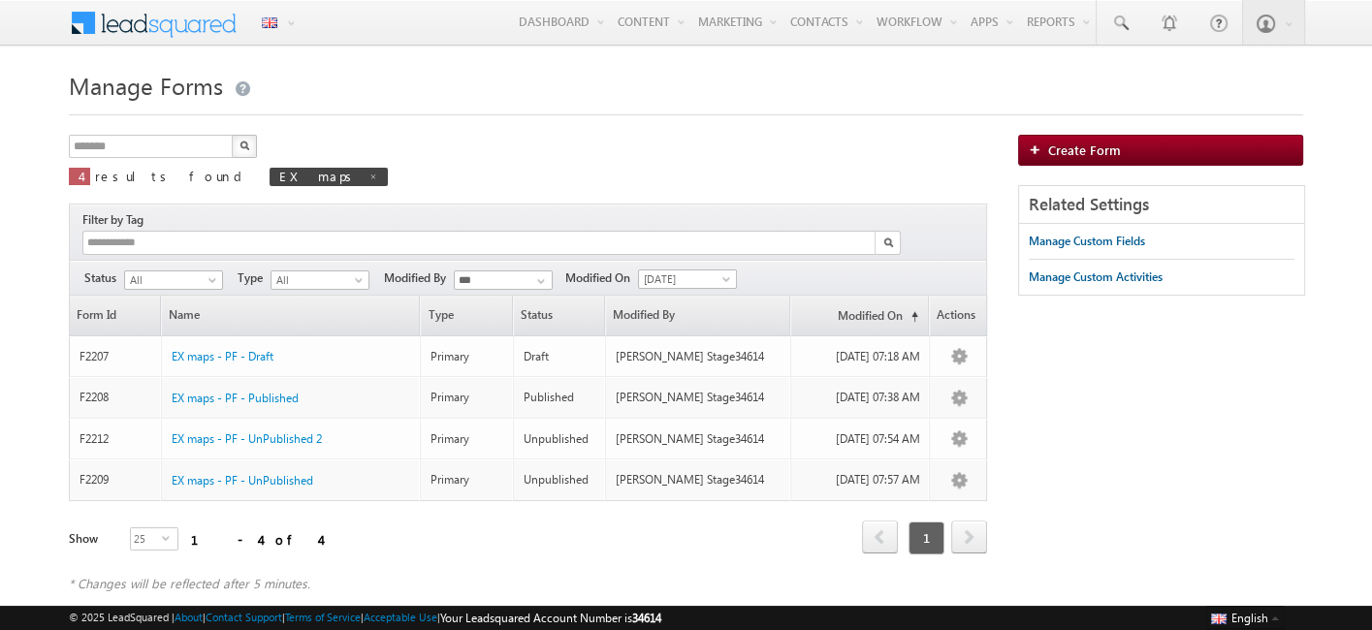
scroll to position [4, 0]
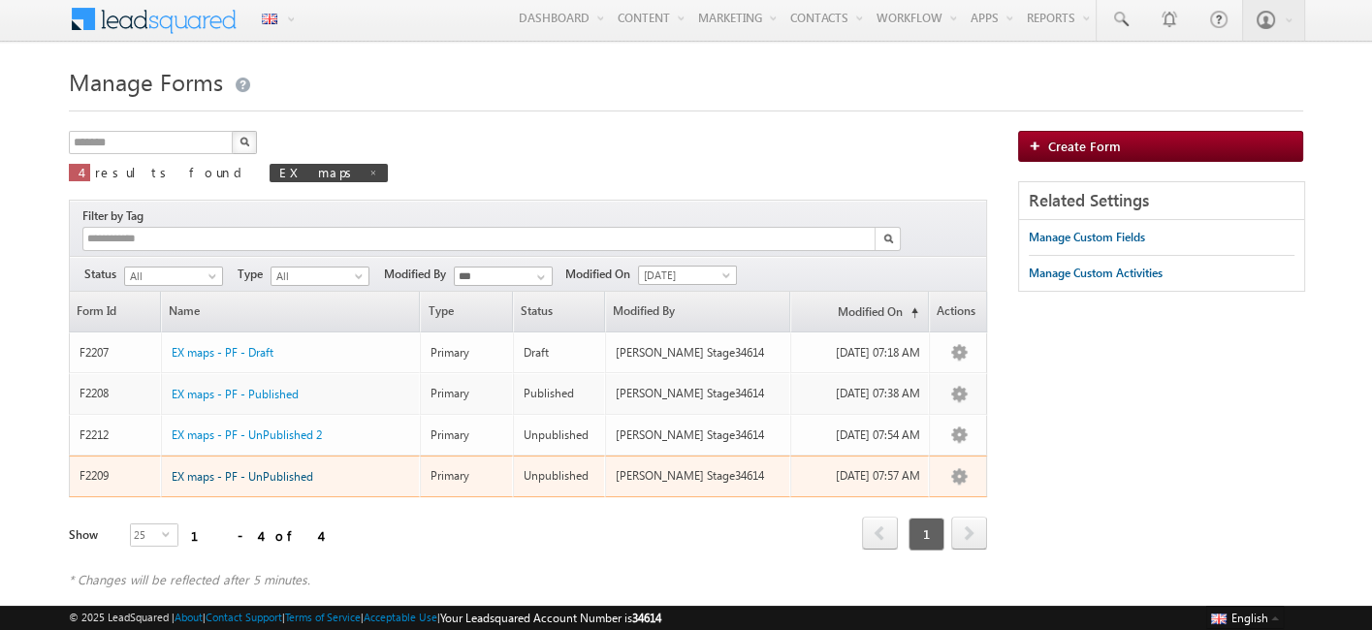
click at [283, 469] on span "EX maps - PF - UnPublished" at bounding box center [243, 476] width 142 height 15
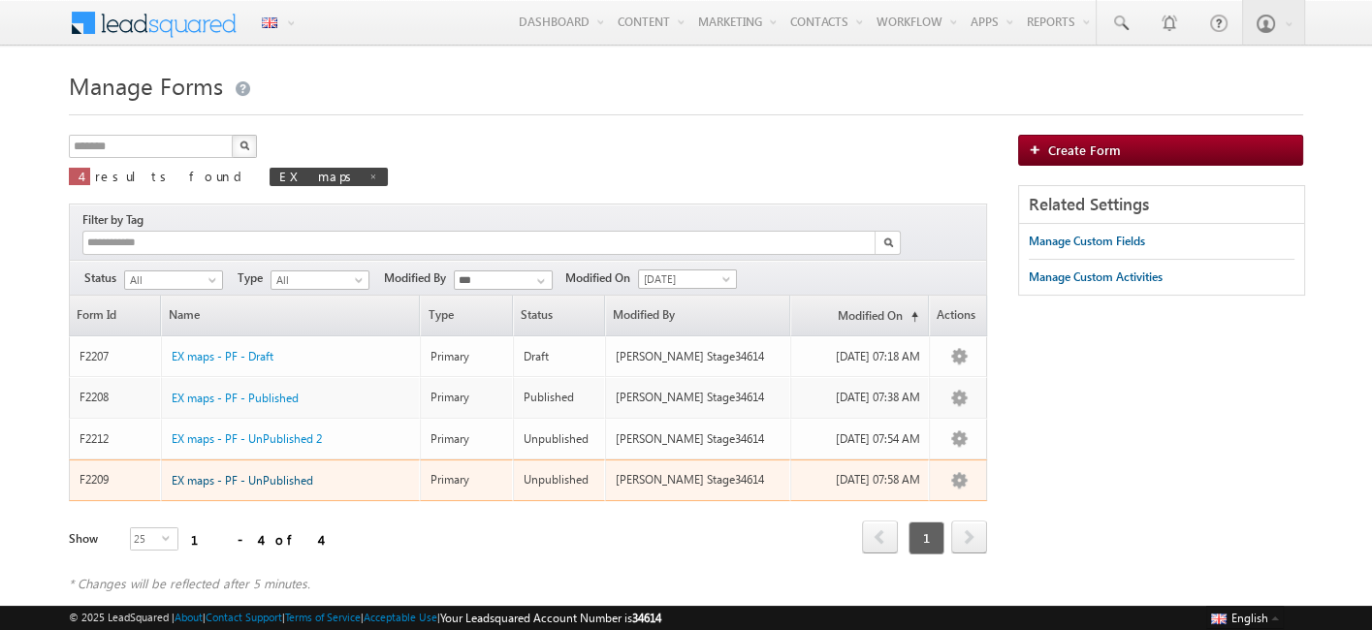
click at [288, 473] on span "EX maps - PF - UnPublished" at bounding box center [243, 480] width 142 height 15
click at [263, 473] on span "EX maps - PF - UnPublished" at bounding box center [243, 480] width 142 height 15
click at [307, 473] on span "EX maps - PF - UnPublished" at bounding box center [243, 480] width 142 height 15
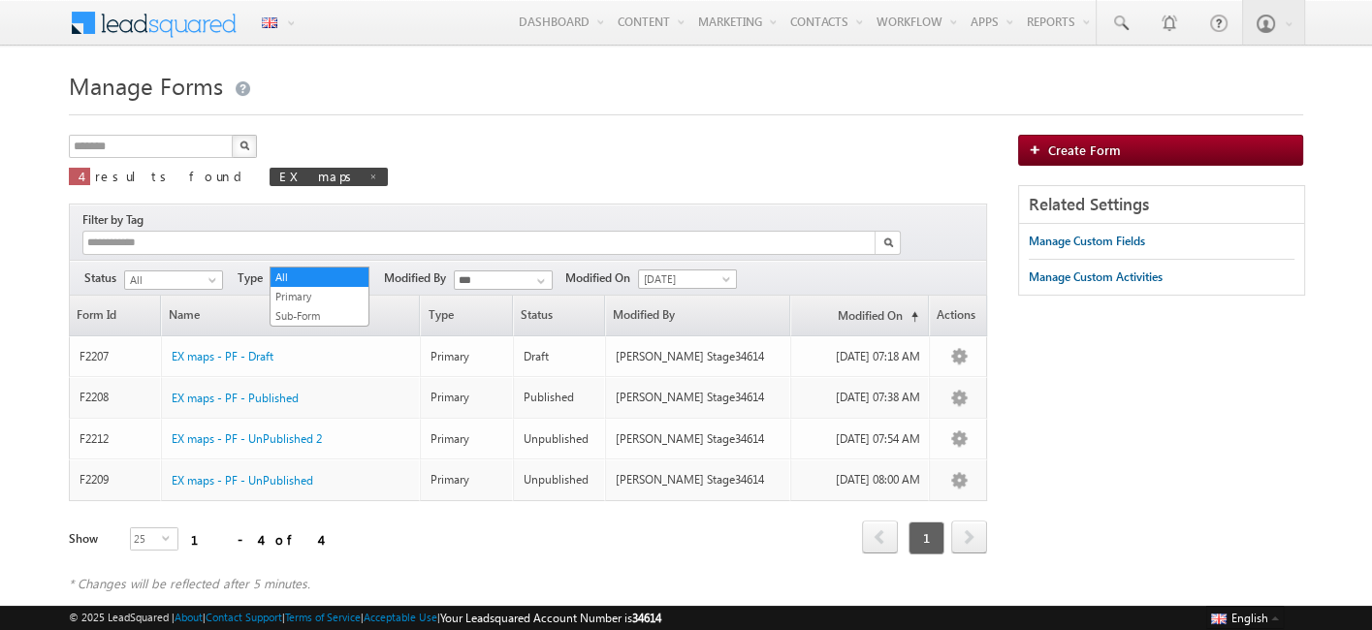
click at [325, 271] on span "All" at bounding box center [317, 279] width 92 height 17
click at [312, 308] on link "Sub-Form" at bounding box center [319, 315] width 98 height 17
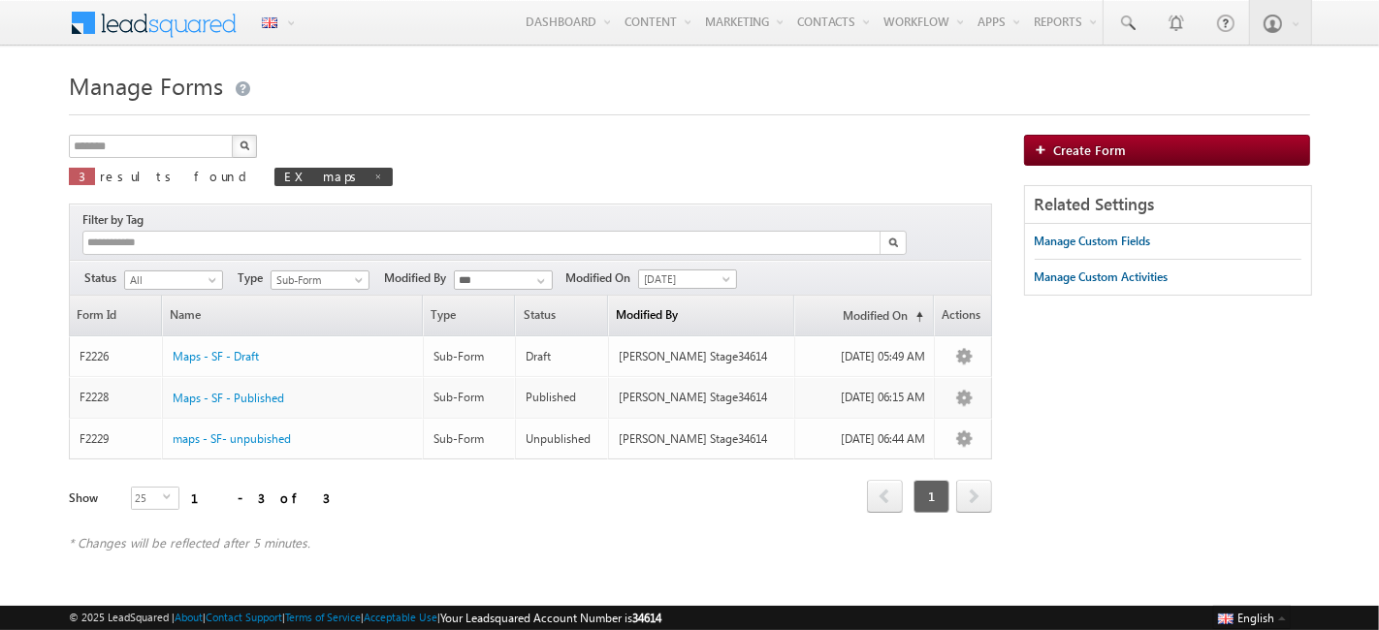
click at [702, 296] on link "Modified By" at bounding box center [701, 316] width 184 height 40
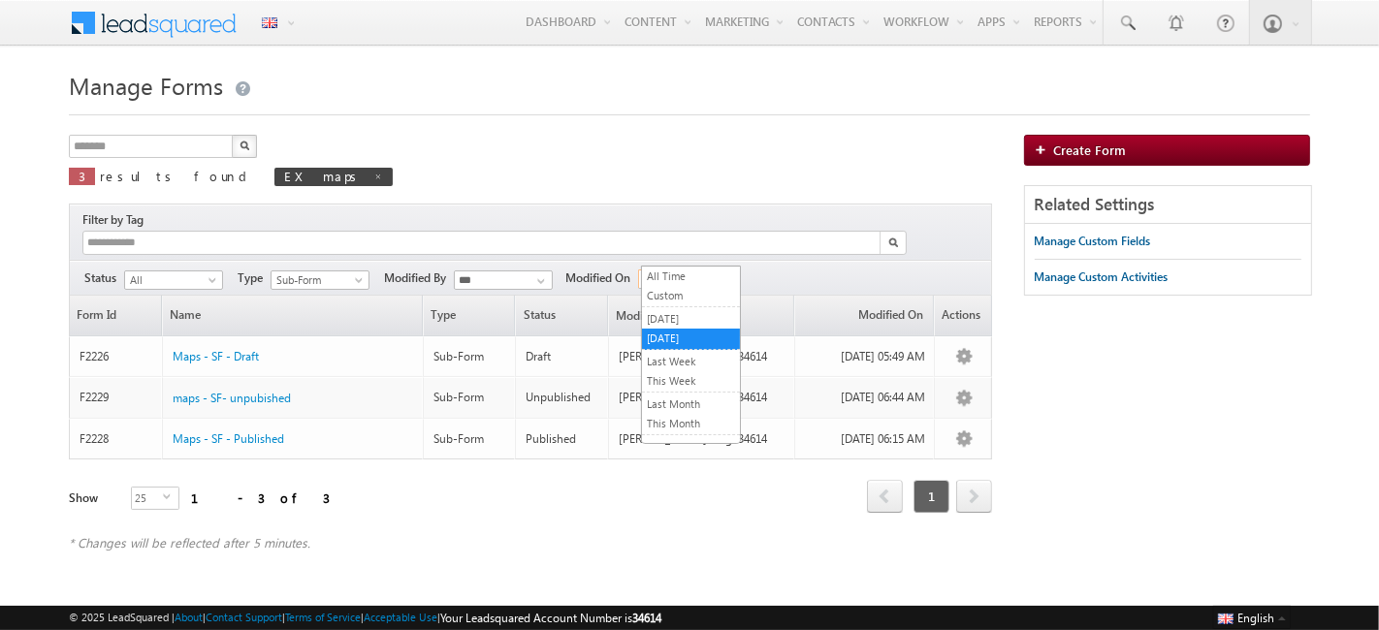
click at [676, 270] on span "[DATE]" at bounding box center [685, 278] width 92 height 17
click at [674, 313] on link "[DATE]" at bounding box center [691, 318] width 98 height 17
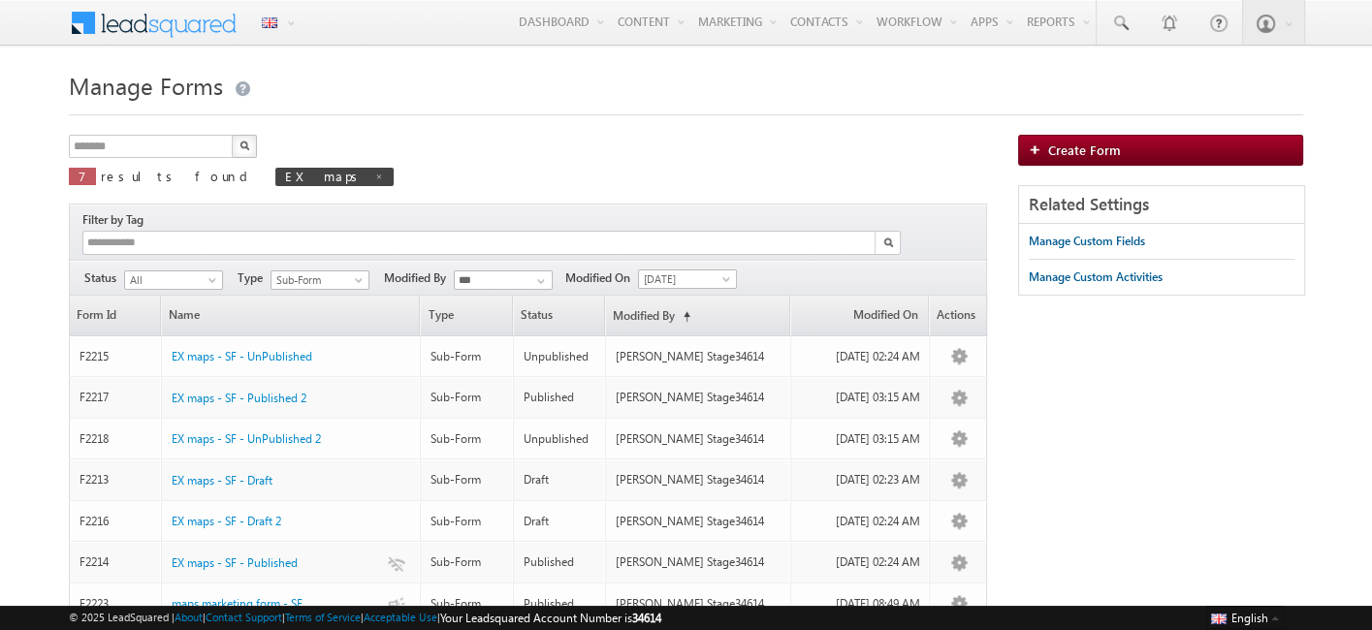
click at [243, 145] on img "button" at bounding box center [244, 146] width 10 height 10
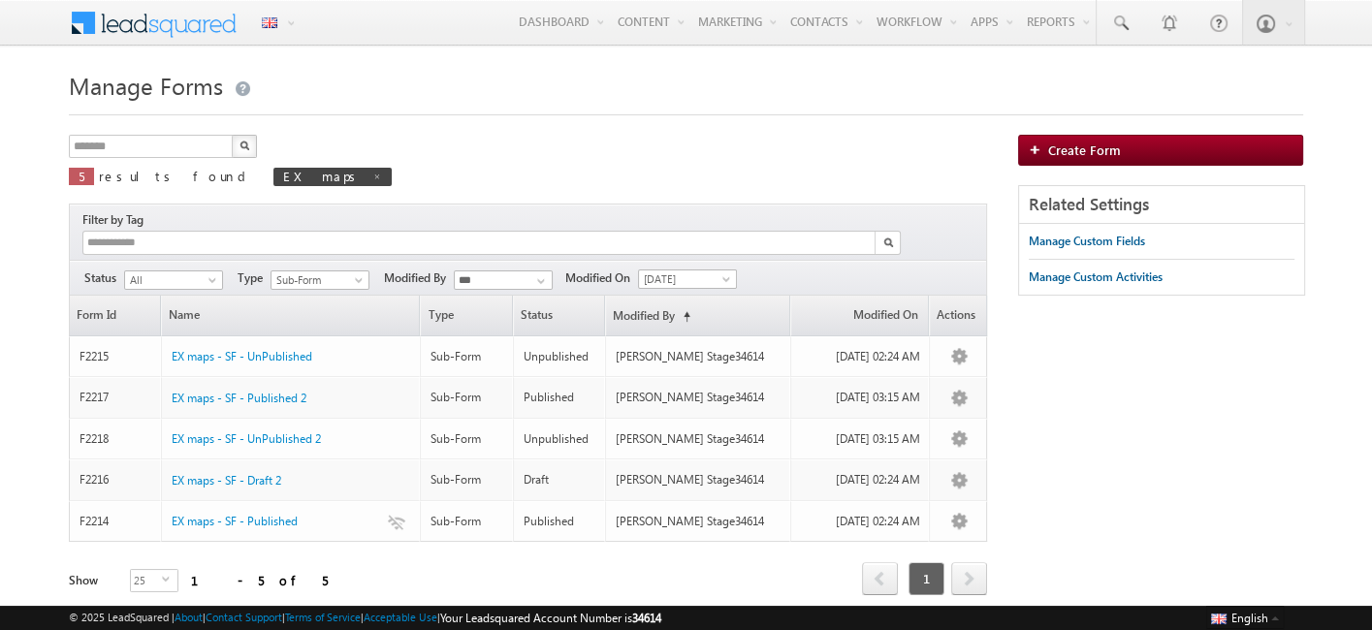
click at [240, 150] on button "button" at bounding box center [244, 146] width 25 height 23
click at [668, 270] on span "[DATE]" at bounding box center [685, 278] width 92 height 17
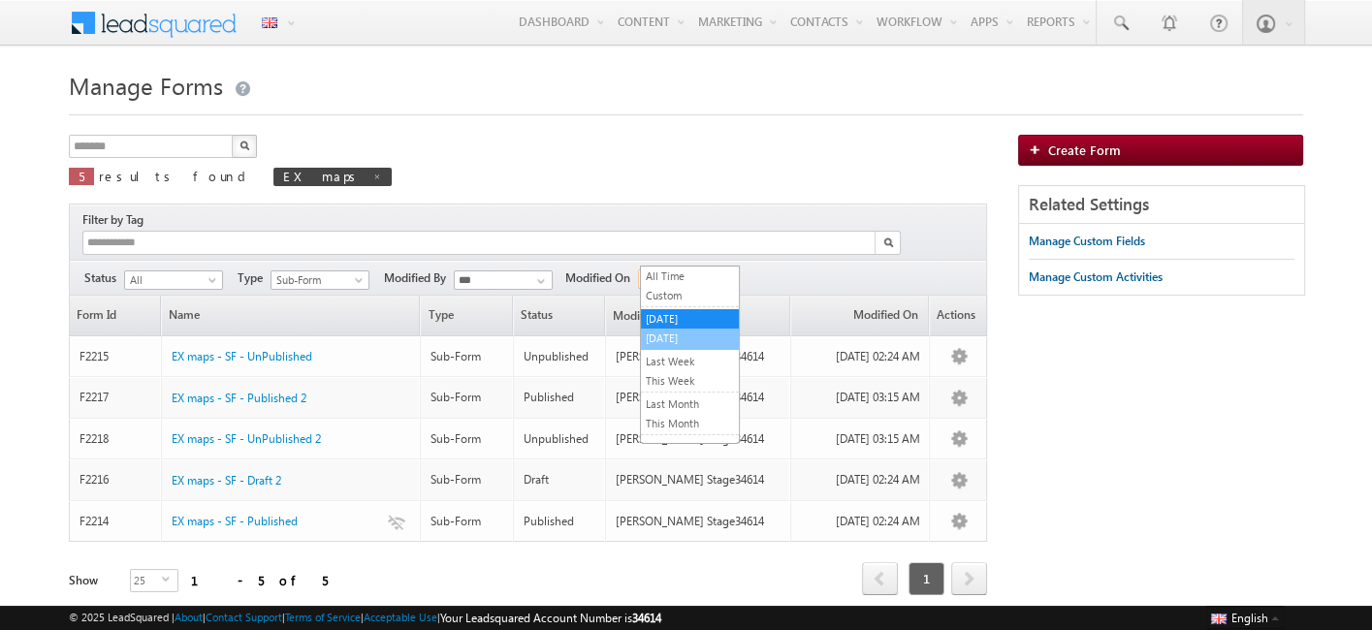
click at [661, 339] on link "[DATE]" at bounding box center [690, 338] width 98 height 17
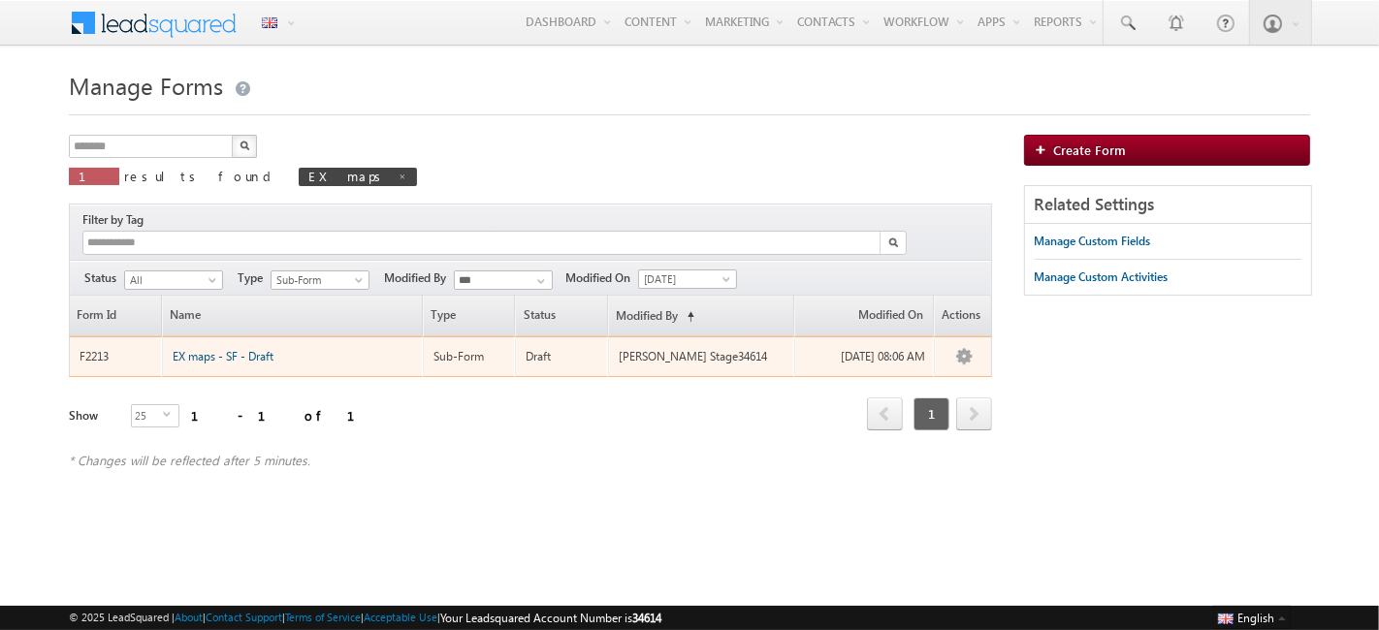
click at [252, 348] on link "EX maps - SF - Draft" at bounding box center [223, 356] width 101 height 17
click at [189, 349] on span "EX maps - SF - Draft" at bounding box center [223, 356] width 101 height 15
click at [172, 336] on td "EX maps - SF - Draft" at bounding box center [292, 357] width 261 height 42
click at [173, 349] on span "EX maps - SF - Draft" at bounding box center [223, 356] width 101 height 15
click at [243, 349] on span "EX maps - SF - Draft" at bounding box center [223, 356] width 101 height 15
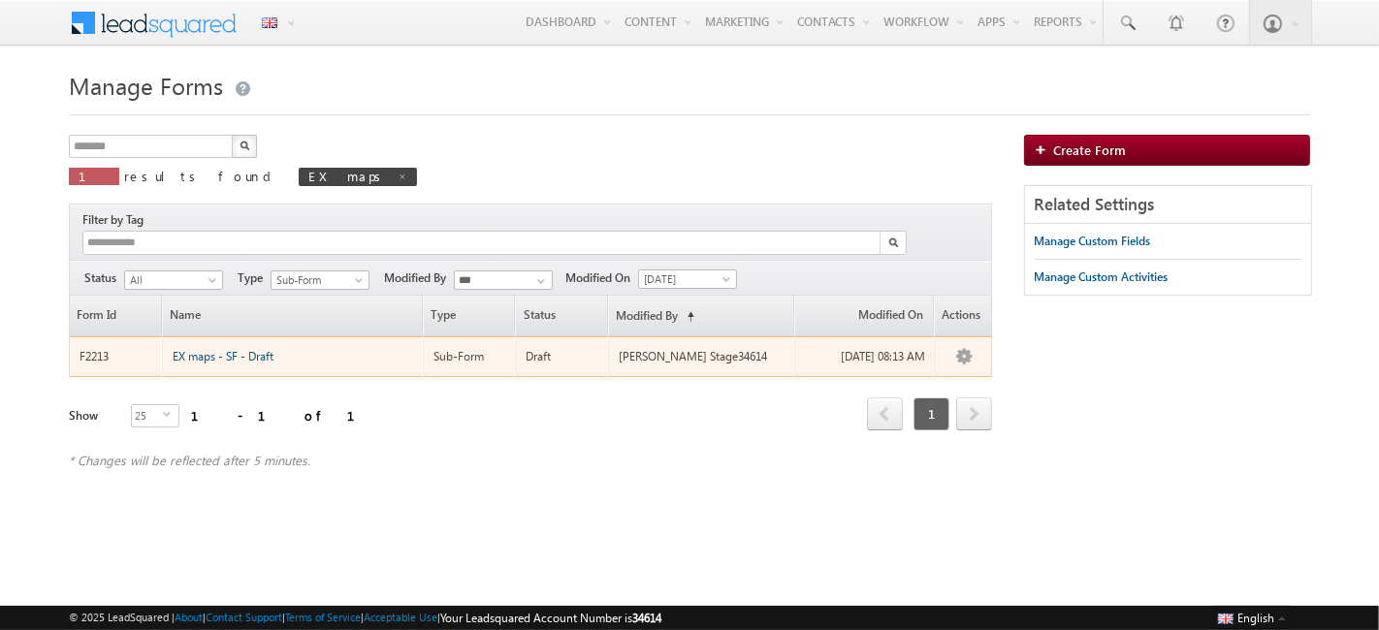
click at [251, 349] on span "EX maps - SF - Draft" at bounding box center [223, 356] width 101 height 15
click at [238, 349] on span "EX maps - SF - Draft" at bounding box center [223, 356] width 101 height 15
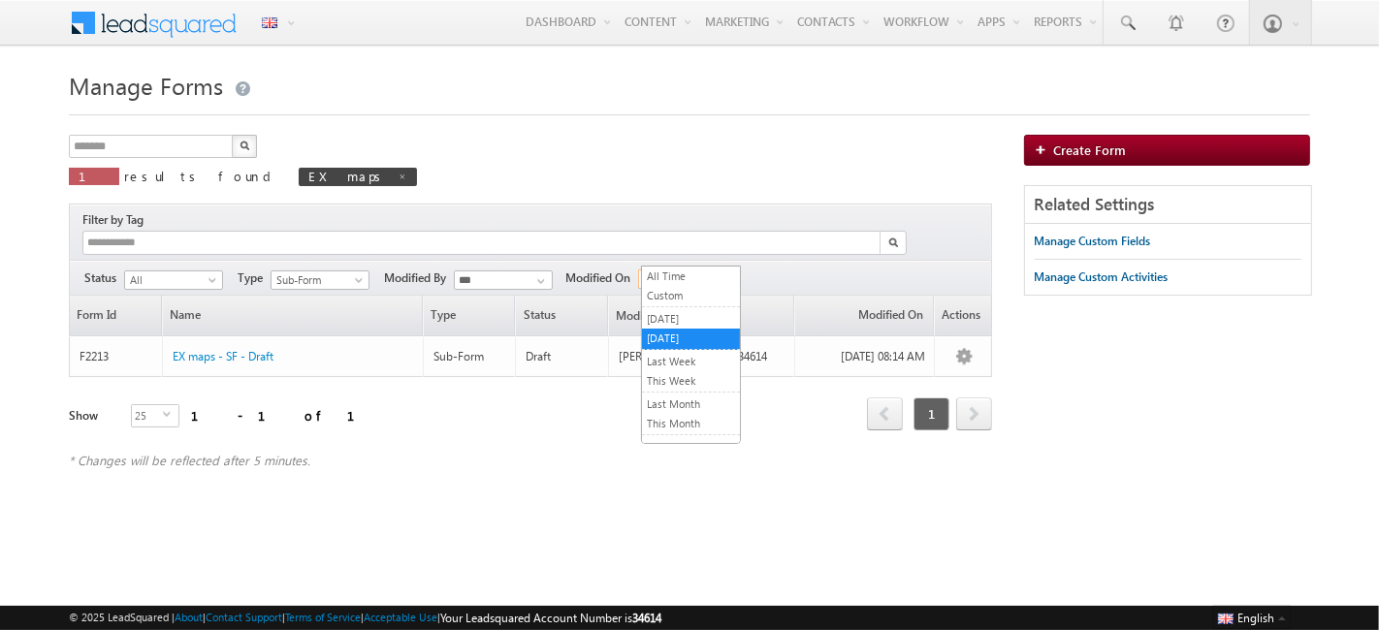
click at [659, 270] on span "[DATE]" at bounding box center [685, 278] width 92 height 17
click at [671, 316] on link "[DATE]" at bounding box center [691, 318] width 98 height 17
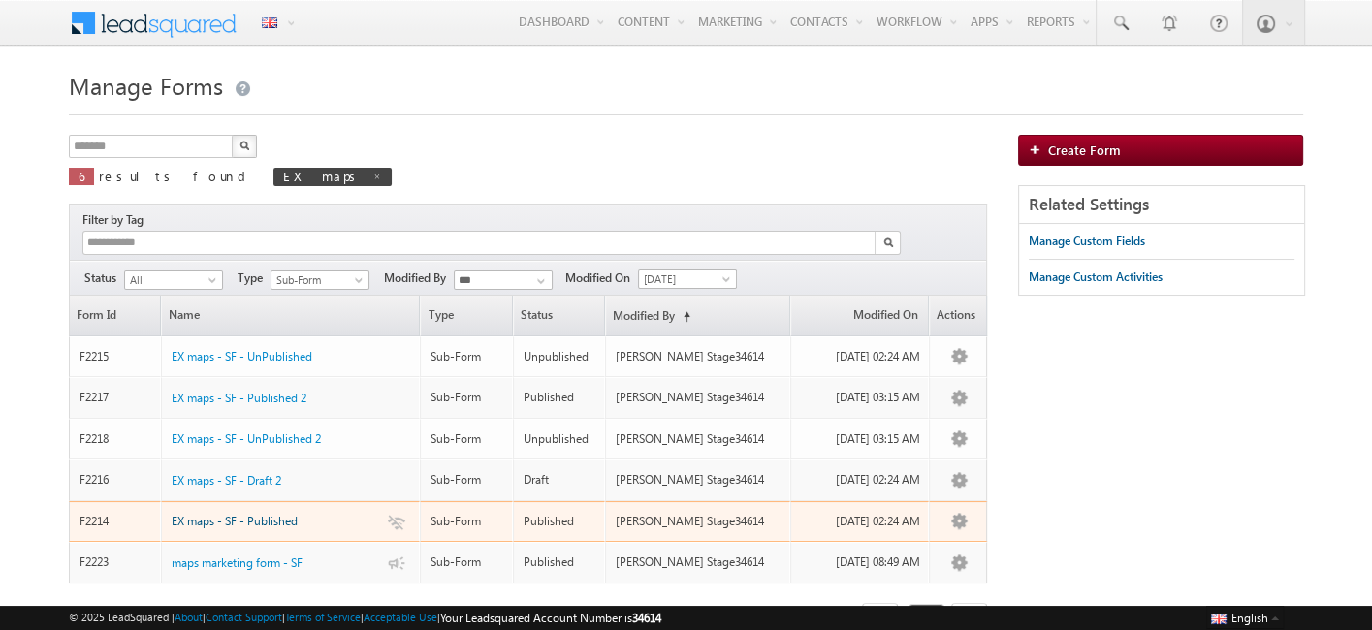
click at [248, 514] on span "EX maps - SF - Published" at bounding box center [235, 521] width 126 height 15
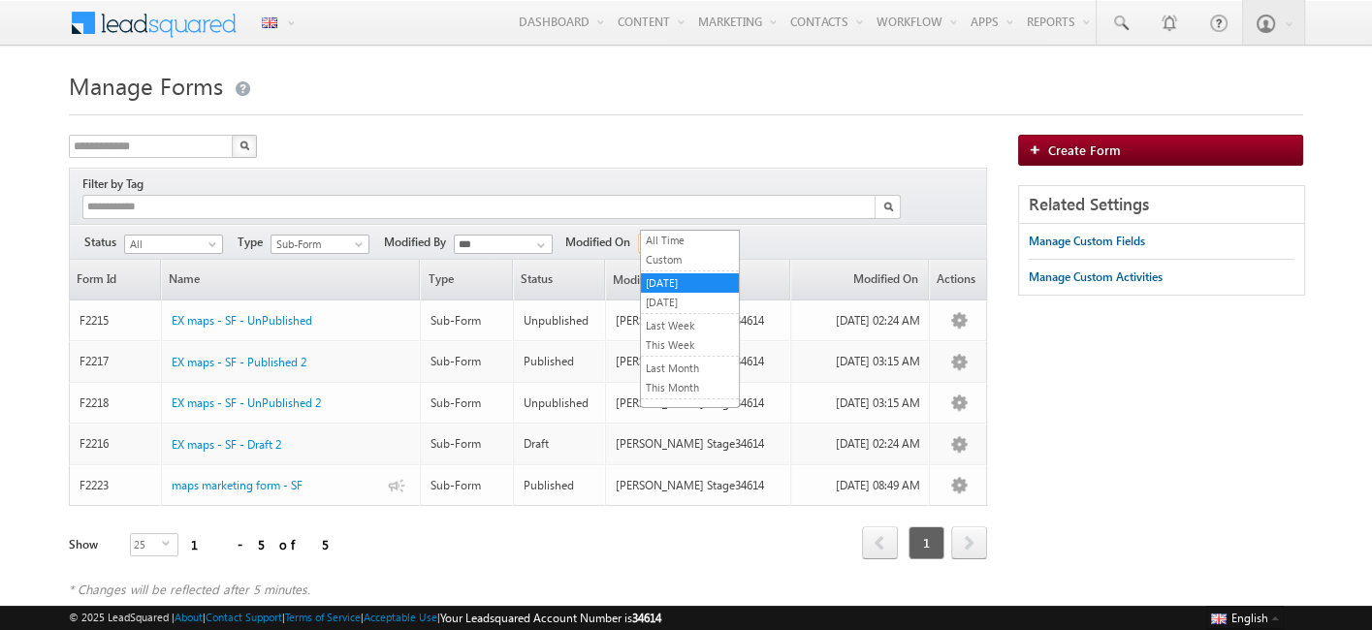
click at [689, 235] on span "[DATE]" at bounding box center [685, 243] width 92 height 17
click at [658, 308] on link "[DATE]" at bounding box center [690, 302] width 98 height 17
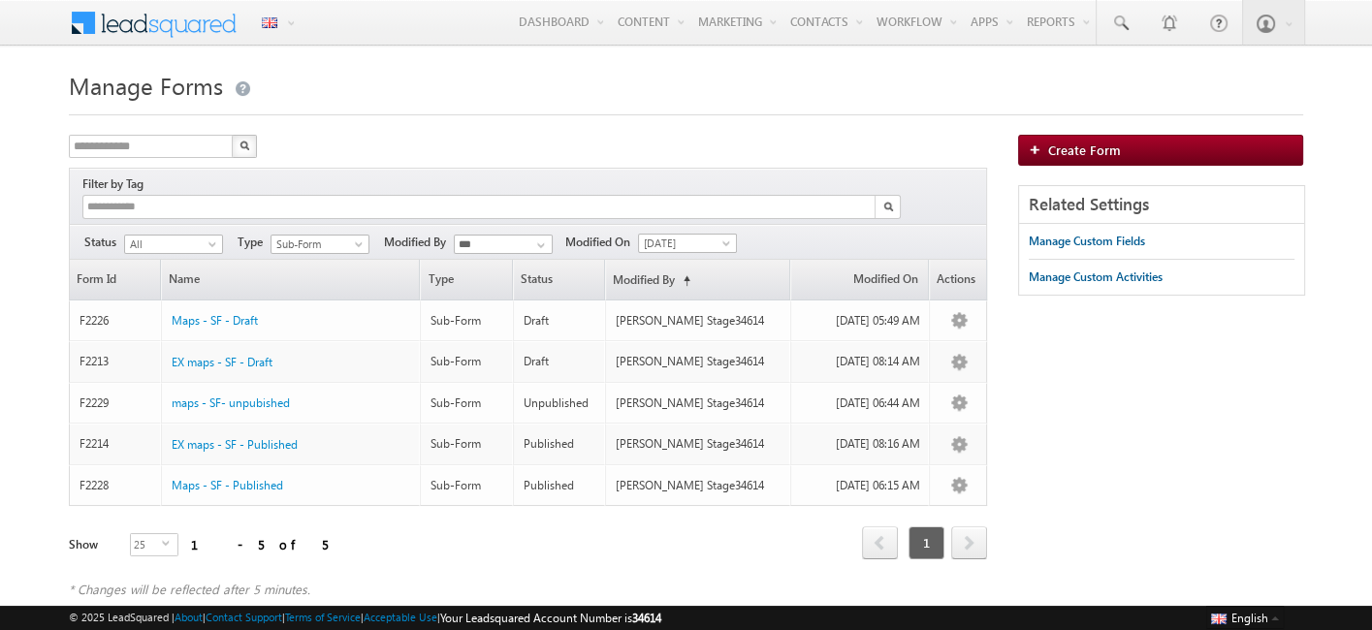
click at [157, 161] on div "**********" at bounding box center [163, 148] width 188 height 26
click at [123, 149] on input "text" at bounding box center [152, 146] width 166 height 23
type input "*******"
click at [238, 148] on button "button" at bounding box center [244, 146] width 25 height 23
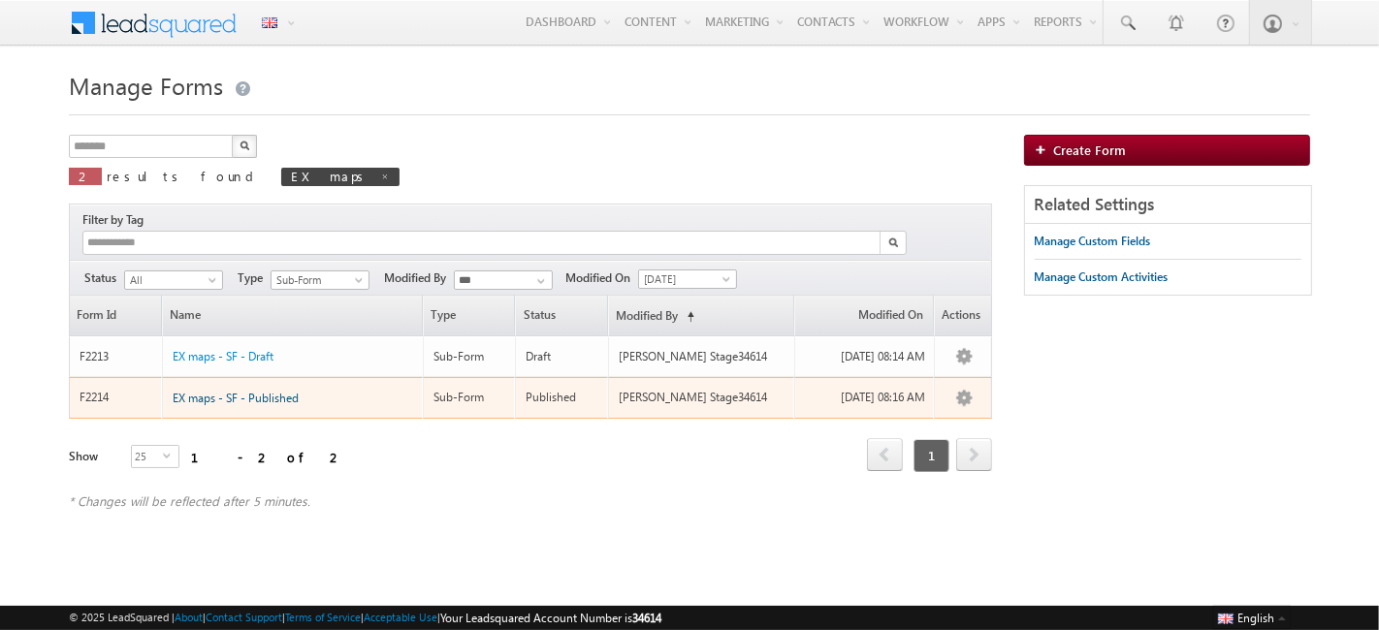
click at [213, 391] on span "EX maps - SF - Published" at bounding box center [236, 398] width 126 height 15
click at [276, 391] on span "EX maps - SF - Published" at bounding box center [236, 398] width 126 height 15
click at [219, 391] on span "EX maps - SF - Published" at bounding box center [236, 398] width 126 height 15
click at [266, 391] on span "EX maps - SF - Published" at bounding box center [236, 398] width 126 height 15
click at [212, 391] on span "EX maps - SF - Published" at bounding box center [236, 398] width 126 height 15
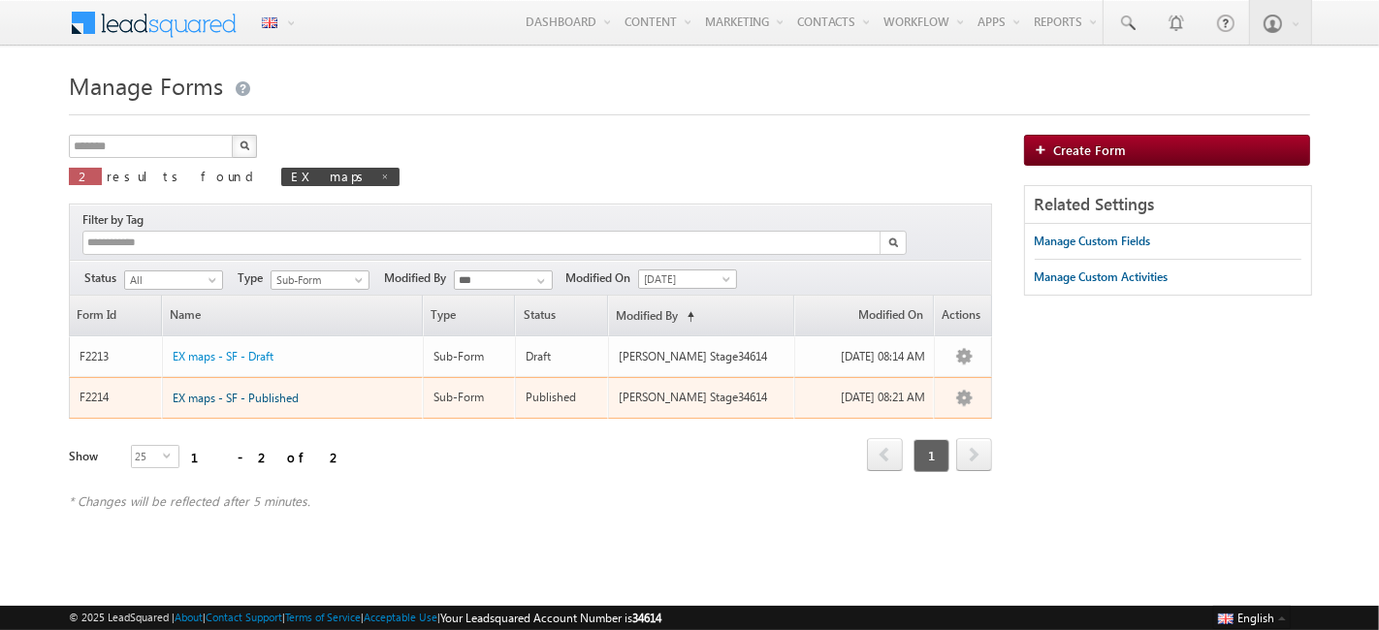
click at [275, 391] on span "EX maps - SF - Published" at bounding box center [236, 398] width 126 height 15
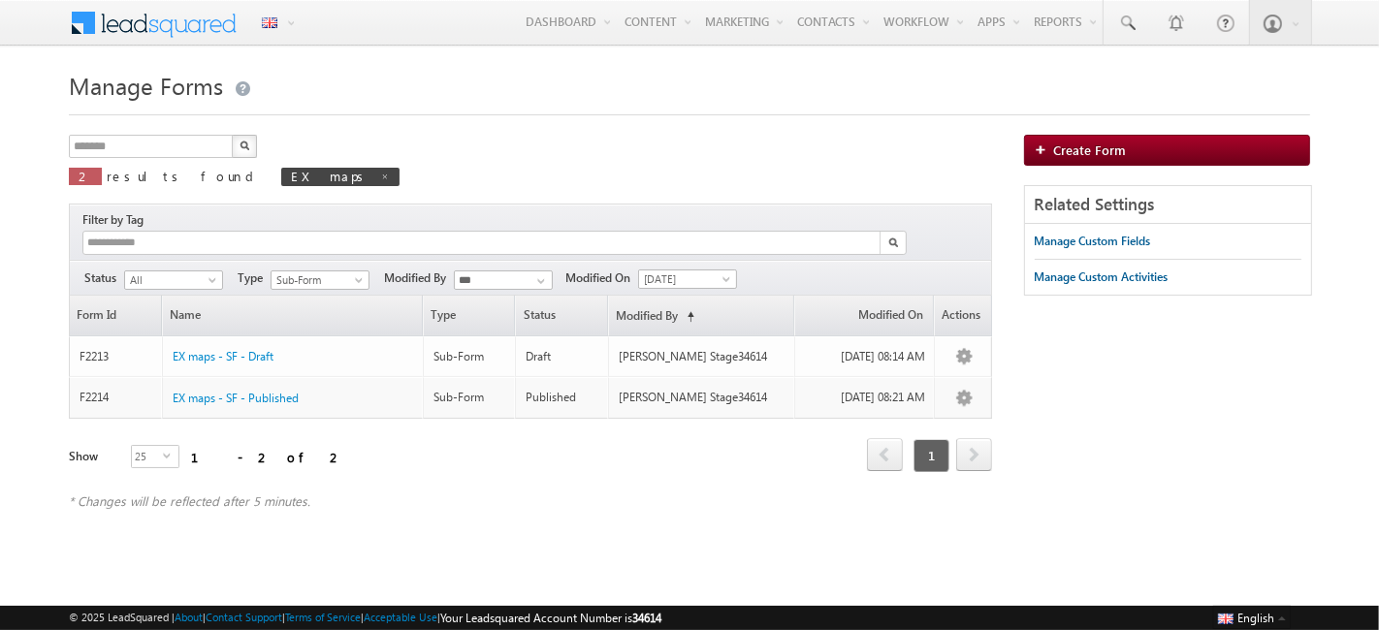
click at [708, 140] on div "******* X 2 results found EX maps" at bounding box center [530, 167] width 923 height 64
click at [655, 270] on span "[DATE]" at bounding box center [685, 278] width 92 height 17
click at [667, 316] on link "[DATE]" at bounding box center [691, 318] width 98 height 17
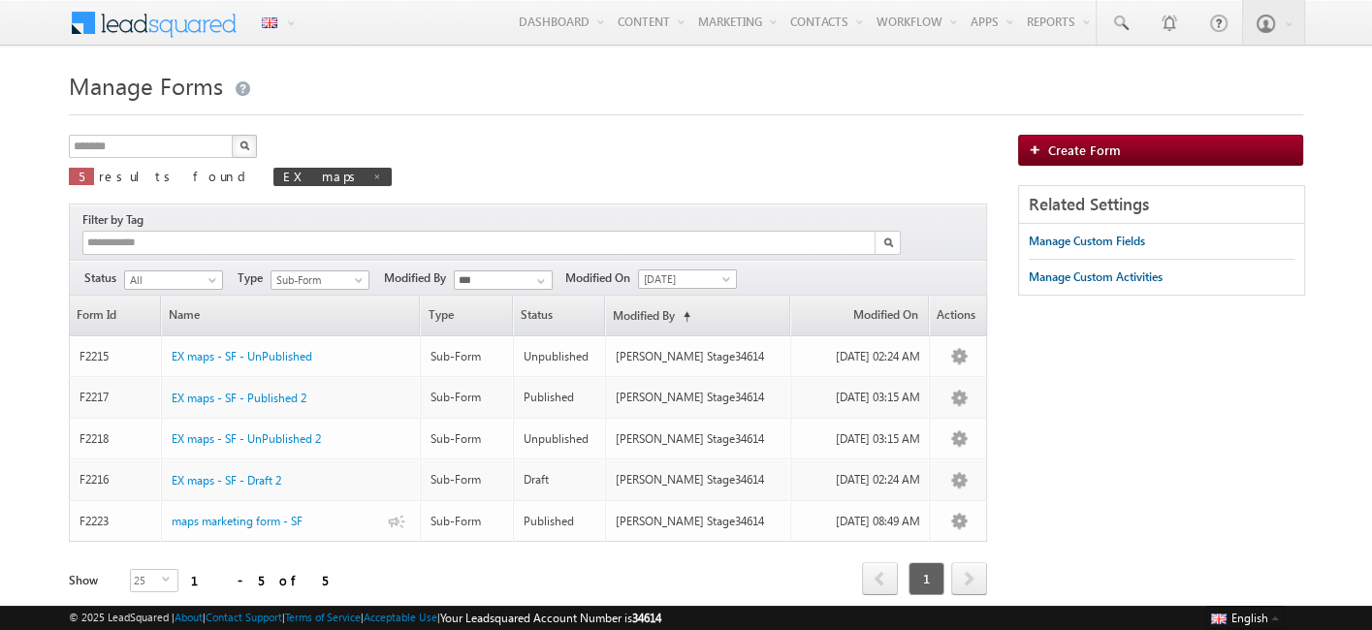
click at [249, 147] on button "button" at bounding box center [244, 146] width 25 height 23
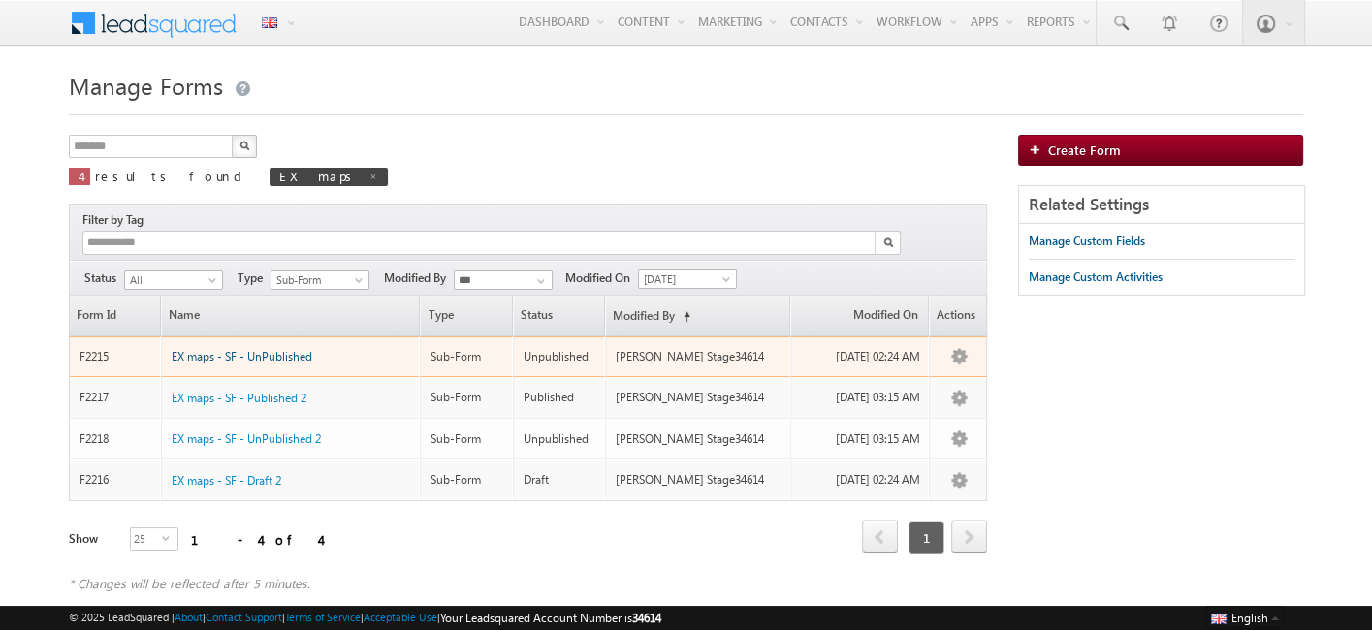
click at [264, 348] on link "EX maps - SF - UnPublished" at bounding box center [242, 356] width 141 height 17
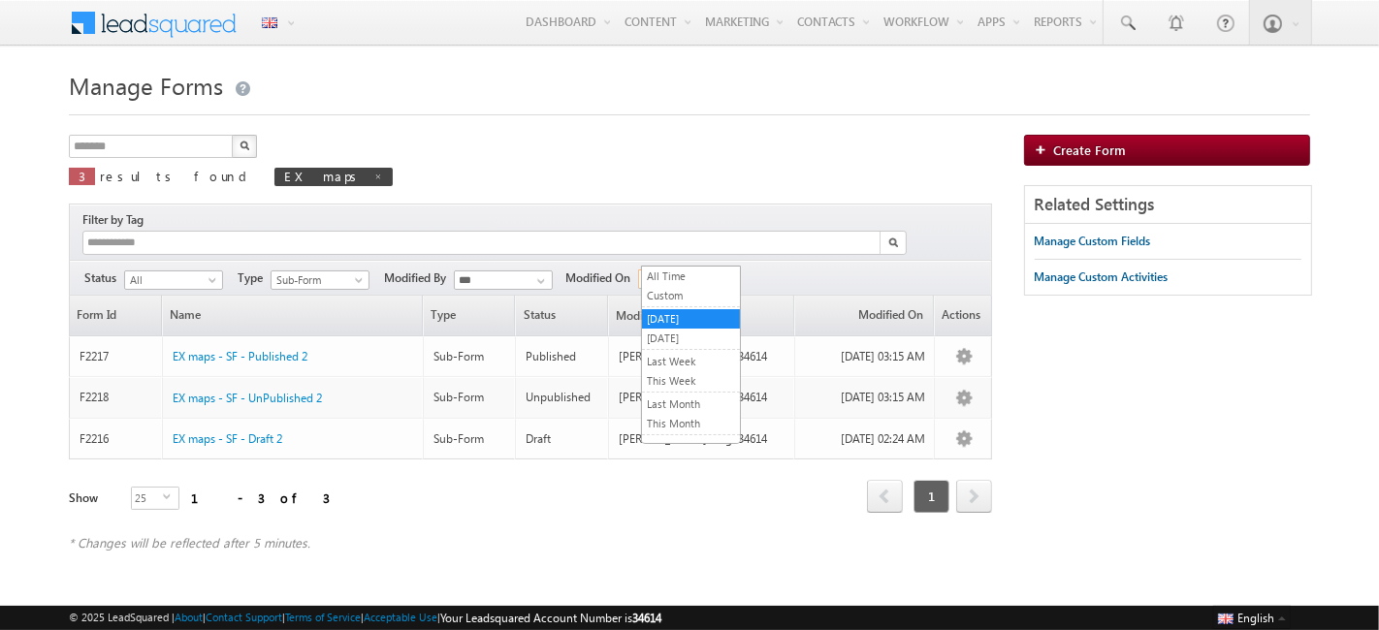
click at [658, 270] on span "[DATE]" at bounding box center [685, 278] width 92 height 17
click at [655, 334] on link "[DATE]" at bounding box center [691, 338] width 98 height 17
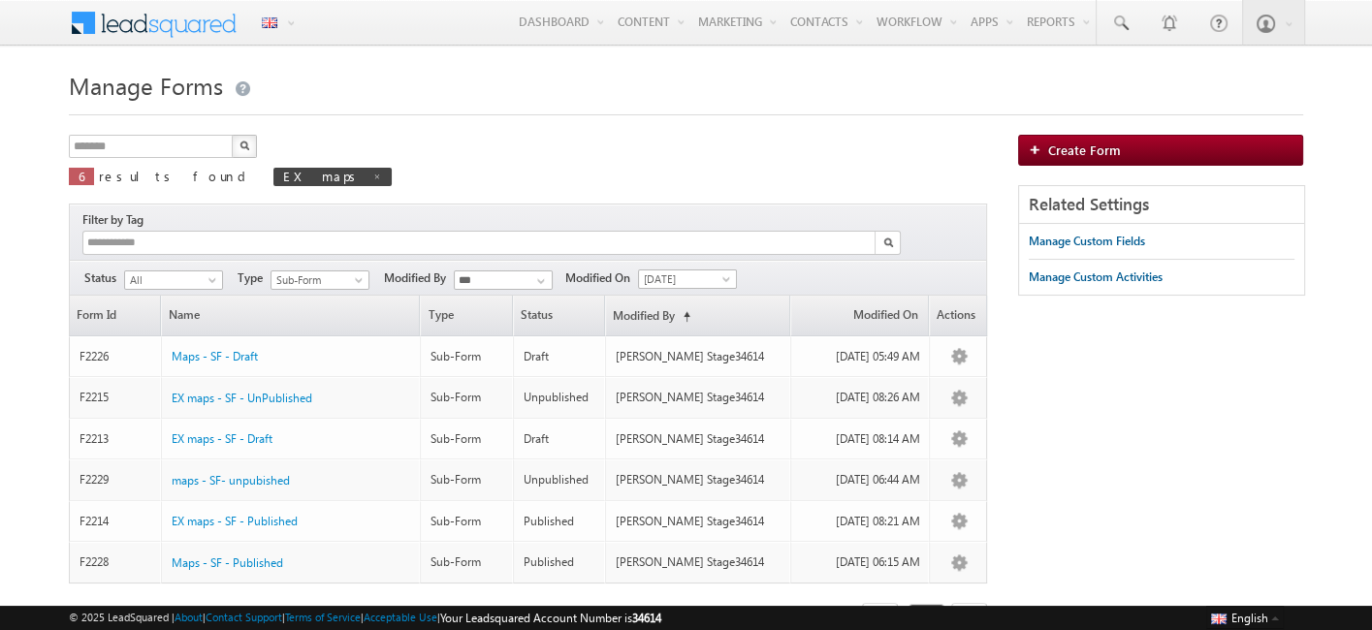
click at [245, 143] on img "button" at bounding box center [244, 146] width 10 height 10
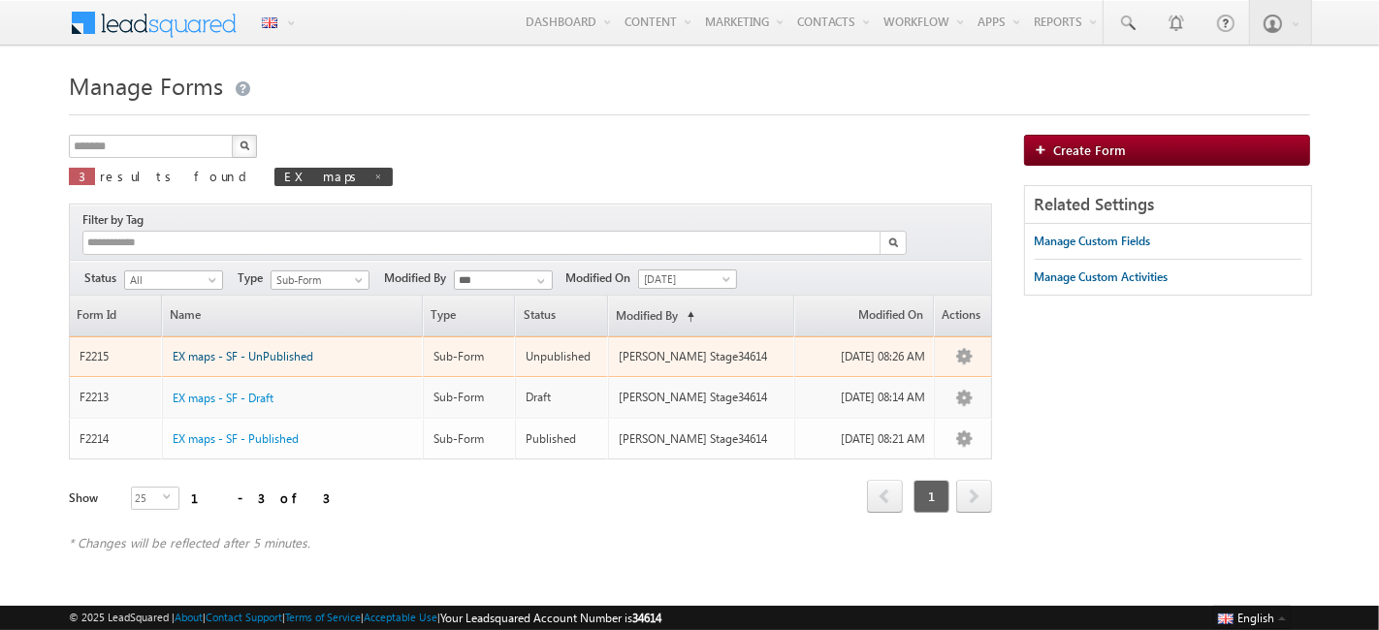
click at [243, 349] on span "EX maps - SF - UnPublished" at bounding box center [243, 356] width 141 height 15
click at [261, 349] on span "EX maps - SF - UnPublished" at bounding box center [243, 356] width 141 height 15
click at [221, 348] on link "EX maps - SF - UnPublished" at bounding box center [243, 356] width 141 height 17
click at [244, 349] on span "EX maps - SF - UnPublished" at bounding box center [243, 356] width 141 height 15
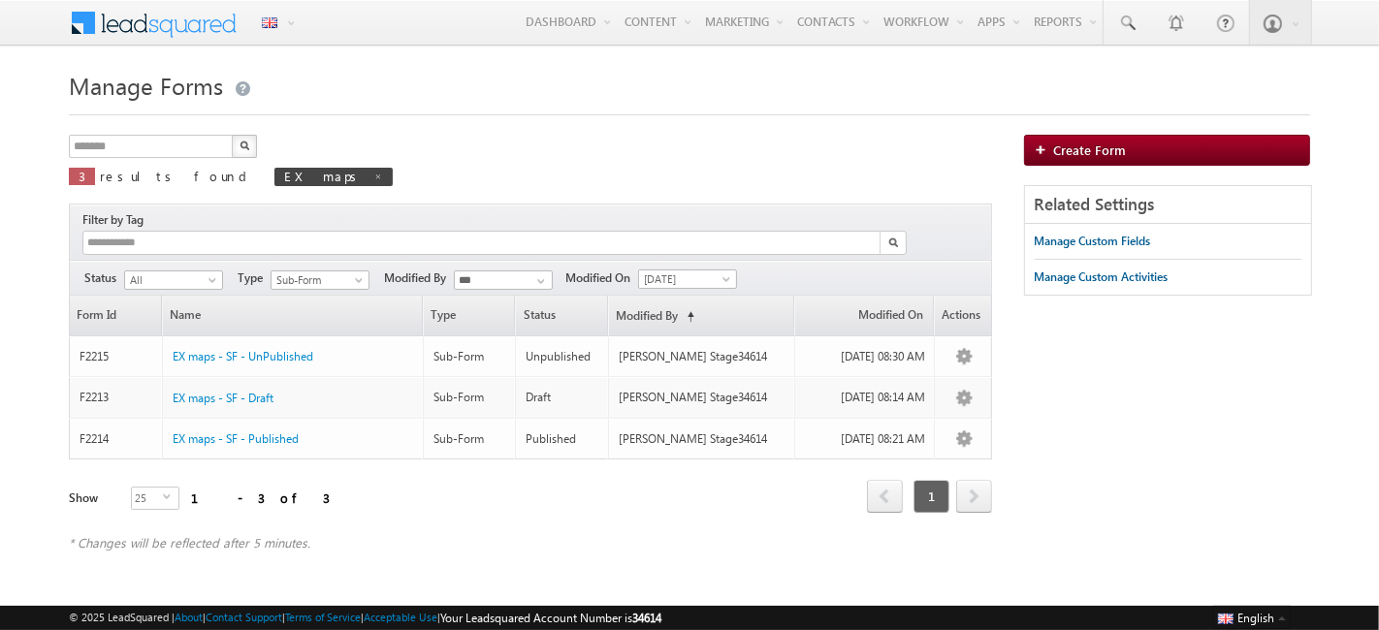
click at [26, 8] on div "Menu English English Española latina हिंदी Bahasa Indonesia Português Tiếng Việ…" at bounding box center [689, 24] width 1379 height 48
